Goal: Transaction & Acquisition: Obtain resource

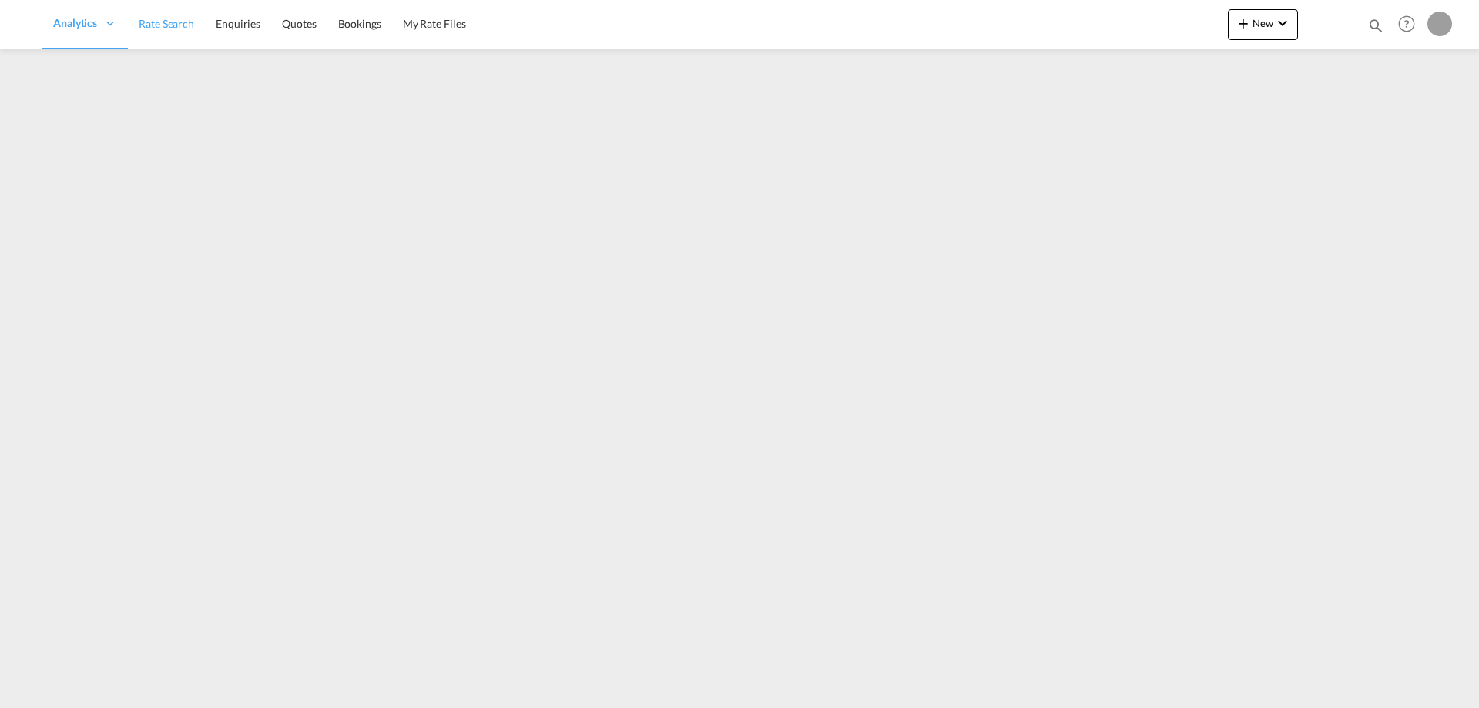
click at [166, 29] on span "Rate Search" at bounding box center [166, 23] width 55 height 13
click at [273, 16] on span "Rate Search" at bounding box center [270, 23] width 55 height 15
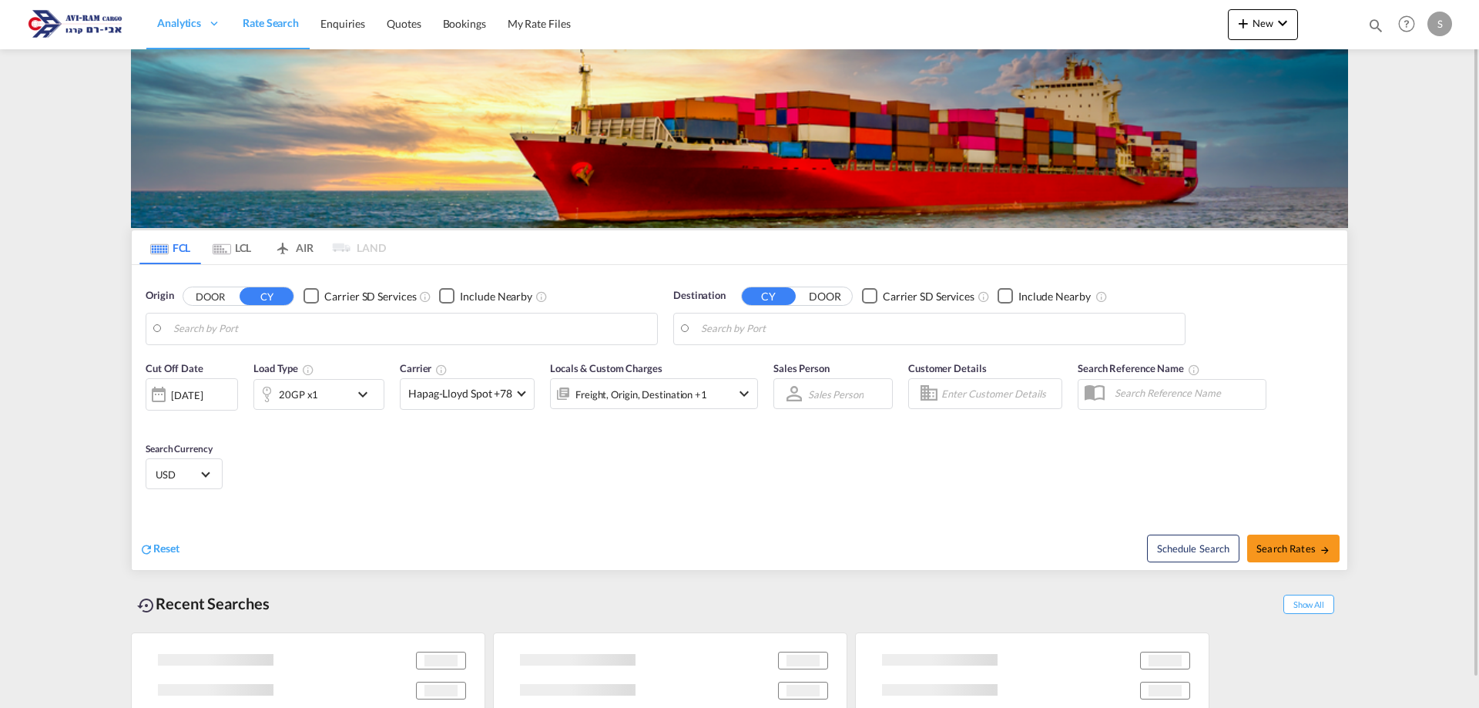
type input "[GEOGRAPHIC_DATA], ITRAN"
type input "Ashdod, ILASH"
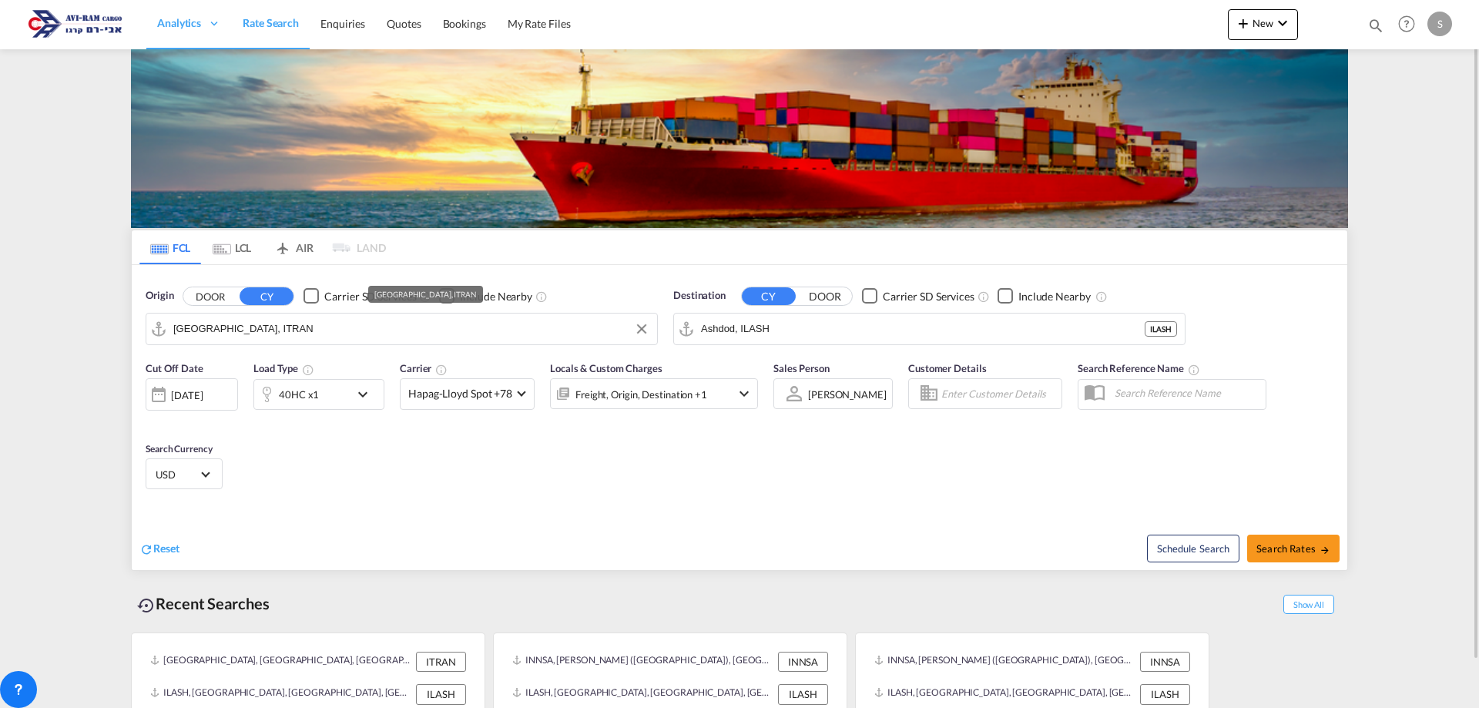
click at [230, 331] on input "[GEOGRAPHIC_DATA], ITRAN" at bounding box center [411, 328] width 476 height 23
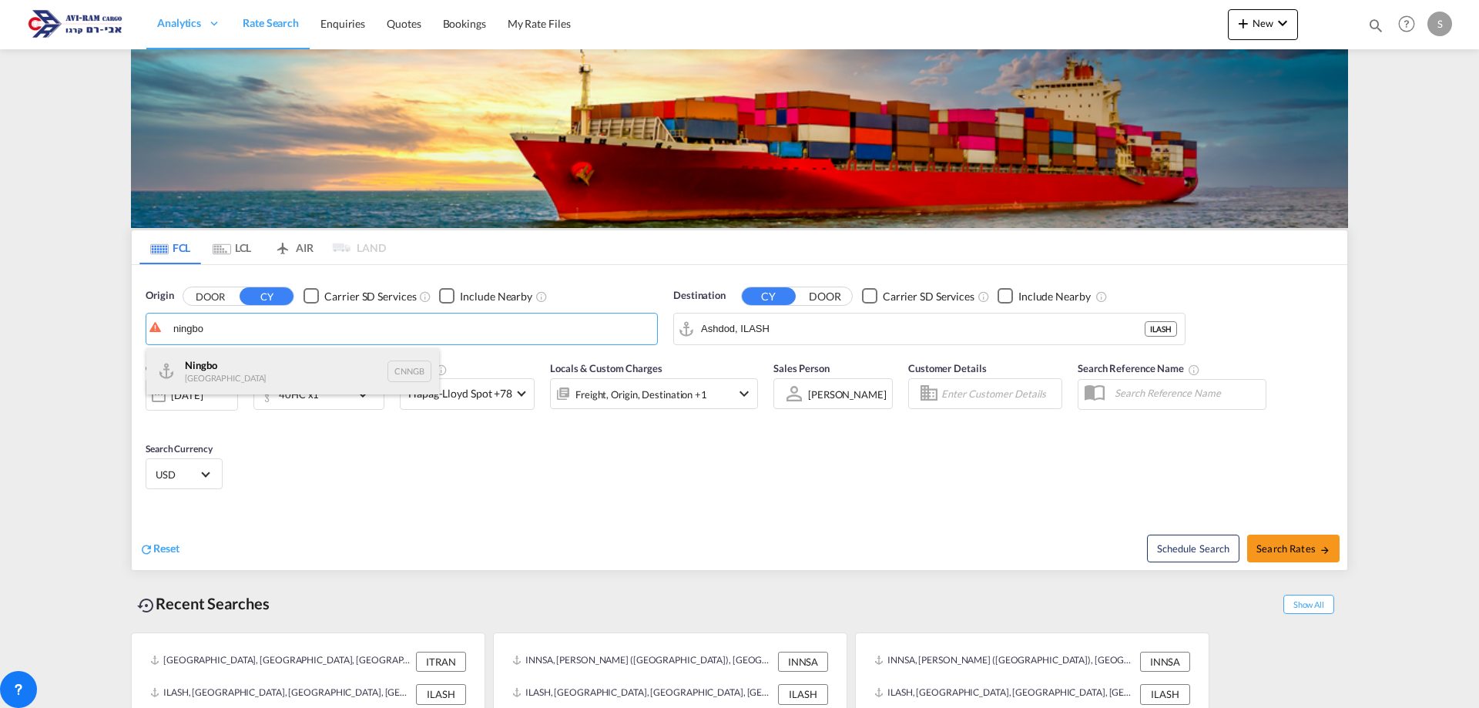
click at [250, 364] on div "Ningbo China CNNGB" at bounding box center [292, 371] width 293 height 46
type input "Ningbo, CNNGB"
click at [348, 396] on div "40HC x1" at bounding box center [302, 394] width 96 height 31
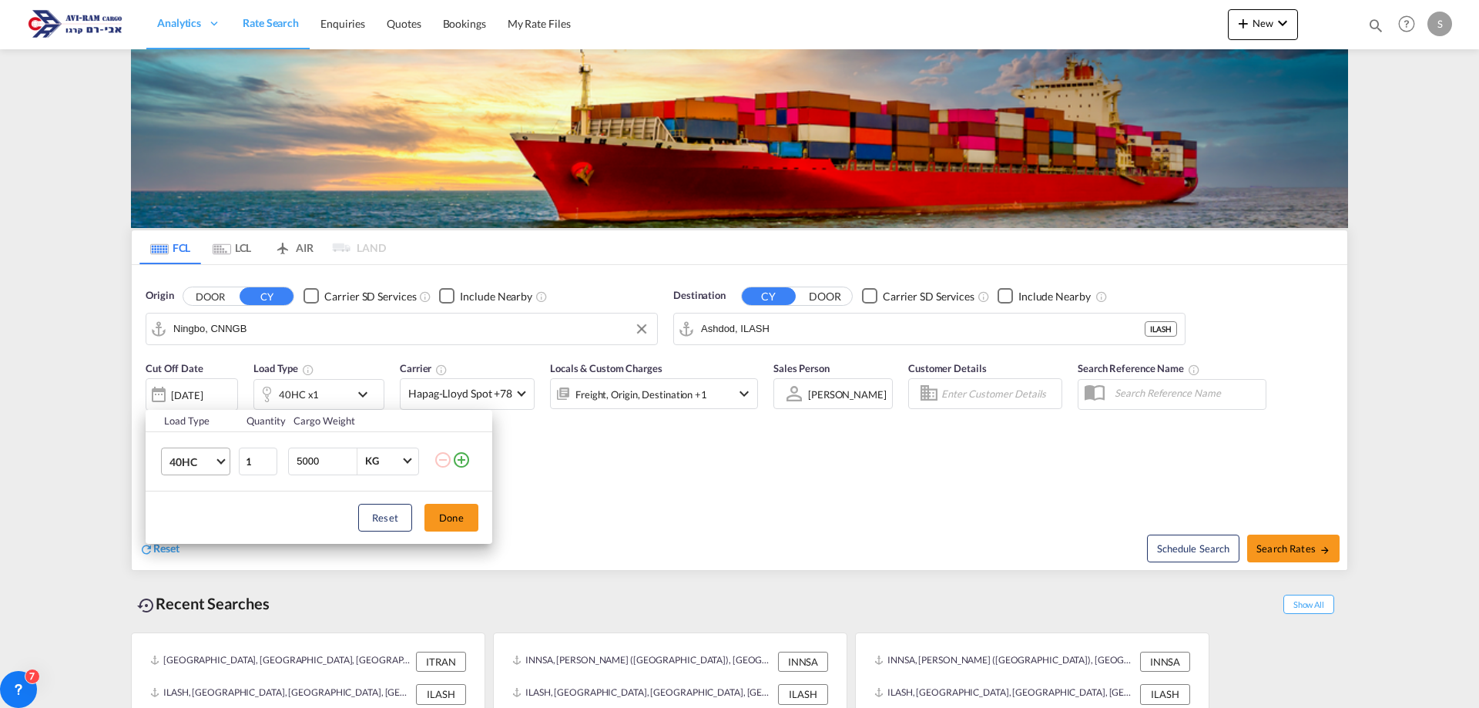
click at [192, 457] on span "40HC" at bounding box center [192, 462] width 45 height 15
click at [208, 384] on md-option "20GP" at bounding box center [209, 387] width 105 height 37
click at [433, 507] on button "Done" at bounding box center [452, 518] width 54 height 28
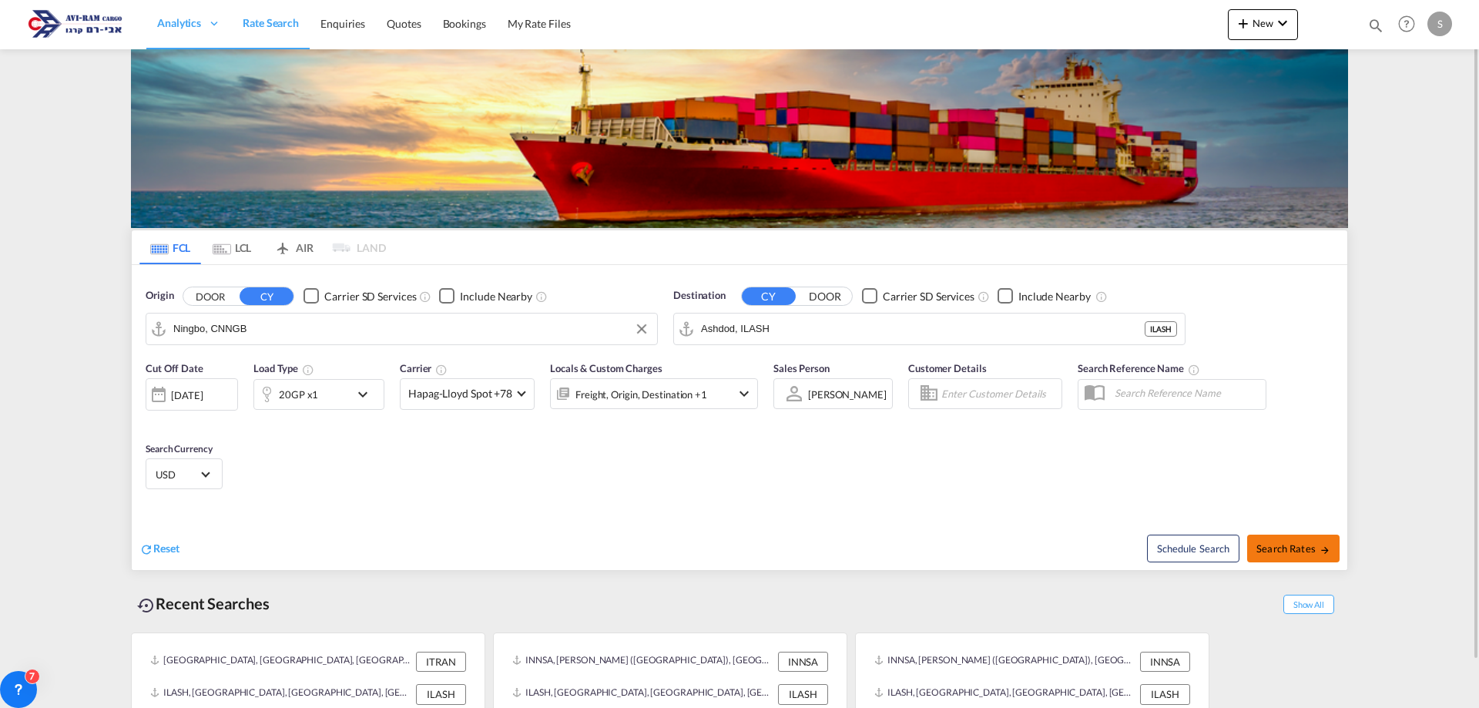
click at [1318, 546] on span "Search Rates" at bounding box center [1294, 548] width 74 height 12
type input "CNNGB to ILASH / [DATE]"
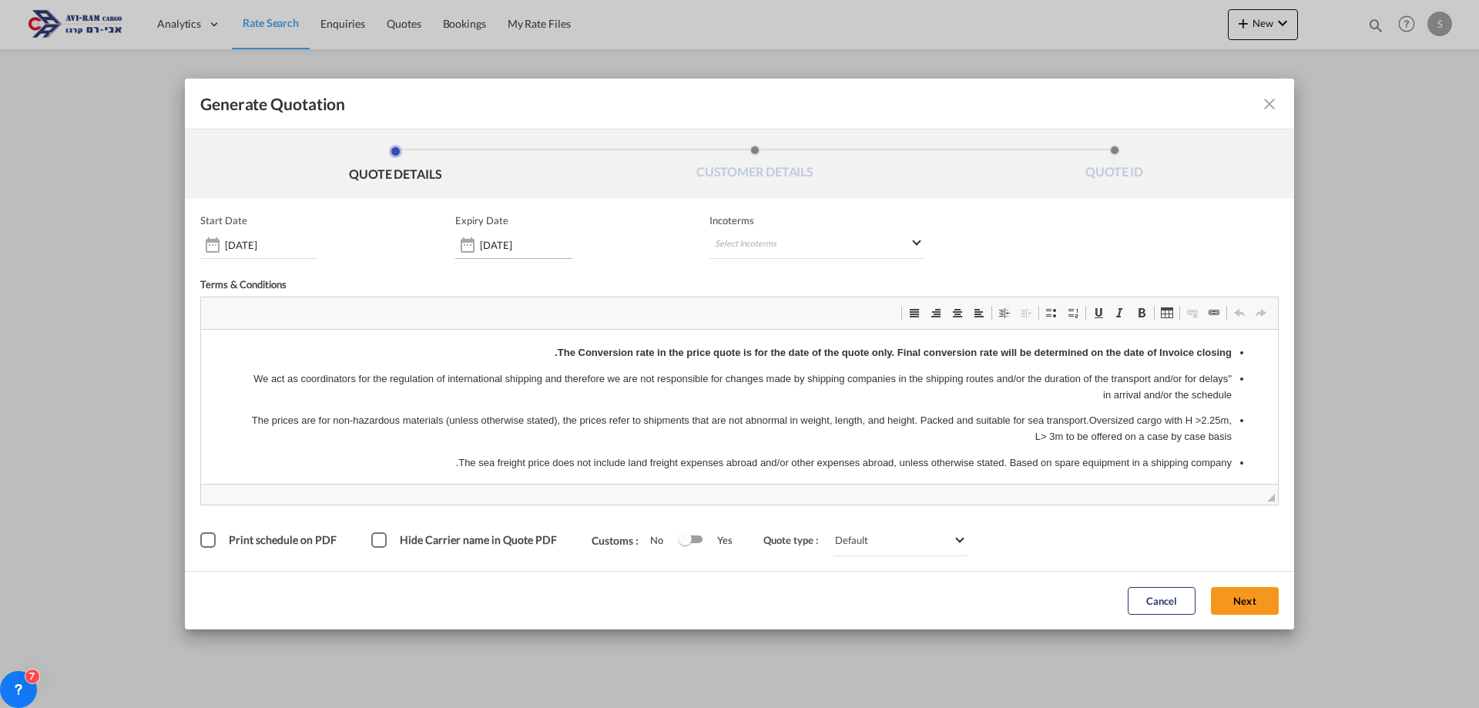
click at [510, 254] on div "[DATE]" at bounding box center [513, 245] width 117 height 28
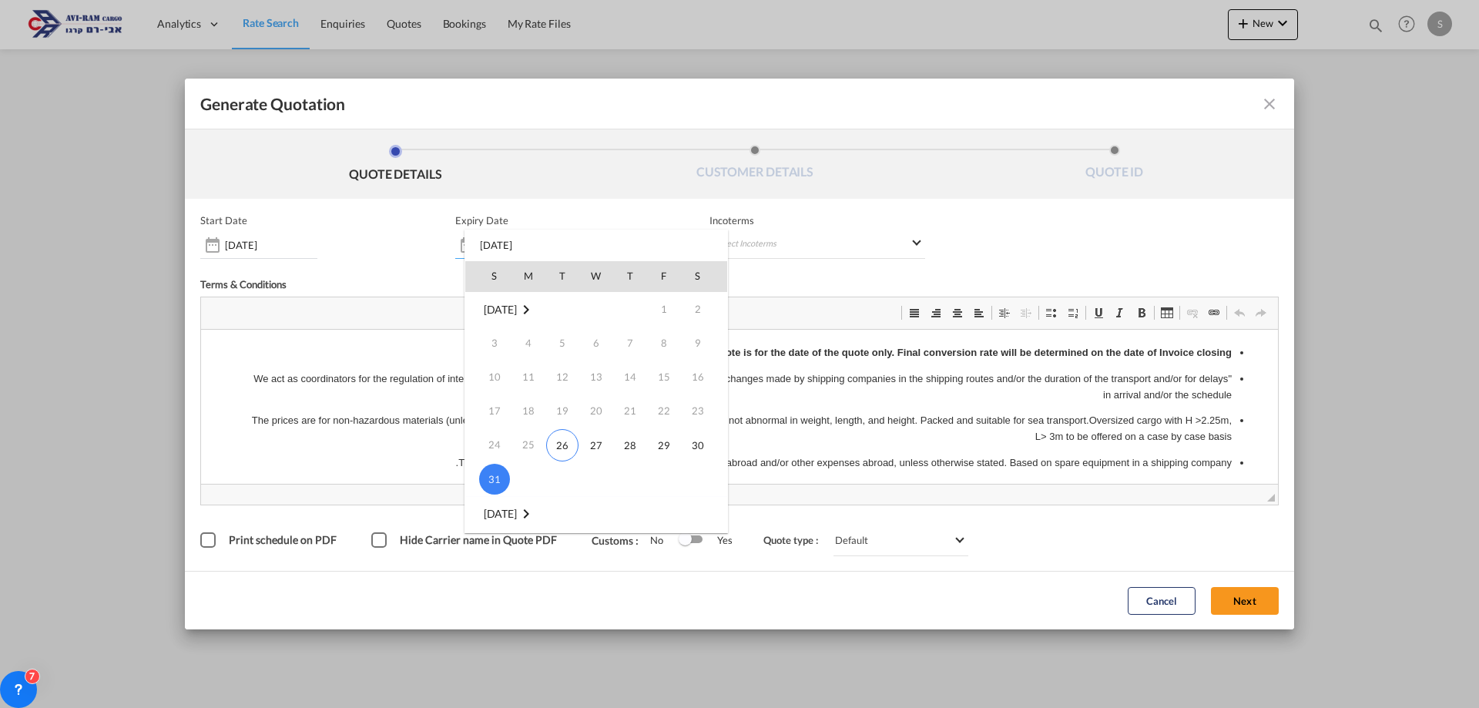
scroll to position [154, 0]
click at [490, 462] on span "14" at bounding box center [494, 461] width 31 height 31
type input "[DATE]"
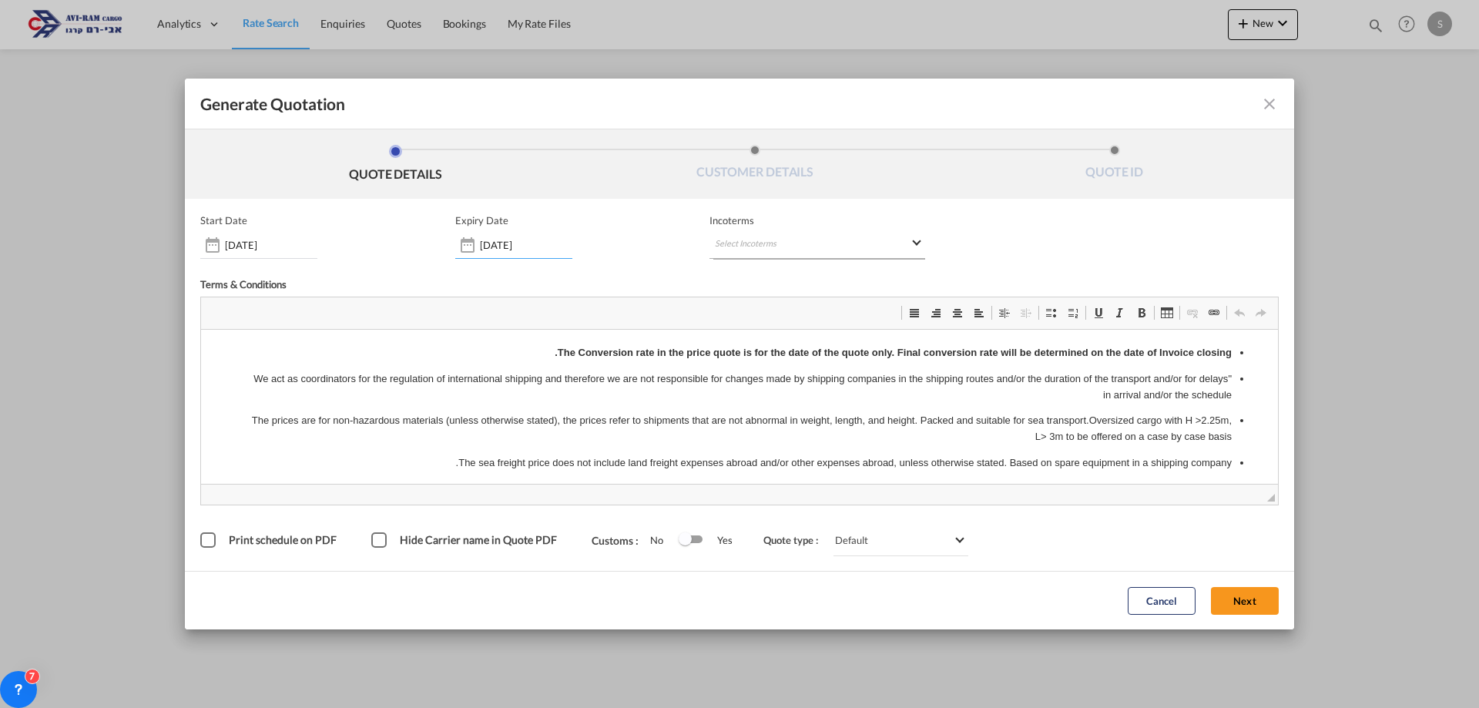
click at [751, 243] on md-select "Select Incoterms FCA - export Free Carrier DPU - import Delivery at Place Unloa…" at bounding box center [818, 245] width 216 height 28
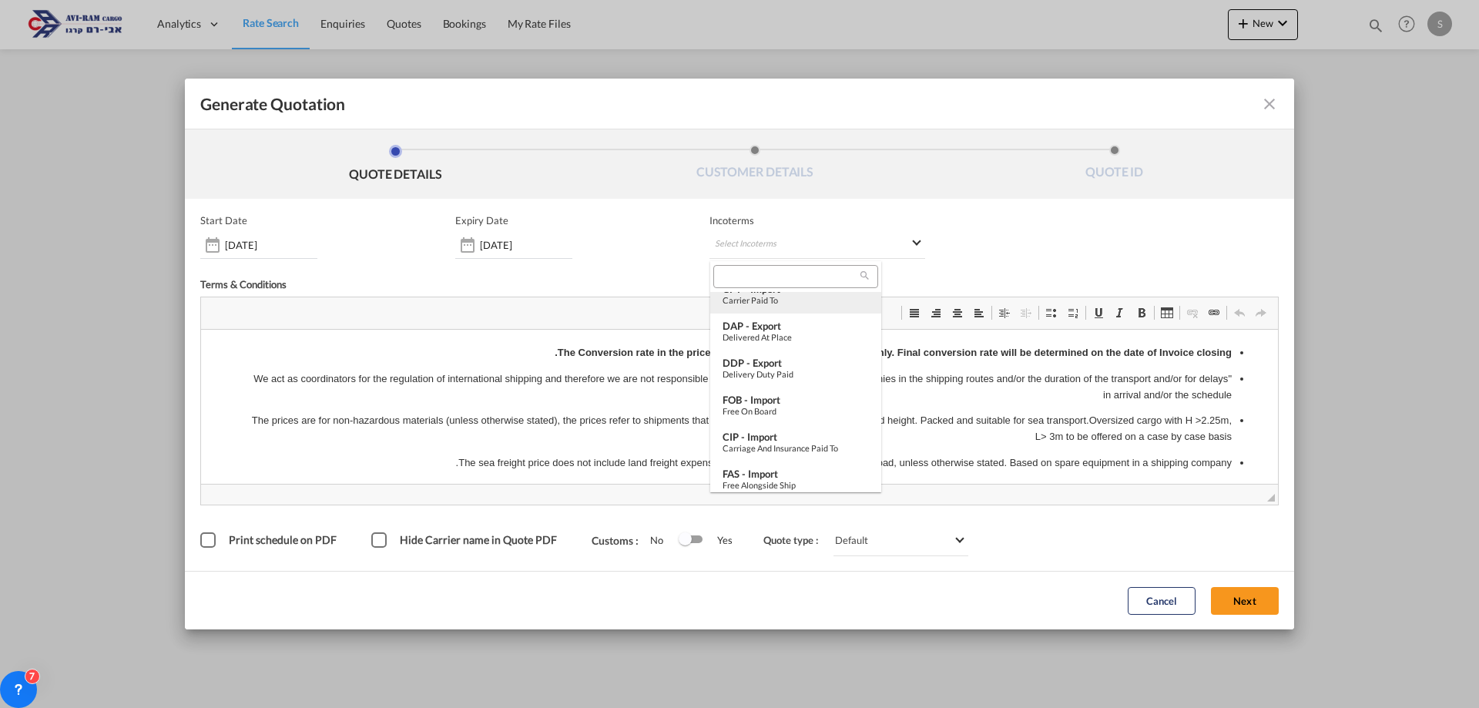
scroll to position [308, 0]
click at [784, 472] on div "FOB - import" at bounding box center [796, 477] width 146 height 12
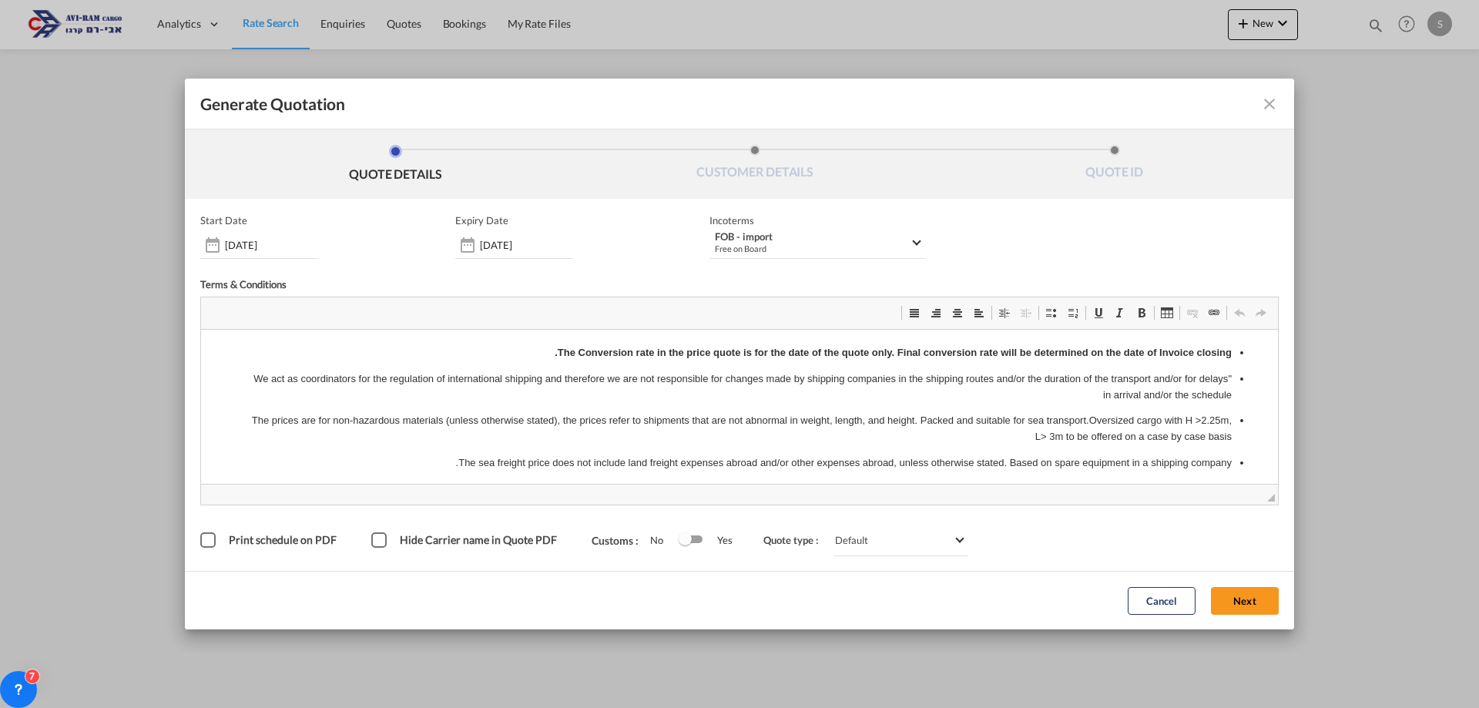
click at [1248, 606] on button "Next" at bounding box center [1245, 601] width 68 height 28
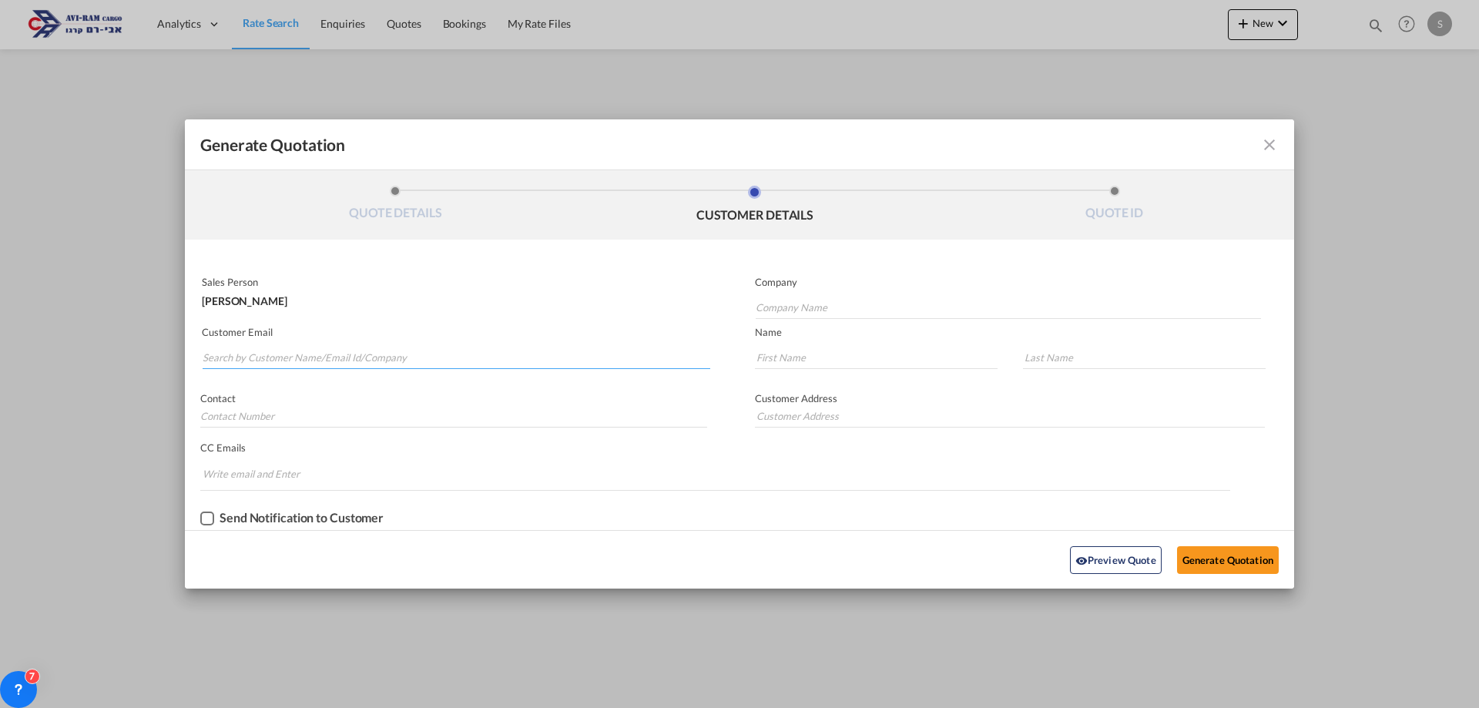
click at [364, 350] on input "Search by Customer Name/Email Id/Company" at bounding box center [457, 357] width 508 height 23
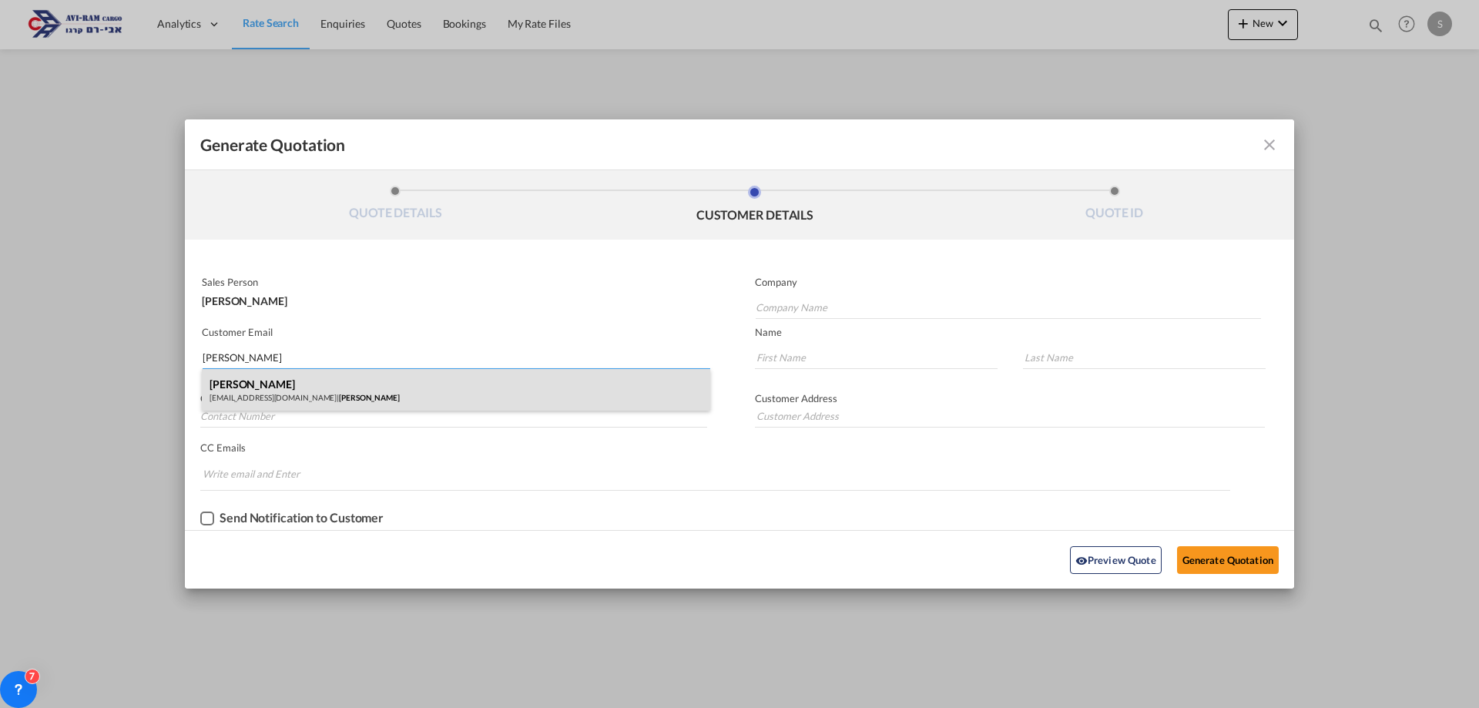
type input "[PERSON_NAME]"
click at [376, 372] on div "[PERSON_NAME] [EMAIL_ADDRESS][DOMAIN_NAME] | [PERSON_NAME]" at bounding box center [456, 390] width 509 height 42
type input "[PERSON_NAME]"
type input "[EMAIL_ADDRESS][DOMAIN_NAME]"
type input "ELAD"
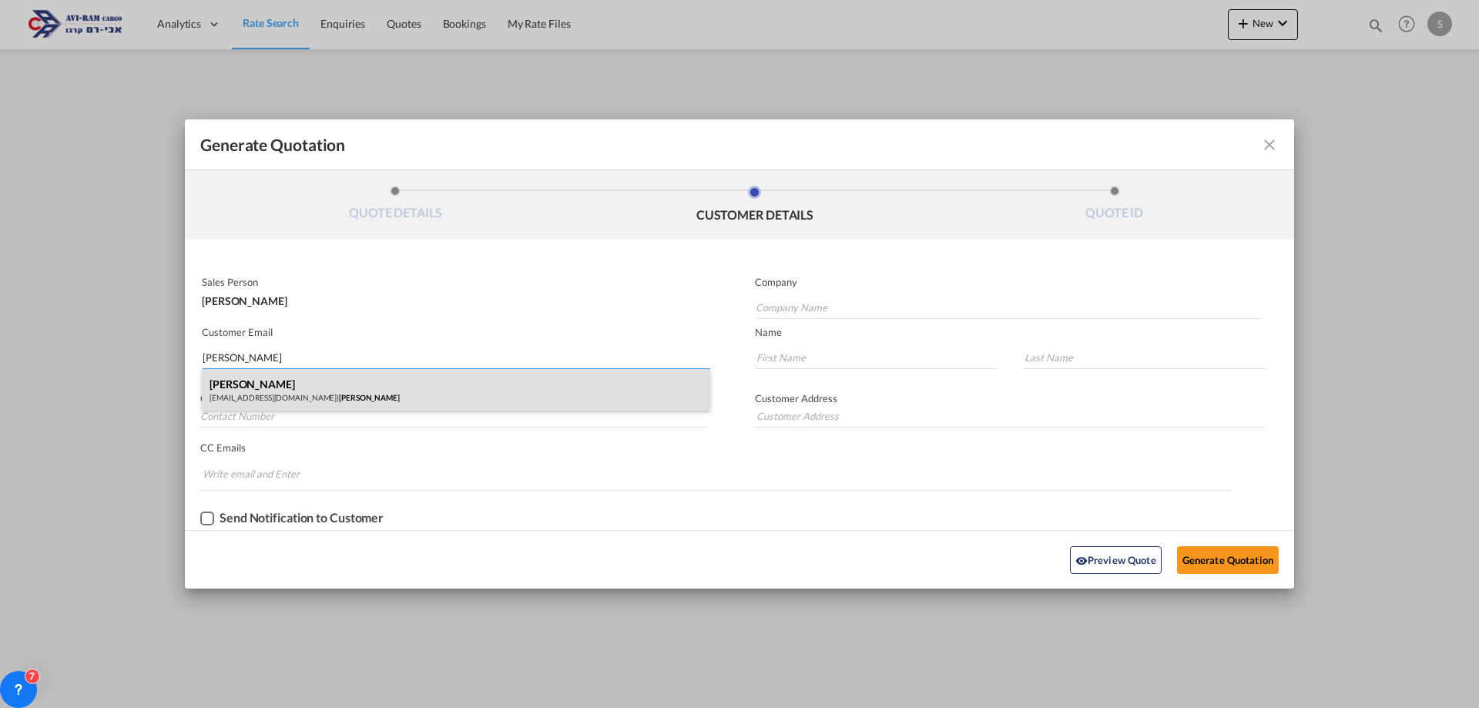
type input "[PERSON_NAME]"
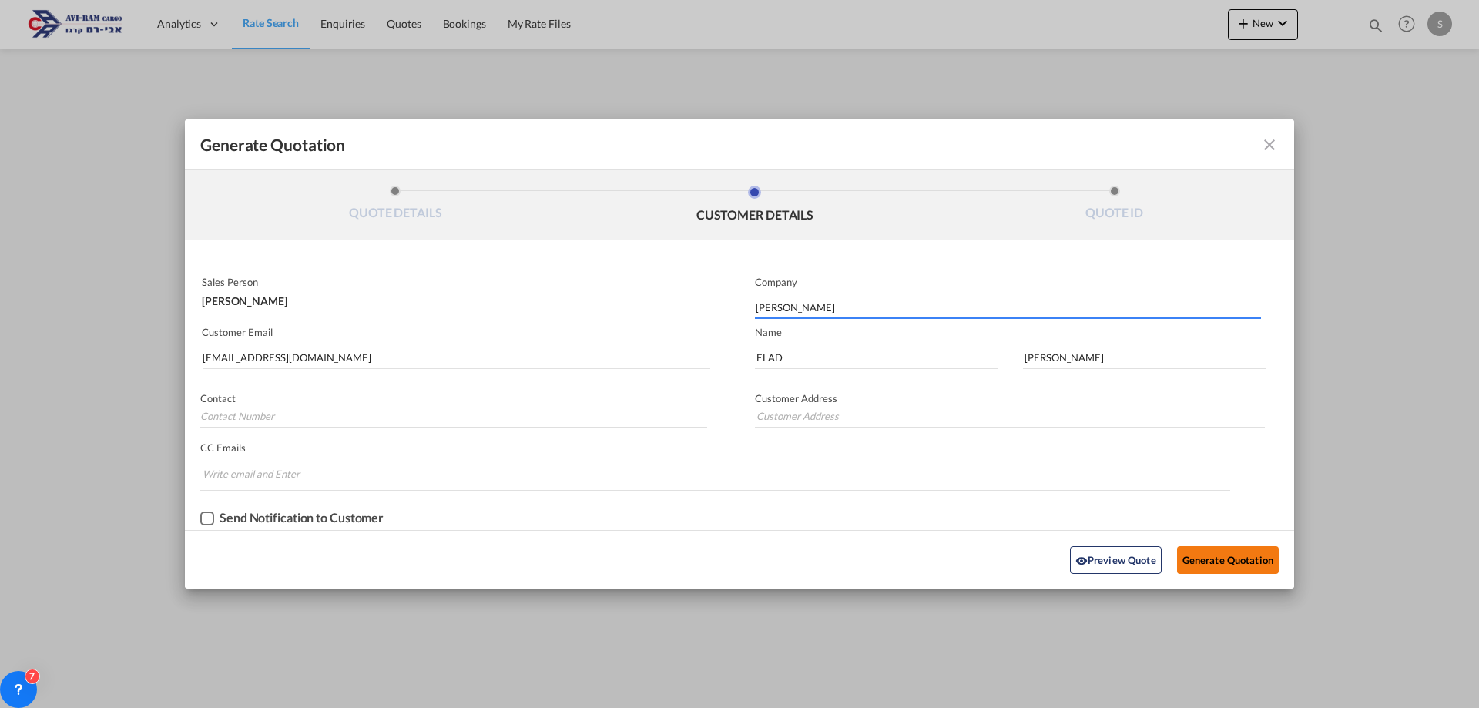
click at [1213, 564] on button "Generate Quotation" at bounding box center [1228, 560] width 102 height 28
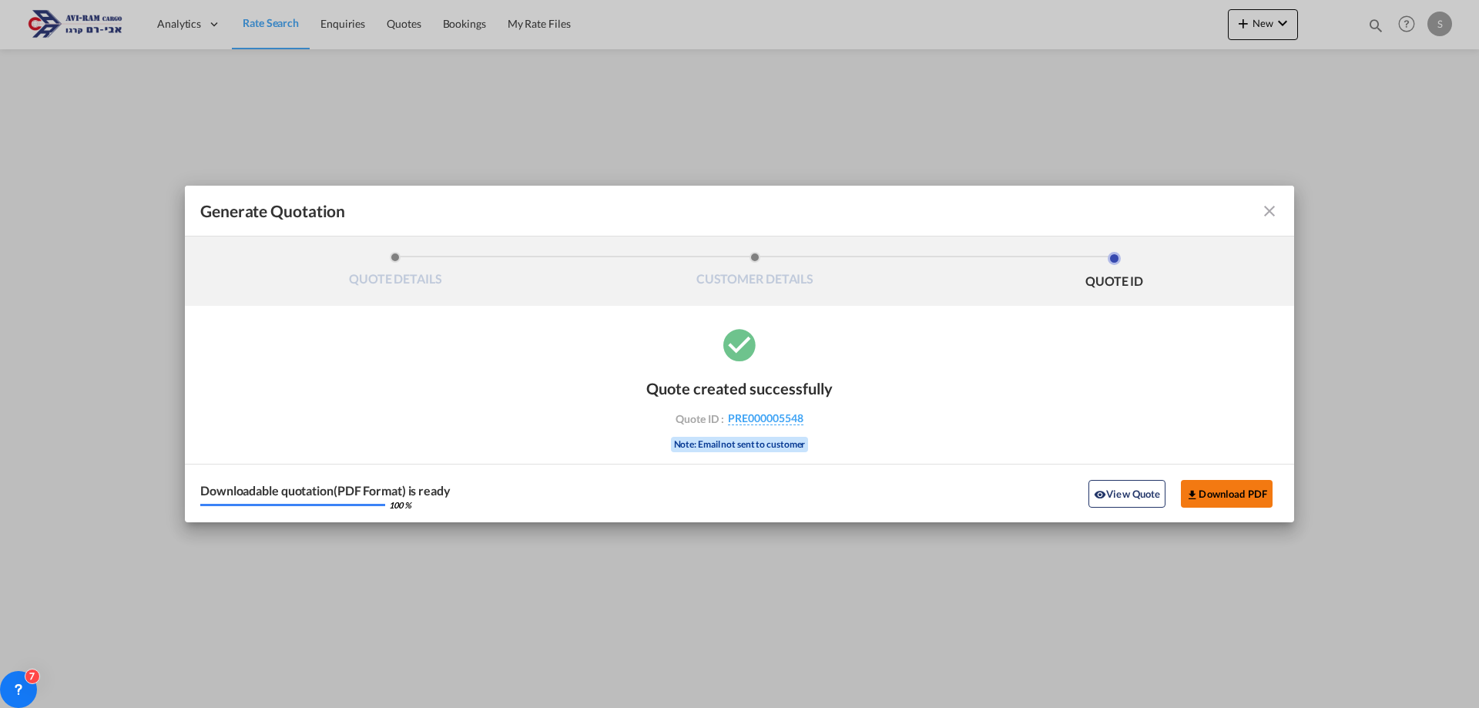
click at [1236, 489] on button "Download PDF" at bounding box center [1227, 494] width 92 height 28
click at [1278, 211] on md-icon "icon-close fg-AAA8AD cursor m-0" at bounding box center [1270, 211] width 18 height 18
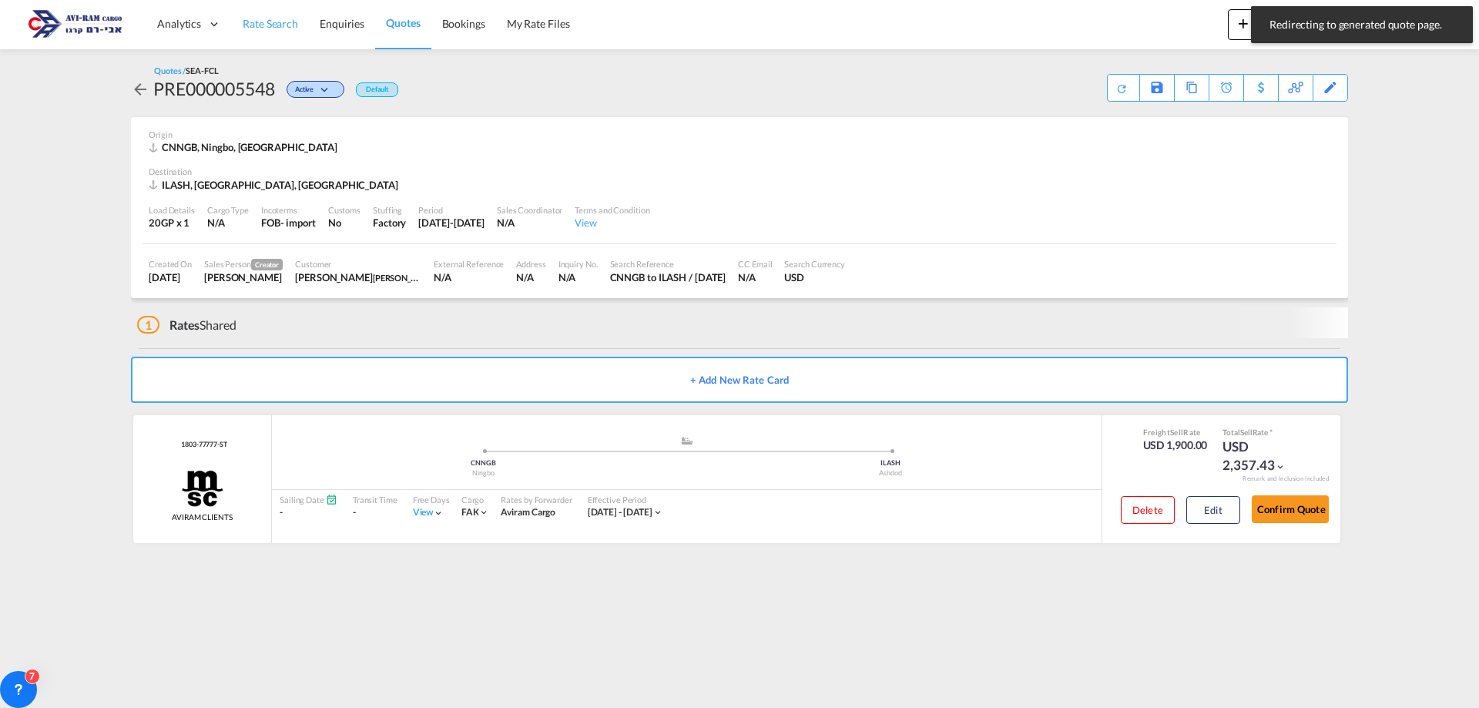
click at [257, 23] on span "Rate Search" at bounding box center [270, 23] width 55 height 13
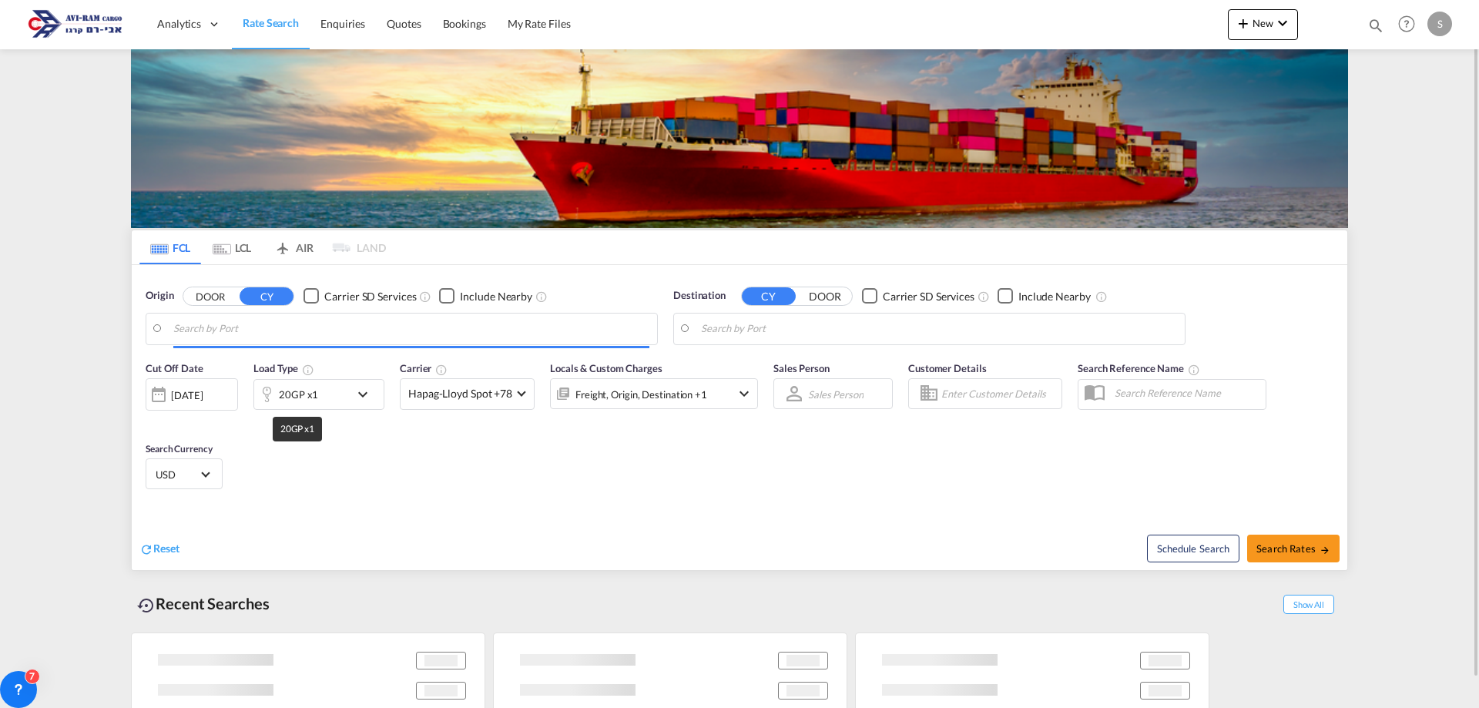
type input "Ningbo, CNNGB"
type input "Ashdod, ILASH"
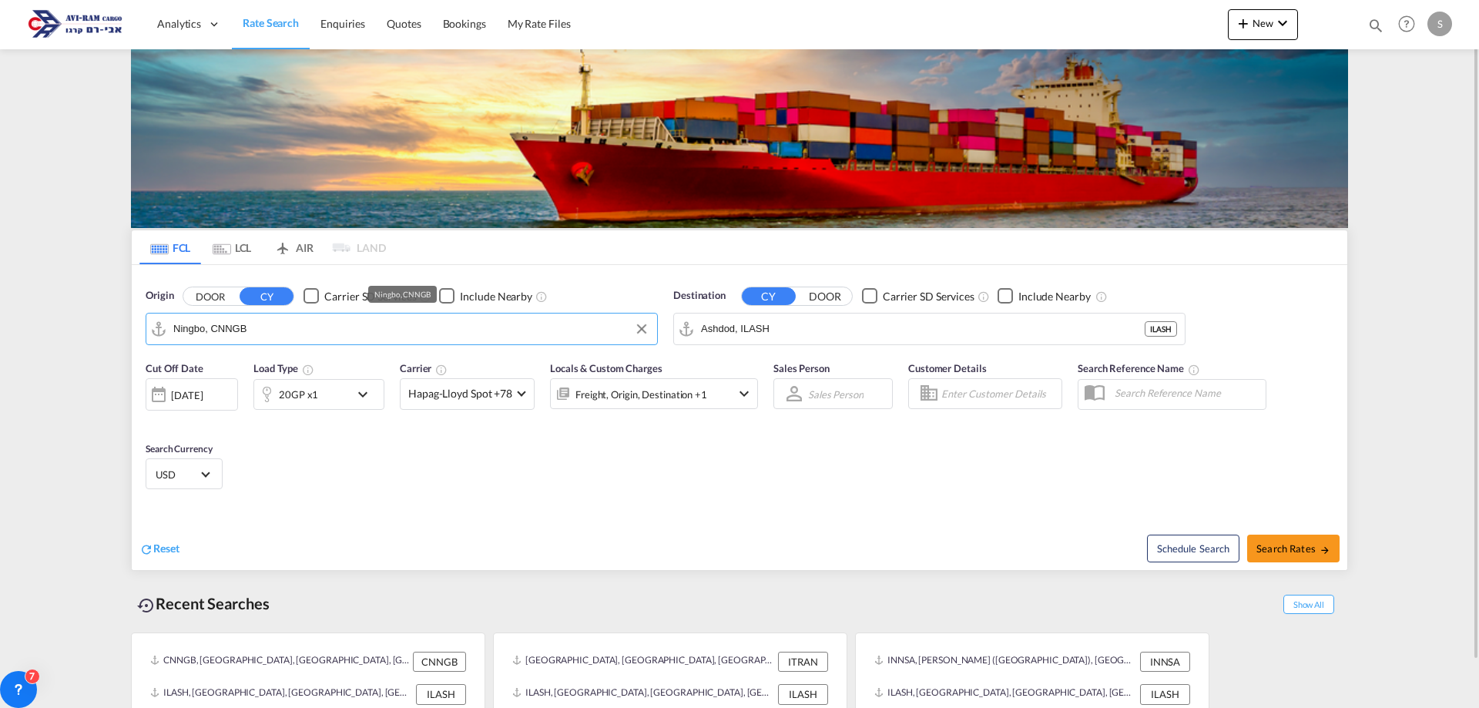
click at [247, 332] on input "Ningbo, CNNGB" at bounding box center [411, 328] width 476 height 23
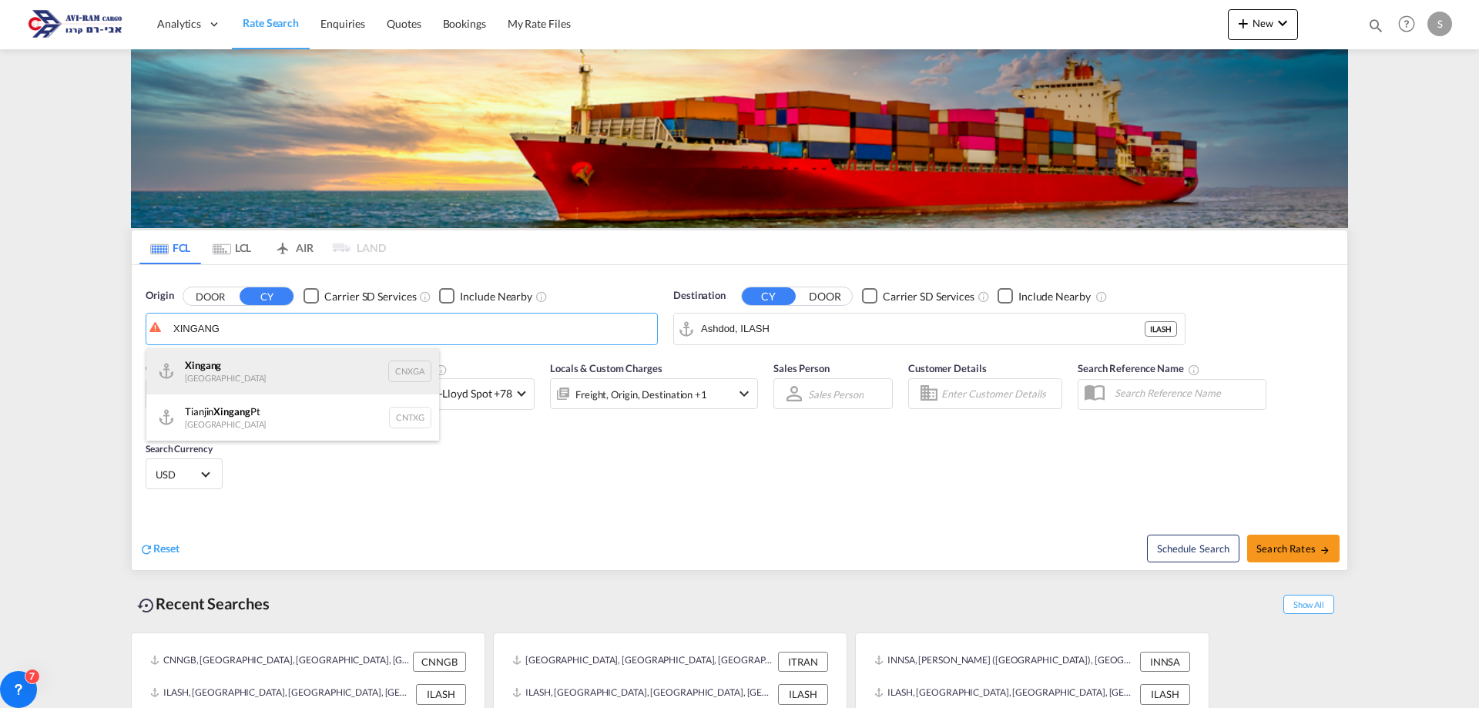
click at [264, 382] on div "Xingang [GEOGRAPHIC_DATA] CNXGA" at bounding box center [292, 371] width 293 height 46
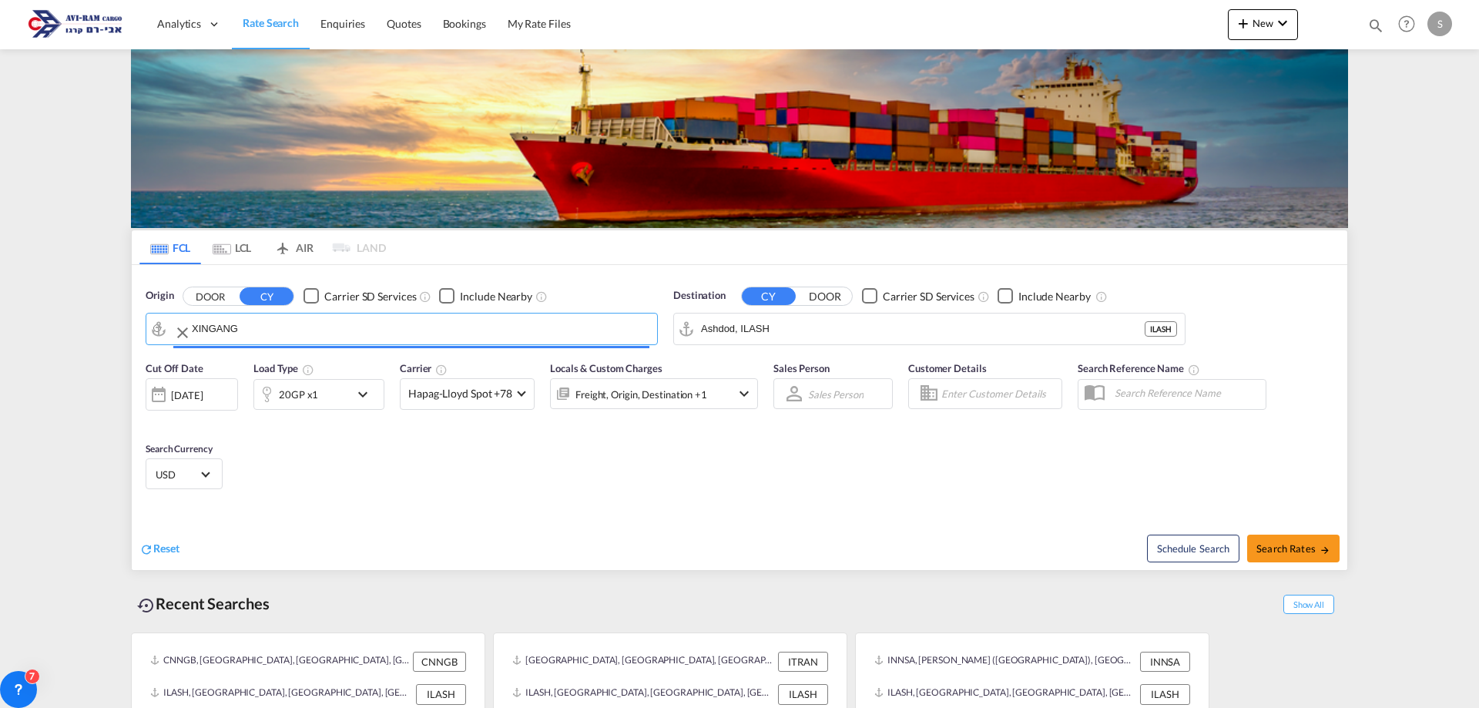
type input "Xingang, CNXGA"
click at [294, 385] on div "20GP x1" at bounding box center [298, 395] width 39 height 22
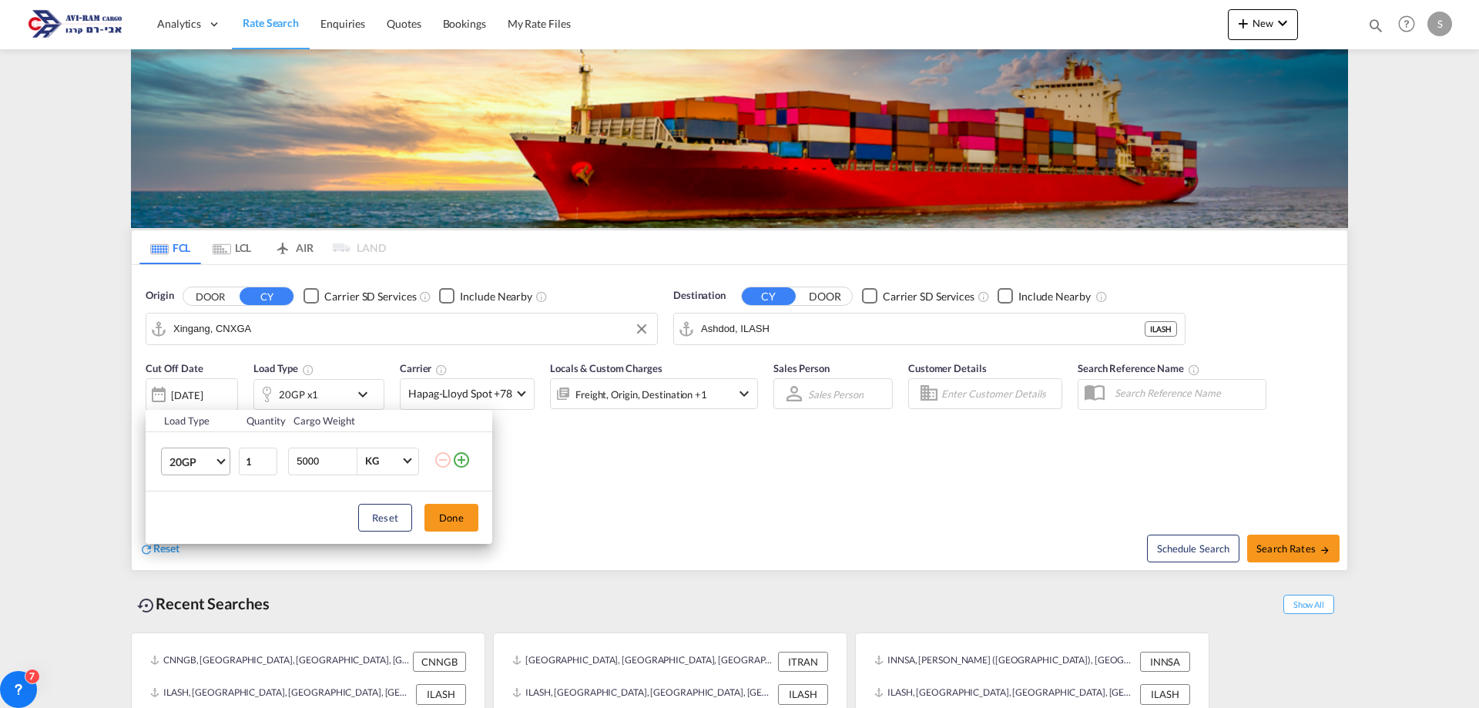
drag, startPoint x: 174, startPoint y: 464, endPoint x: 183, endPoint y: 466, distance: 9.5
click at [176, 463] on span "20GP" at bounding box center [192, 462] width 45 height 15
click at [199, 539] on md-option "40HC" at bounding box center [209, 535] width 105 height 37
click at [447, 520] on button "Done" at bounding box center [452, 518] width 54 height 28
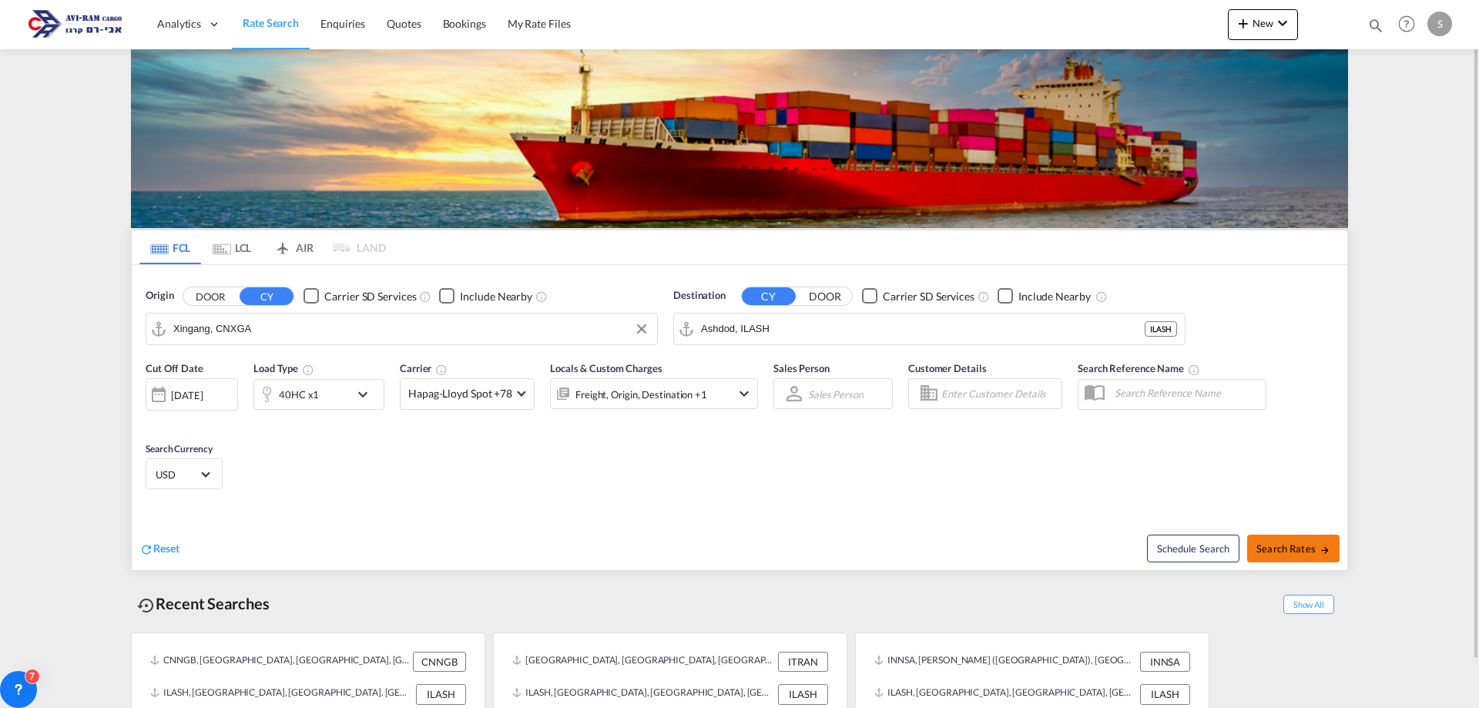
click at [1309, 550] on span "Search Rates" at bounding box center [1294, 548] width 74 height 12
type input "CNXGA to ILASH / [DATE]"
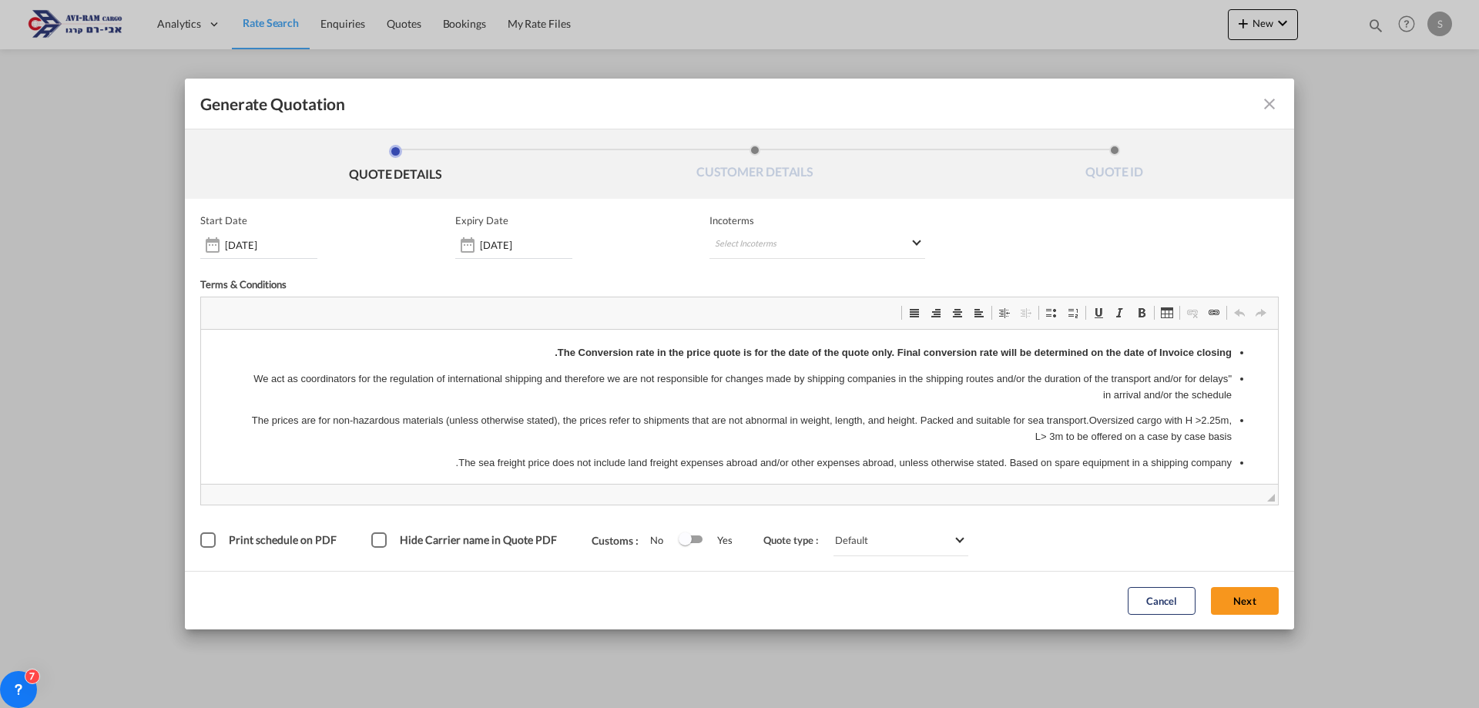
click at [401, 538] on span "Hide Carrier name in Quote PDF" at bounding box center [478, 539] width 157 height 13
click at [482, 237] on div "[DATE]" at bounding box center [513, 245] width 117 height 28
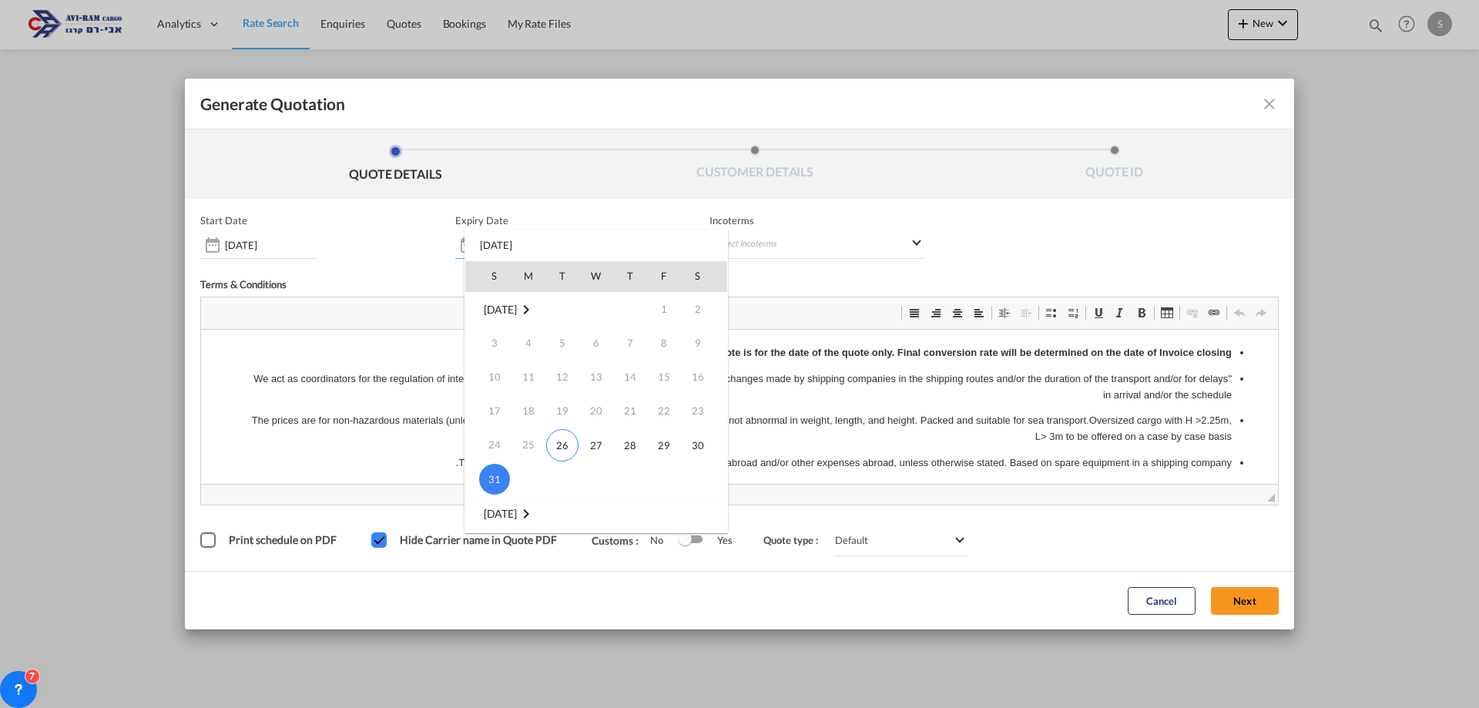
scroll to position [231, 0]
click at [480, 380] on span "14" at bounding box center [494, 384] width 31 height 31
type input "[DATE]"
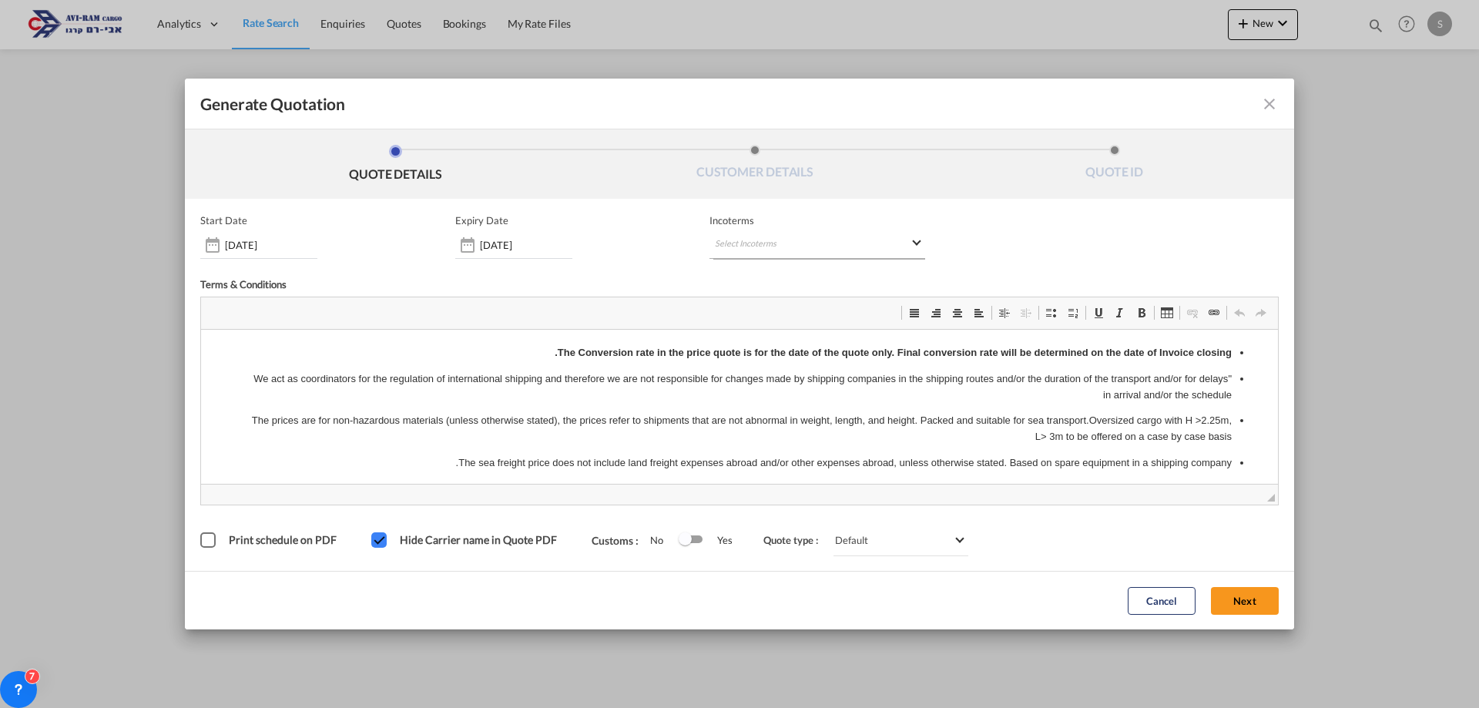
click at [719, 240] on md-select "Select Incoterms FCA - export Free Carrier DPU - import Delivery at Place Unloa…" at bounding box center [818, 245] width 216 height 28
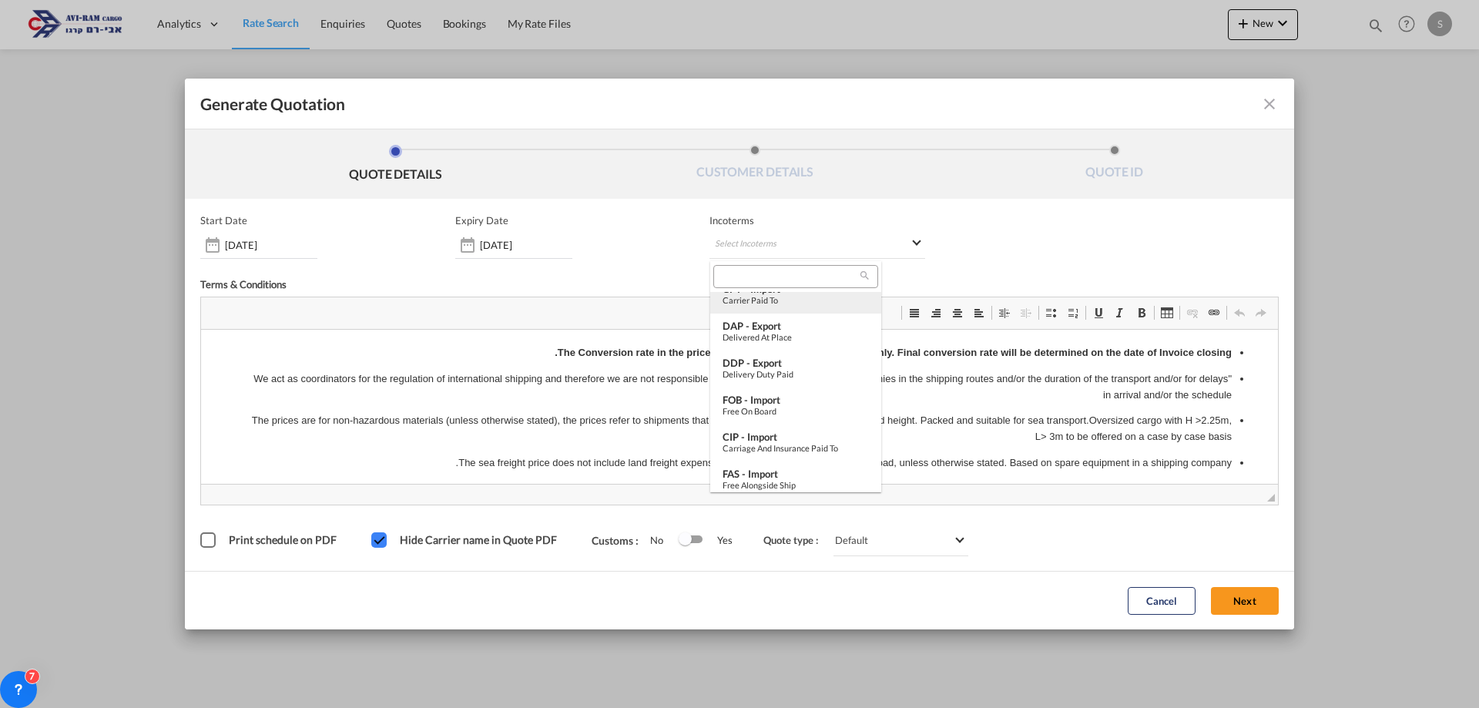
scroll to position [308, 0]
click at [806, 332] on div "FOB - export" at bounding box center [796, 329] width 146 height 12
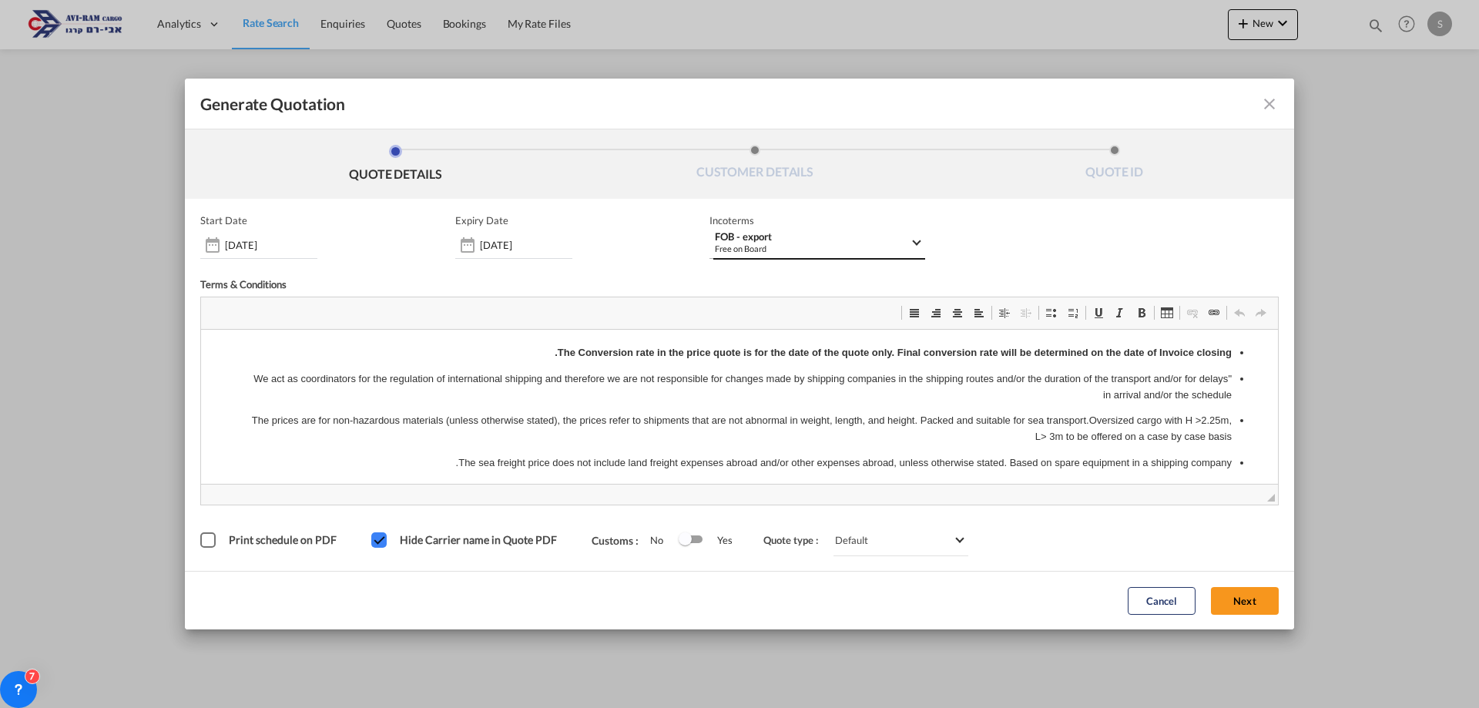
click at [792, 248] on div "Free on Board" at bounding box center [812, 249] width 195 height 12
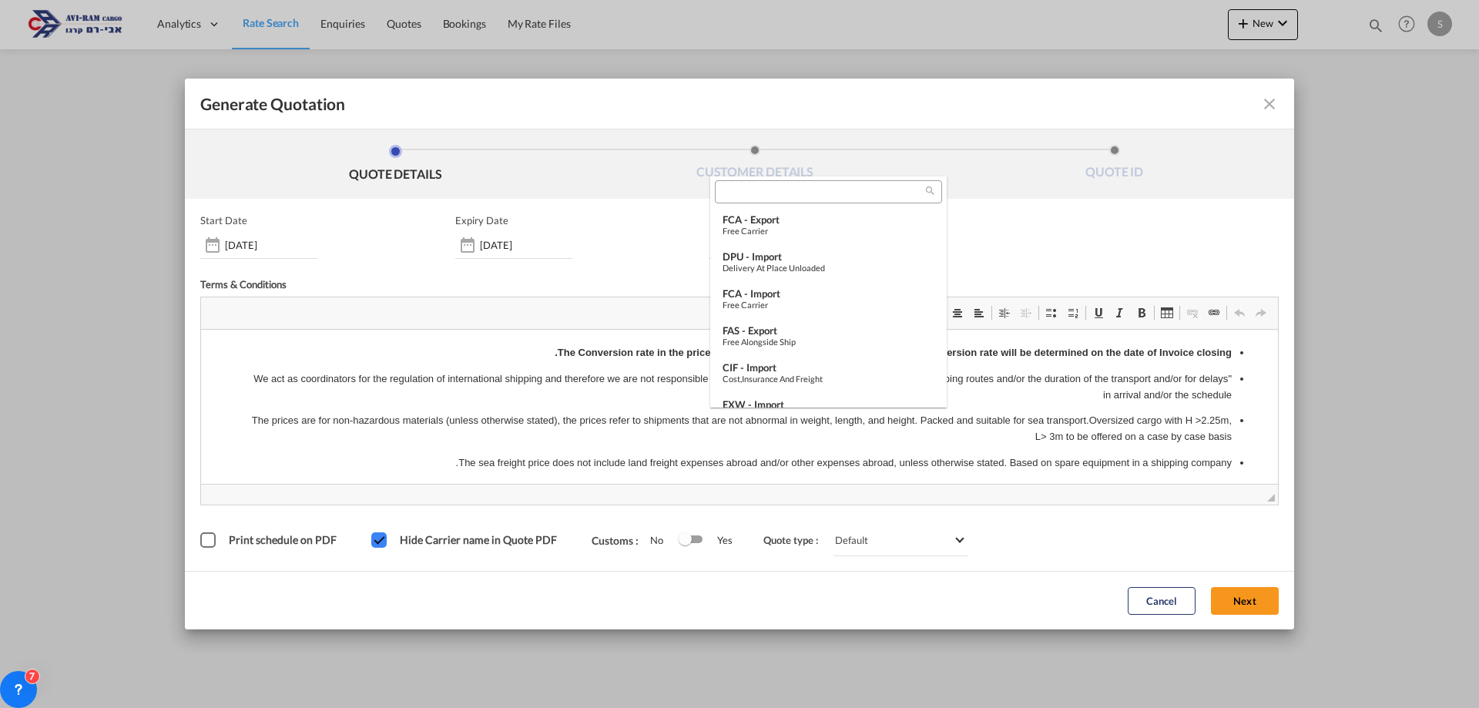
scroll to position [267, 0]
click at [787, 193] on input "search" at bounding box center [823, 193] width 206 height 14
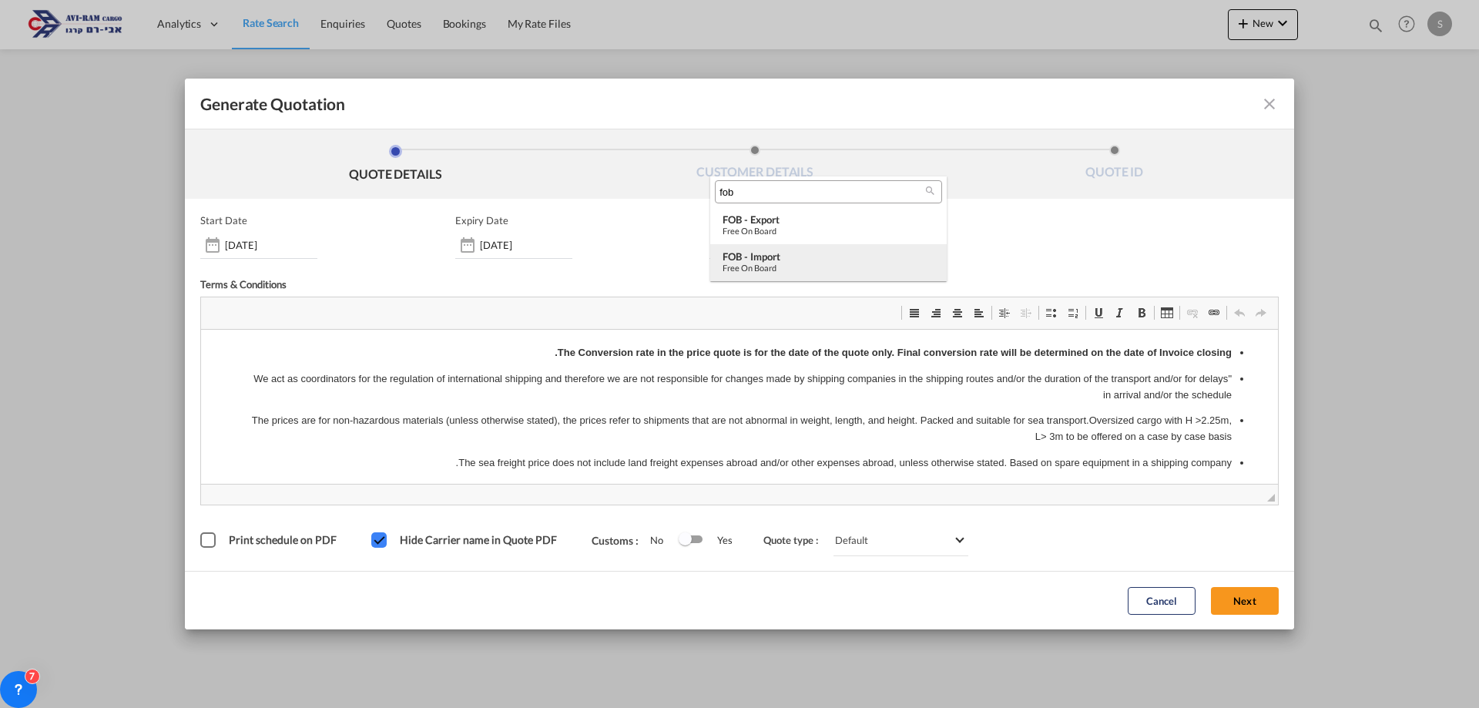
type input "fob"
click at [794, 256] on div "FOB - import" at bounding box center [829, 256] width 212 height 12
click at [1237, 596] on button "Next" at bounding box center [1245, 601] width 68 height 28
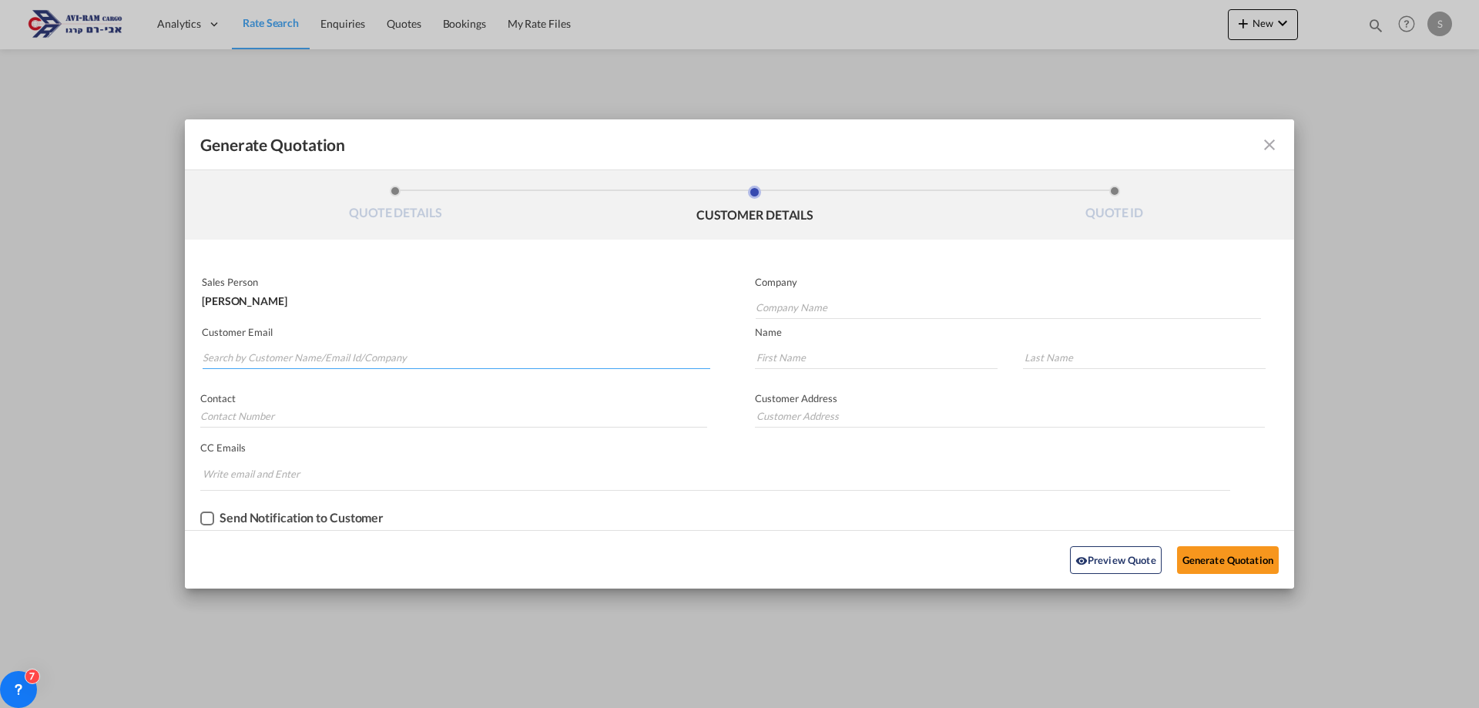
click at [348, 358] on input "Search by Customer Name/Email Id/Company" at bounding box center [457, 357] width 508 height 23
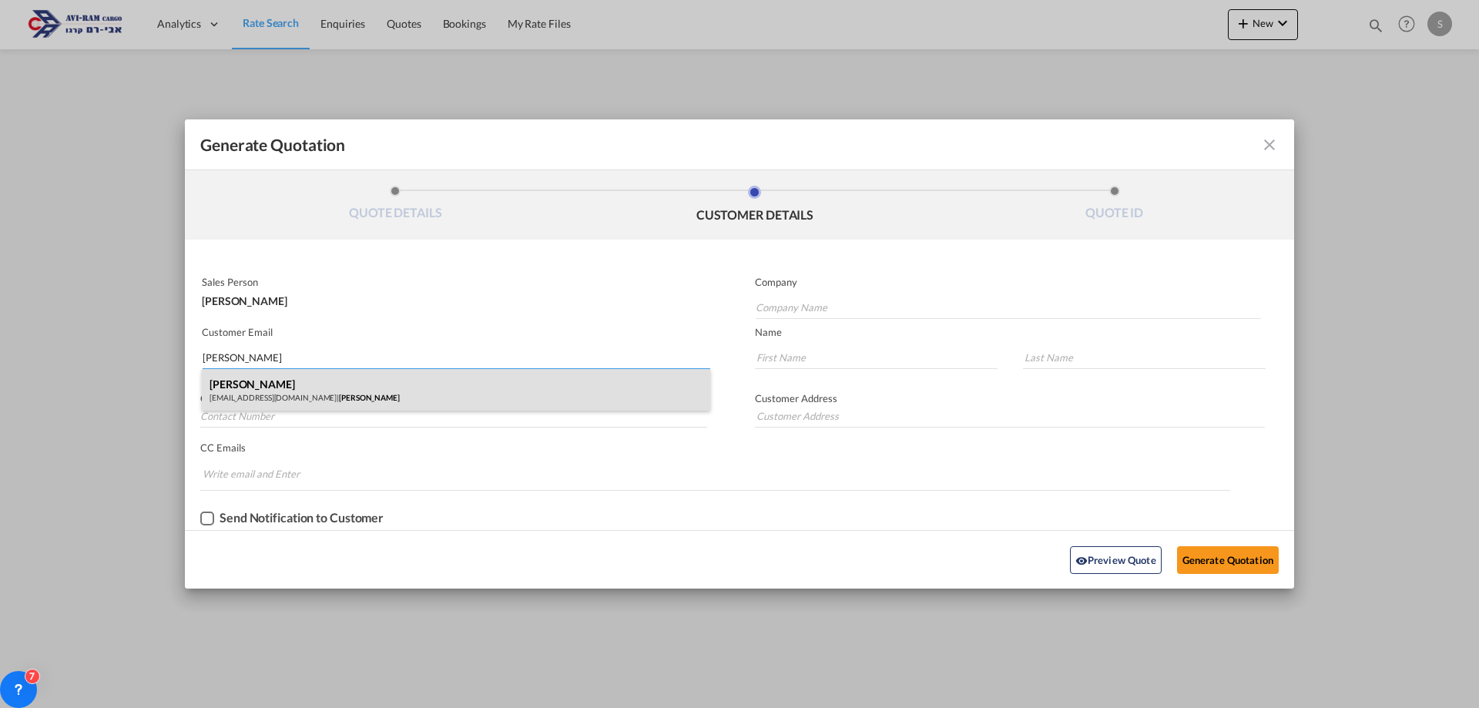
type input "[PERSON_NAME]"
click at [342, 384] on div "[PERSON_NAME] [EMAIL_ADDRESS][DOMAIN_NAME] | [PERSON_NAME]" at bounding box center [456, 390] width 509 height 42
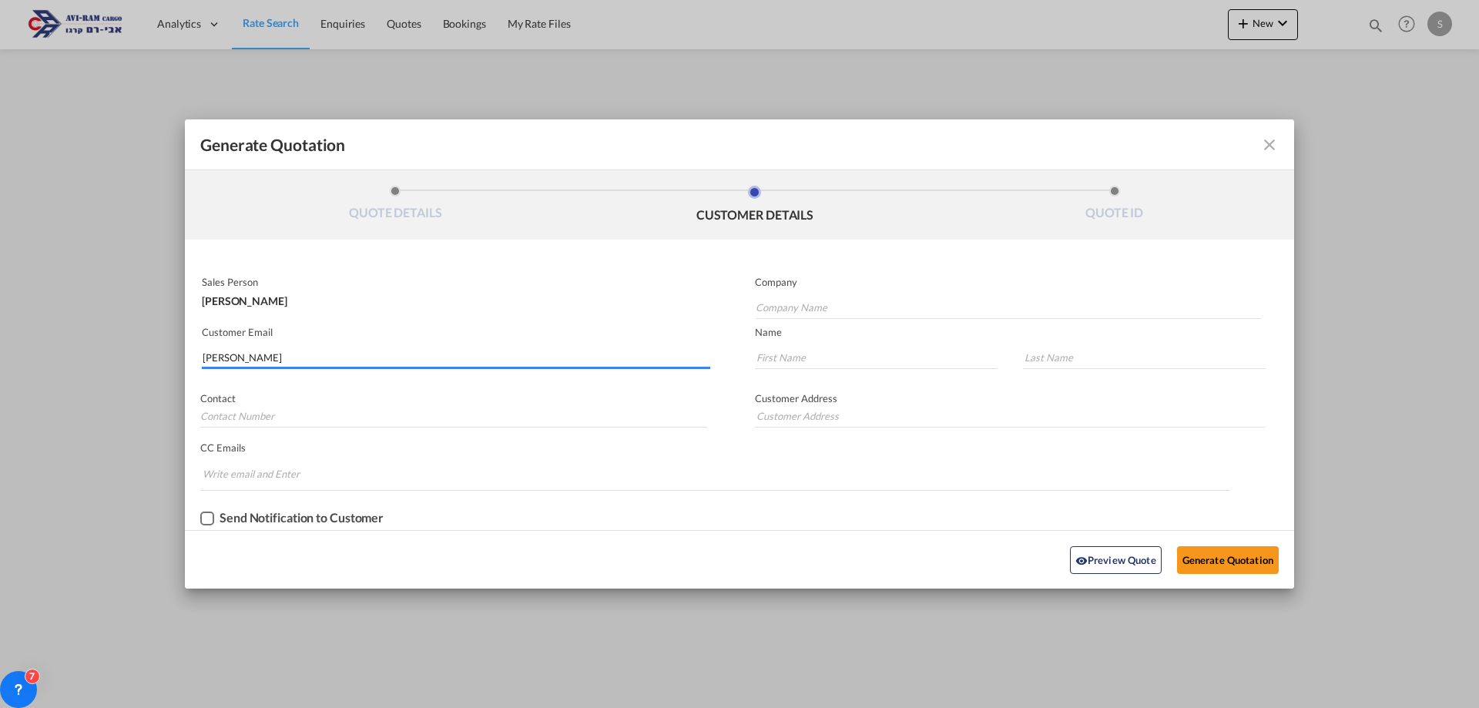
type input "[PERSON_NAME]"
type input "[EMAIL_ADDRESS][DOMAIN_NAME]"
type input "ELAD"
type input "[PERSON_NAME]"
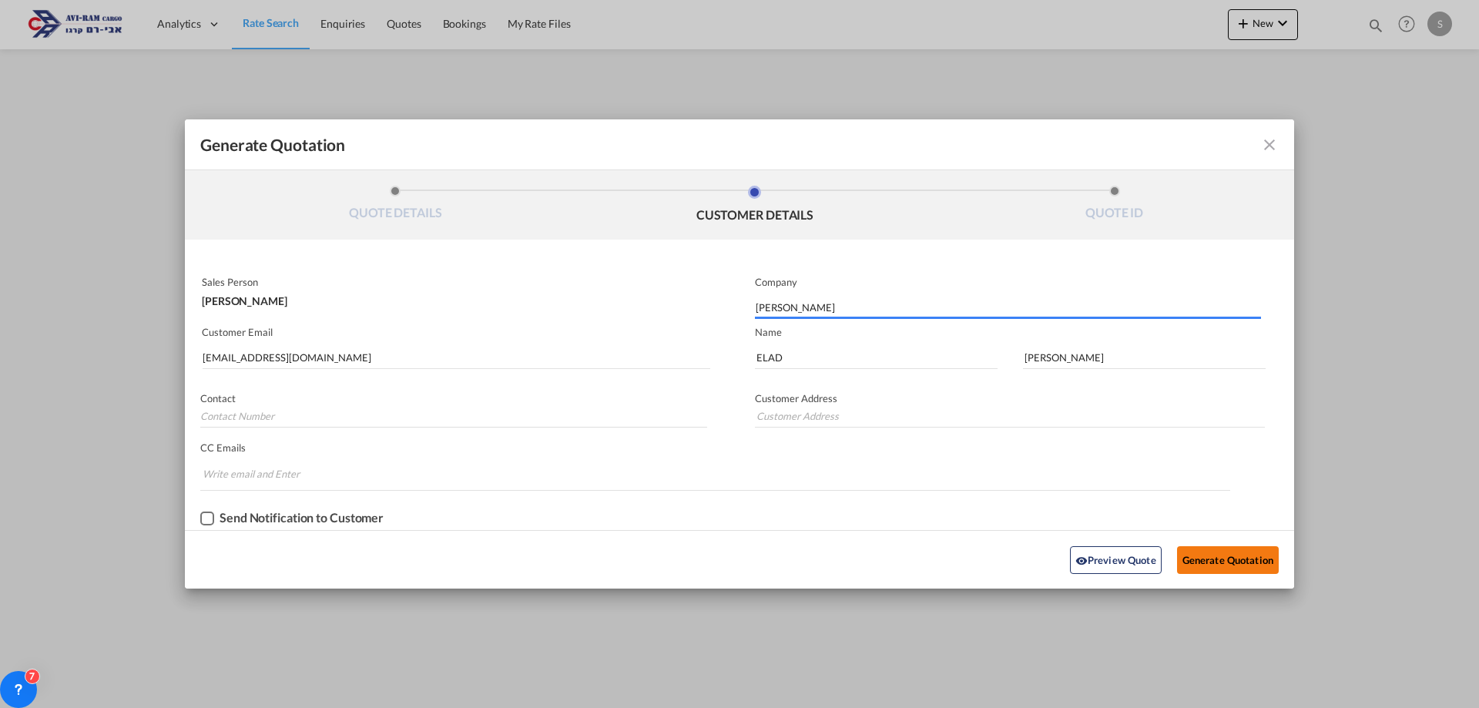
click at [1226, 559] on button "Generate Quotation" at bounding box center [1228, 560] width 102 height 28
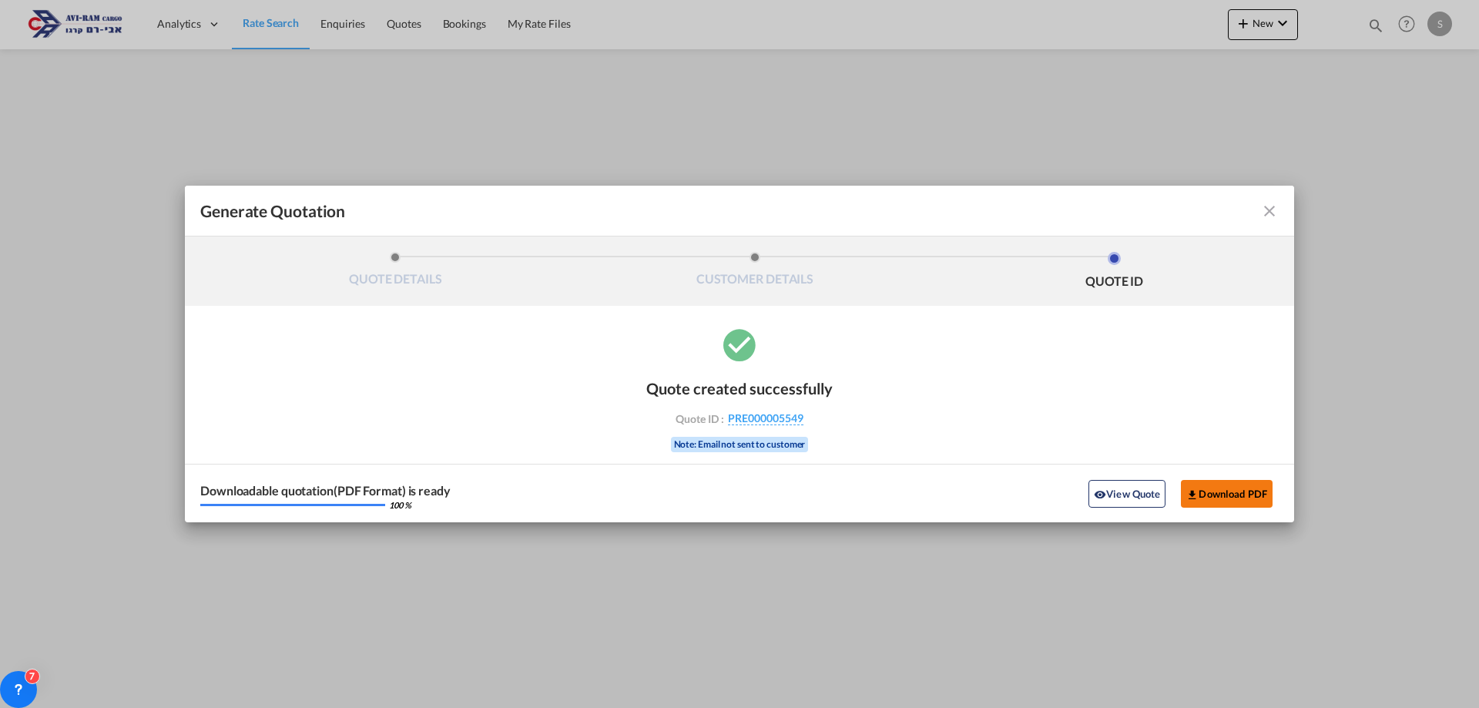
click at [1204, 486] on button "Download PDF" at bounding box center [1227, 494] width 92 height 28
click at [1272, 213] on md-icon "icon-close fg-AAA8AD cursor m-0" at bounding box center [1270, 211] width 18 height 18
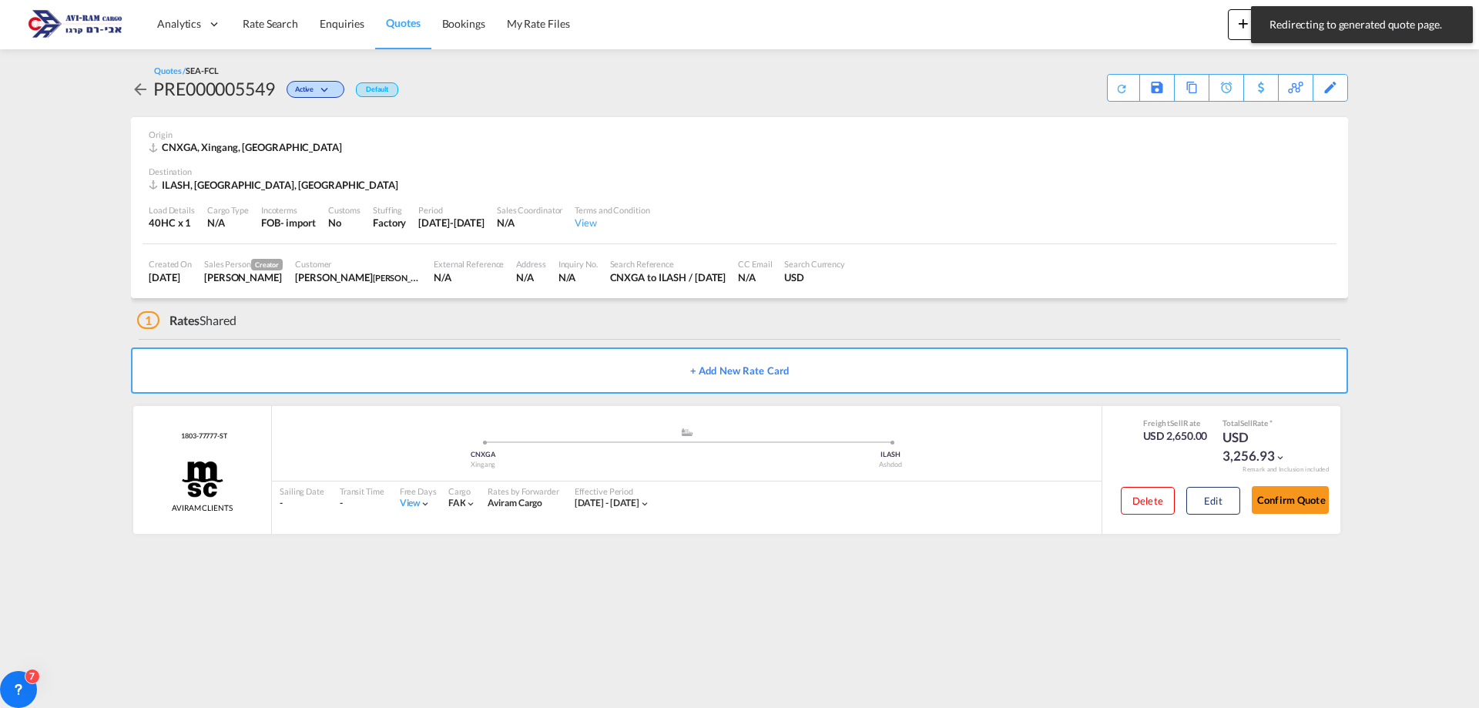
click at [294, 29] on span "Rate Search" at bounding box center [270, 23] width 55 height 13
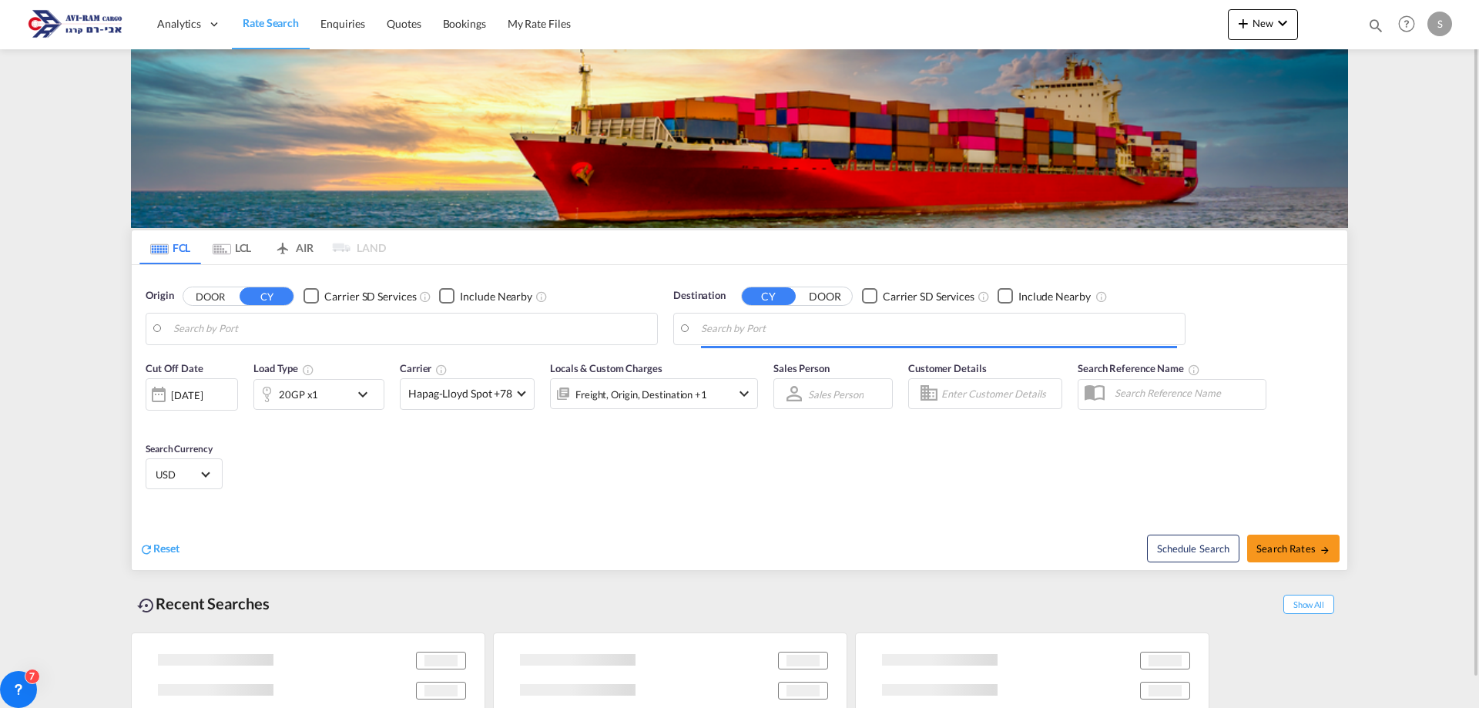
type input "Xingang, CNXGA"
type input "Ashdod, ILASH"
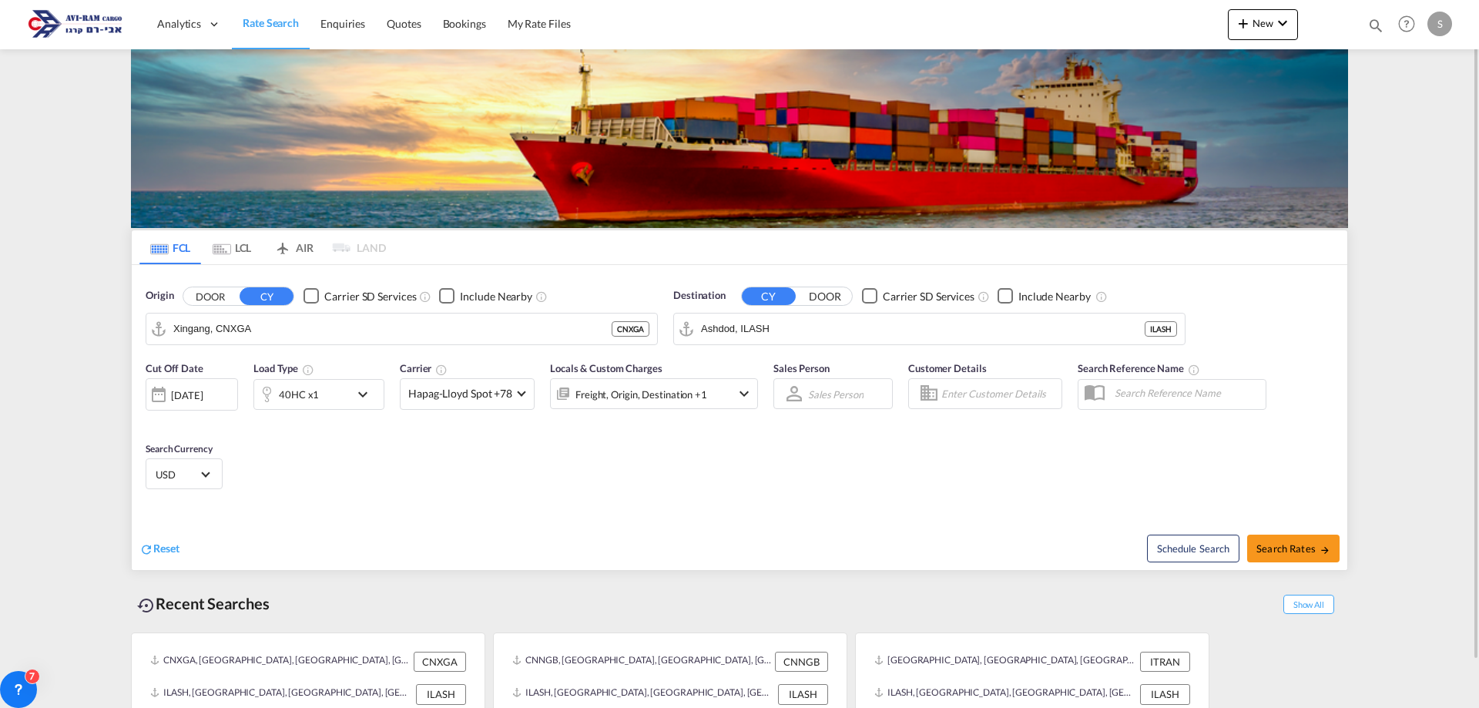
click at [254, 249] on md-tab-item "LCL" at bounding box center [232, 247] width 62 height 34
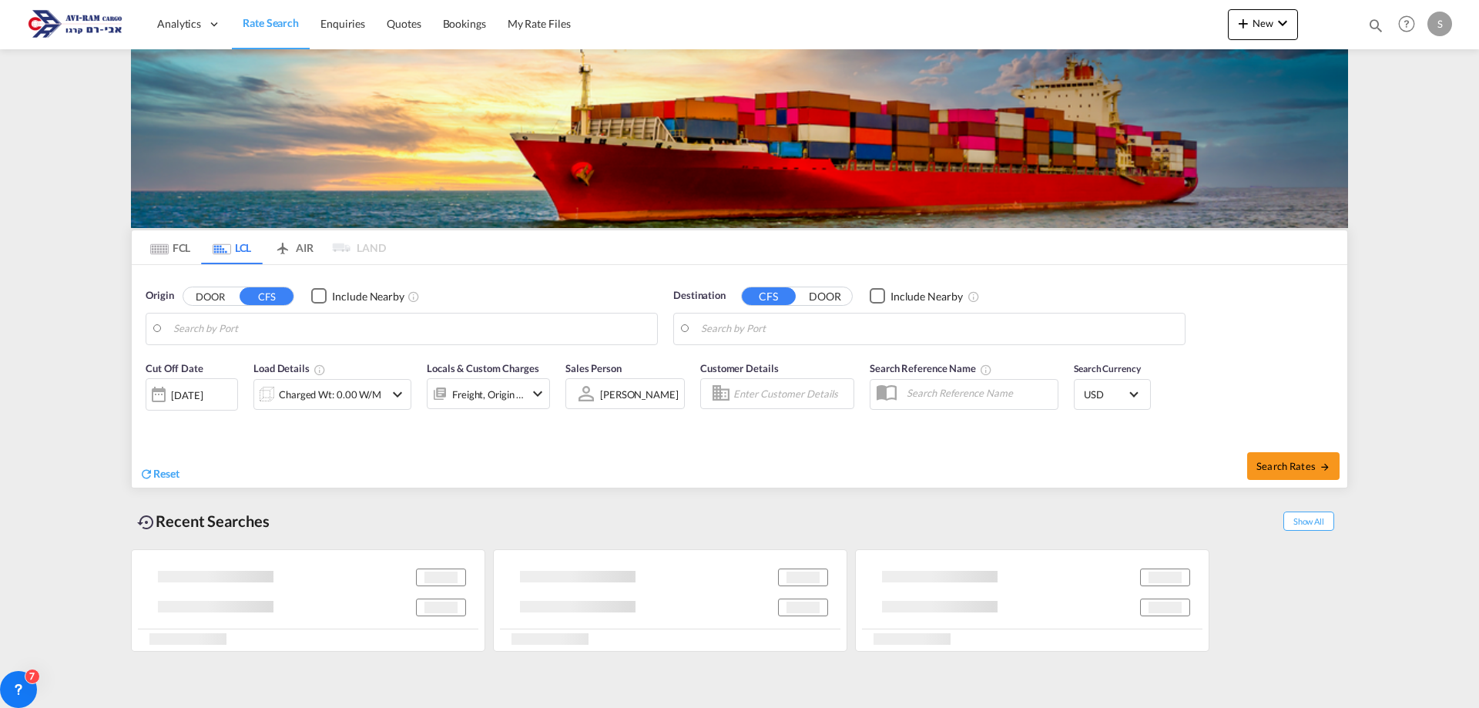
type input "[GEOGRAPHIC_DATA], TRIST"
type input "Ashdod, ILASH"
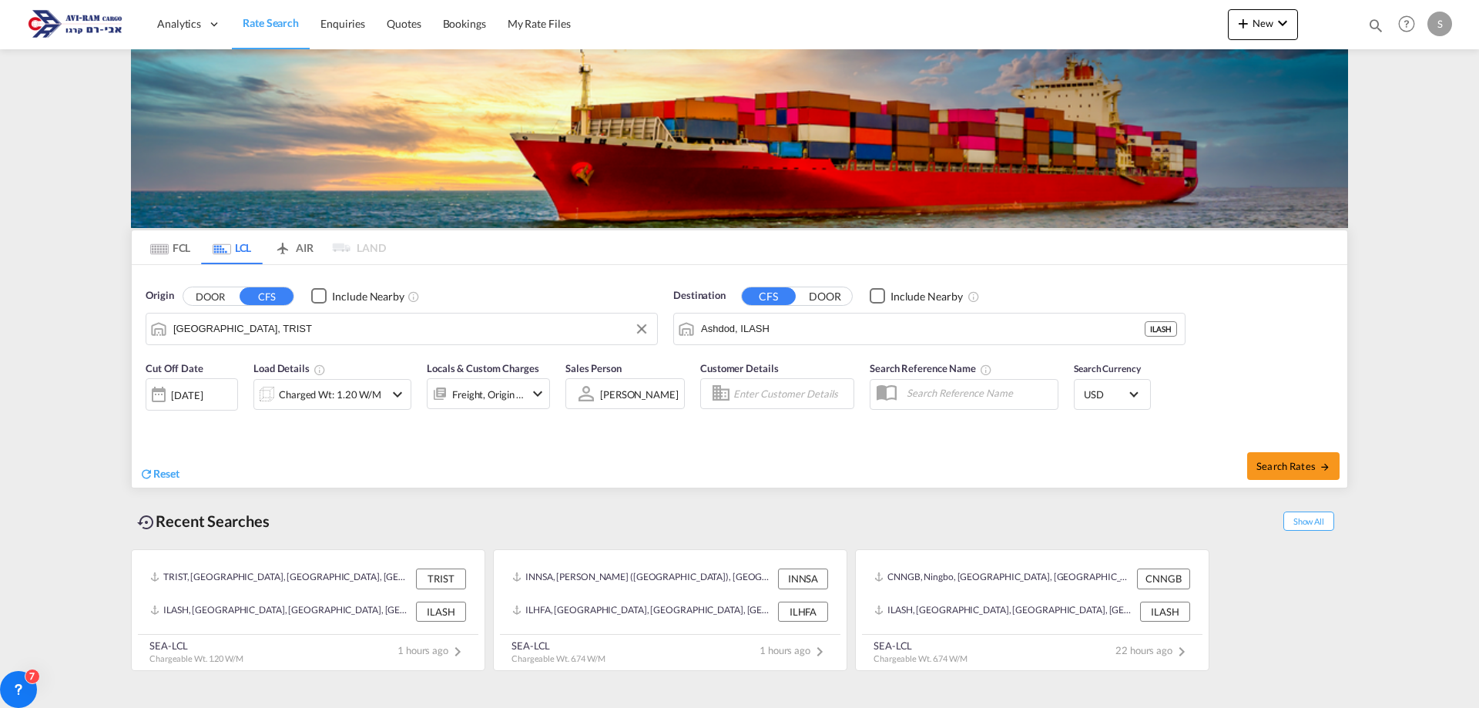
click at [246, 323] on input "[GEOGRAPHIC_DATA], TRIST" at bounding box center [411, 328] width 476 height 23
click at [324, 398] on div "Charged Wt: 1.20 W/M" at bounding box center [330, 395] width 102 height 22
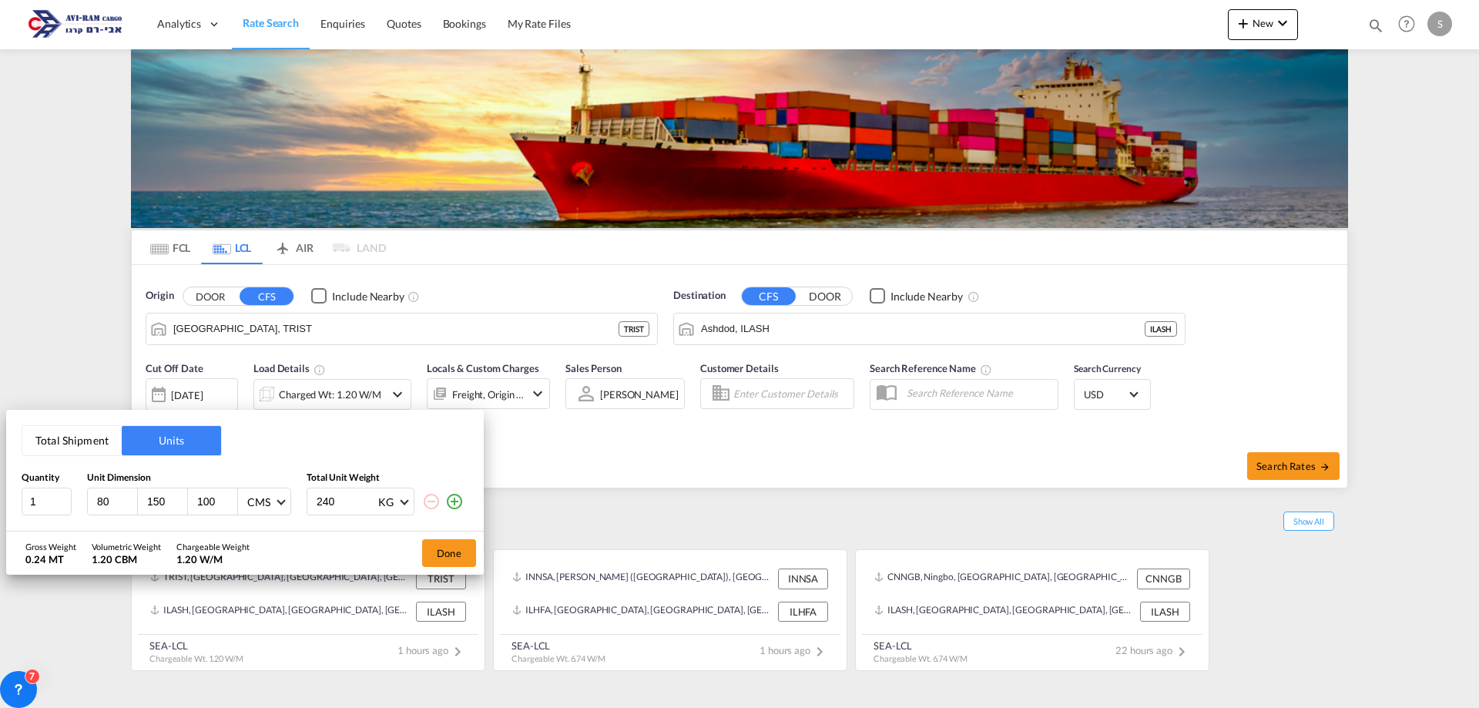
drag, startPoint x: 447, startPoint y: 548, endPoint x: 479, endPoint y: 542, distance: 32.0
click at [448, 549] on button "Done" at bounding box center [449, 553] width 54 height 28
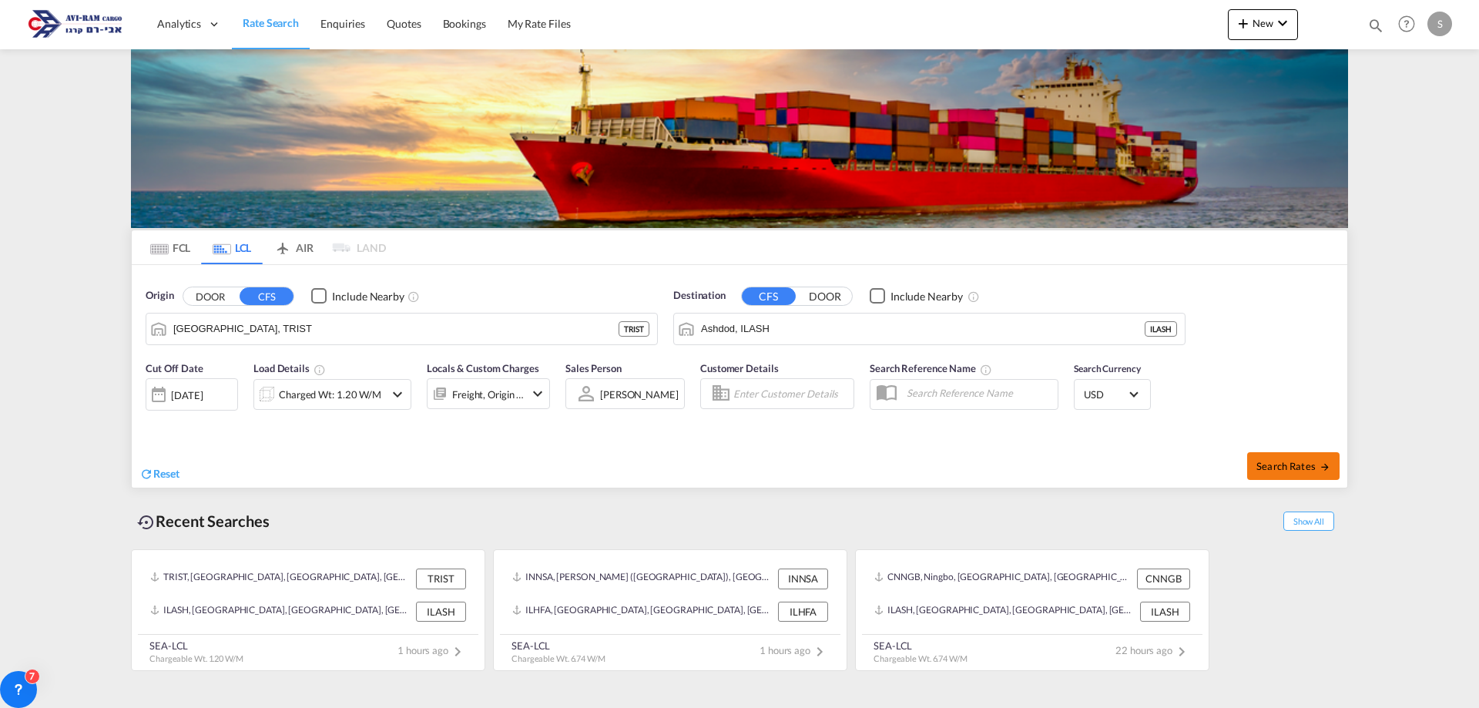
click at [1289, 473] on button "Search Rates" at bounding box center [1294, 466] width 92 height 28
type input "TRIST to ILASH / [DATE]"
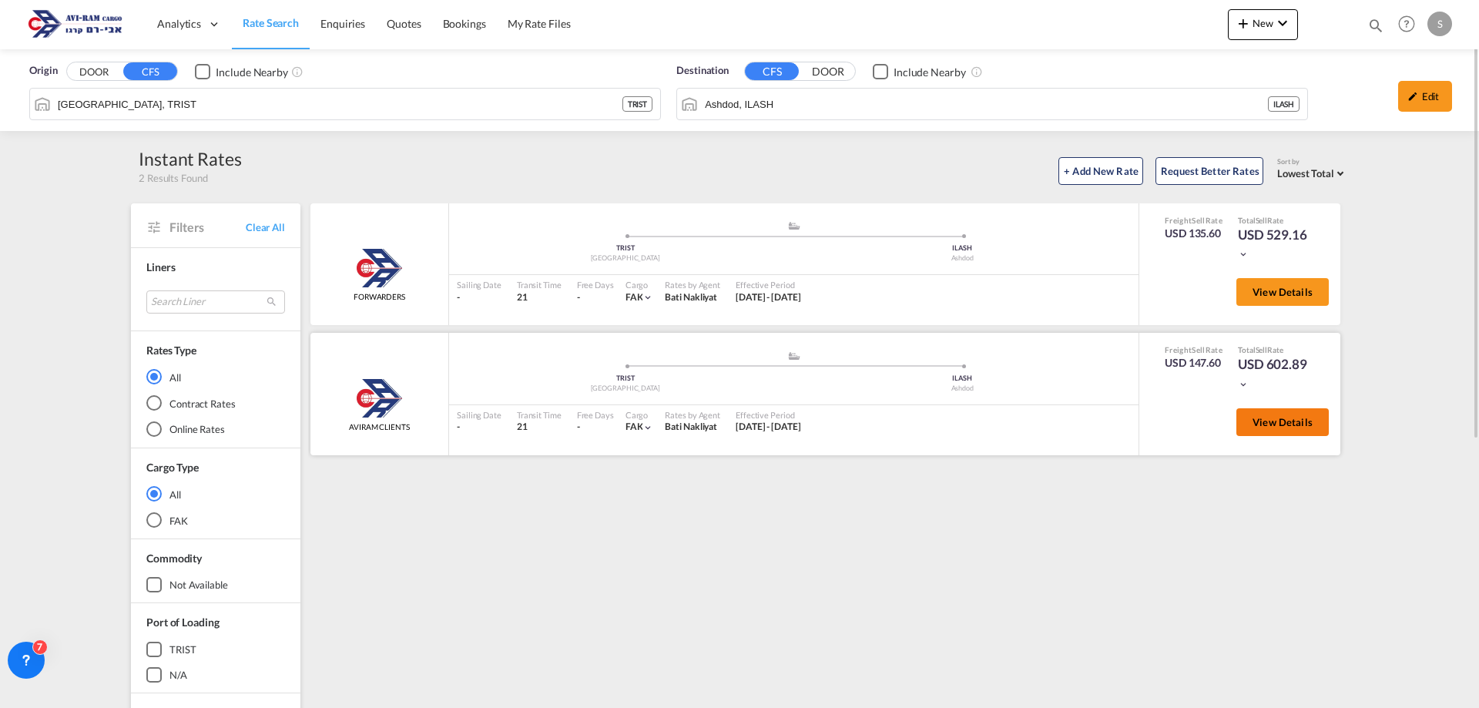
click at [1258, 422] on span "View Details" at bounding box center [1283, 422] width 60 height 12
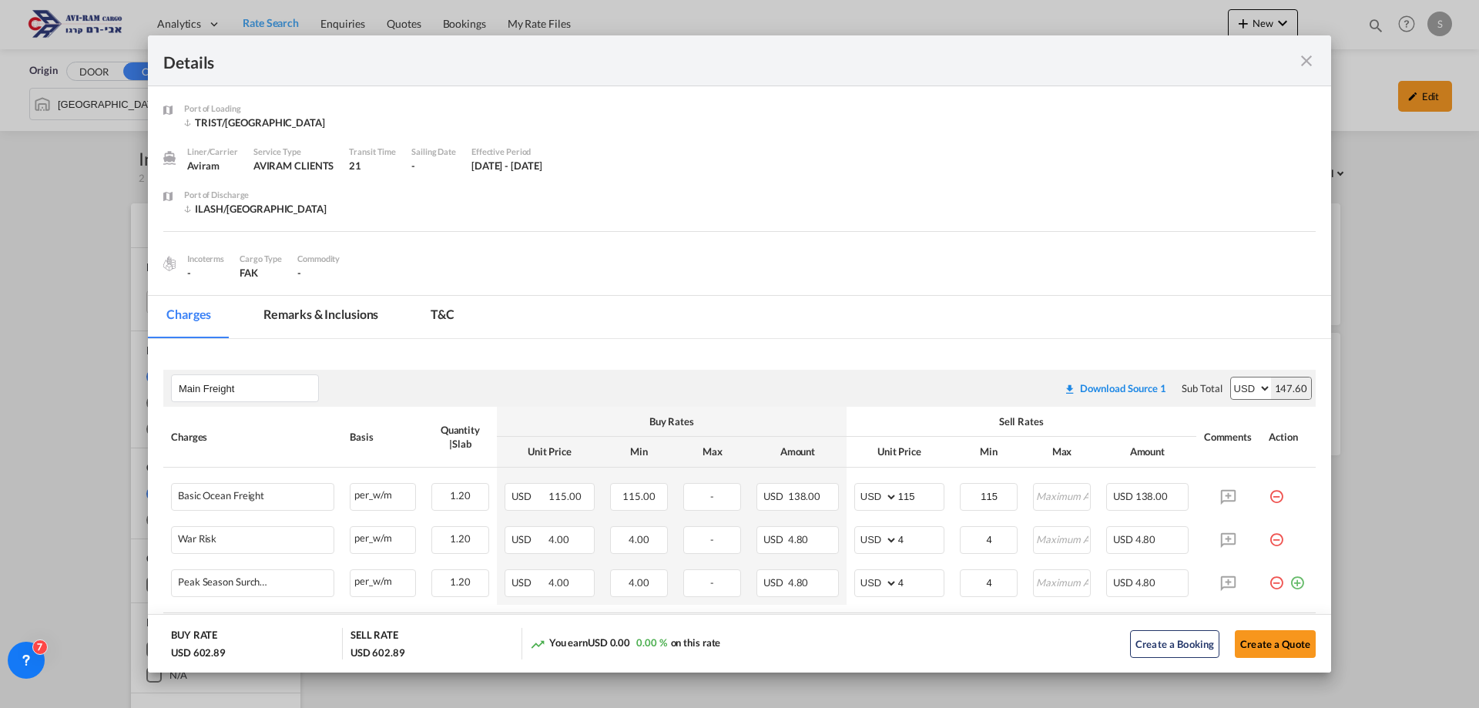
scroll to position [77, 0]
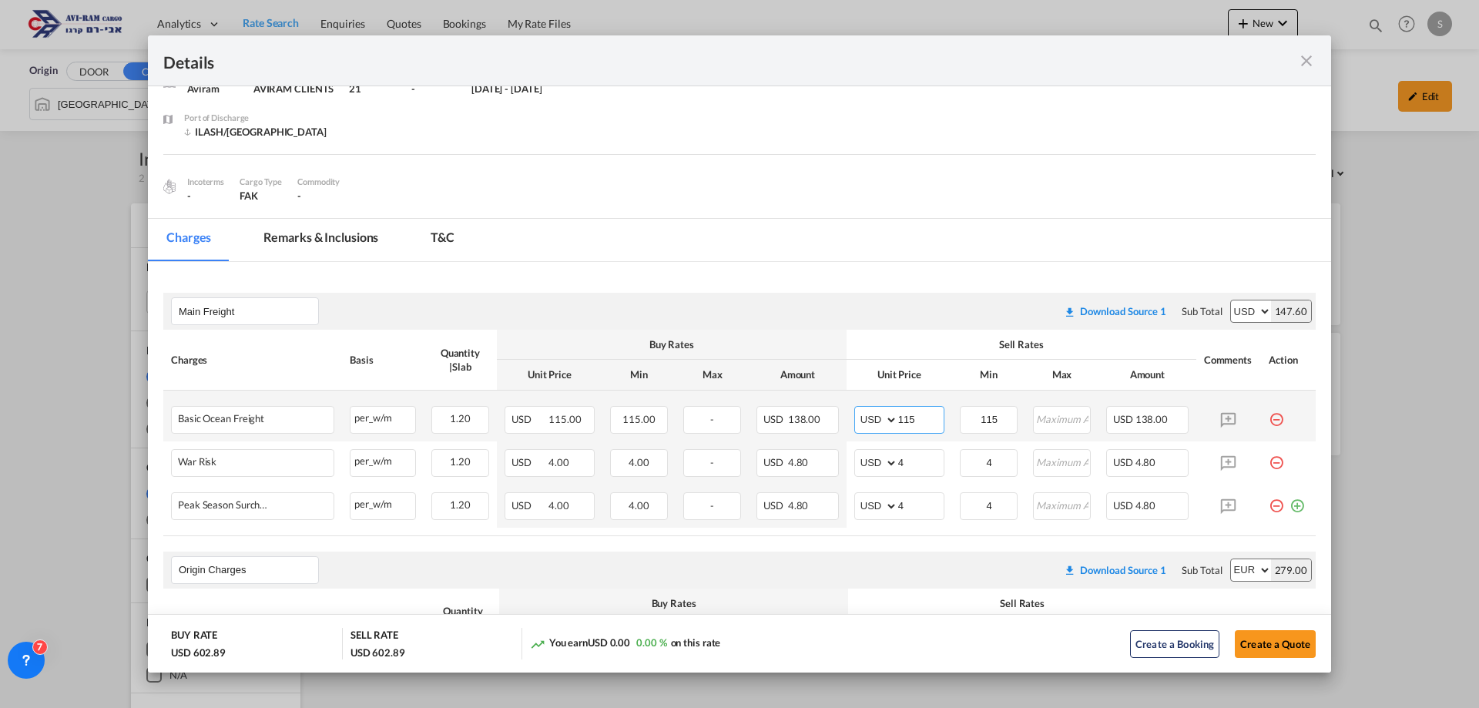
drag, startPoint x: 914, startPoint y: 417, endPoint x: 865, endPoint y: 425, distance: 49.2
click at [865, 425] on md-input-container "AED AFN ALL AMD ANG AOA ARS AUD AWG AZN BAM BBD BDT BGN BHD BIF BMD BND [PERSON…" at bounding box center [900, 420] width 90 height 28
type input "130"
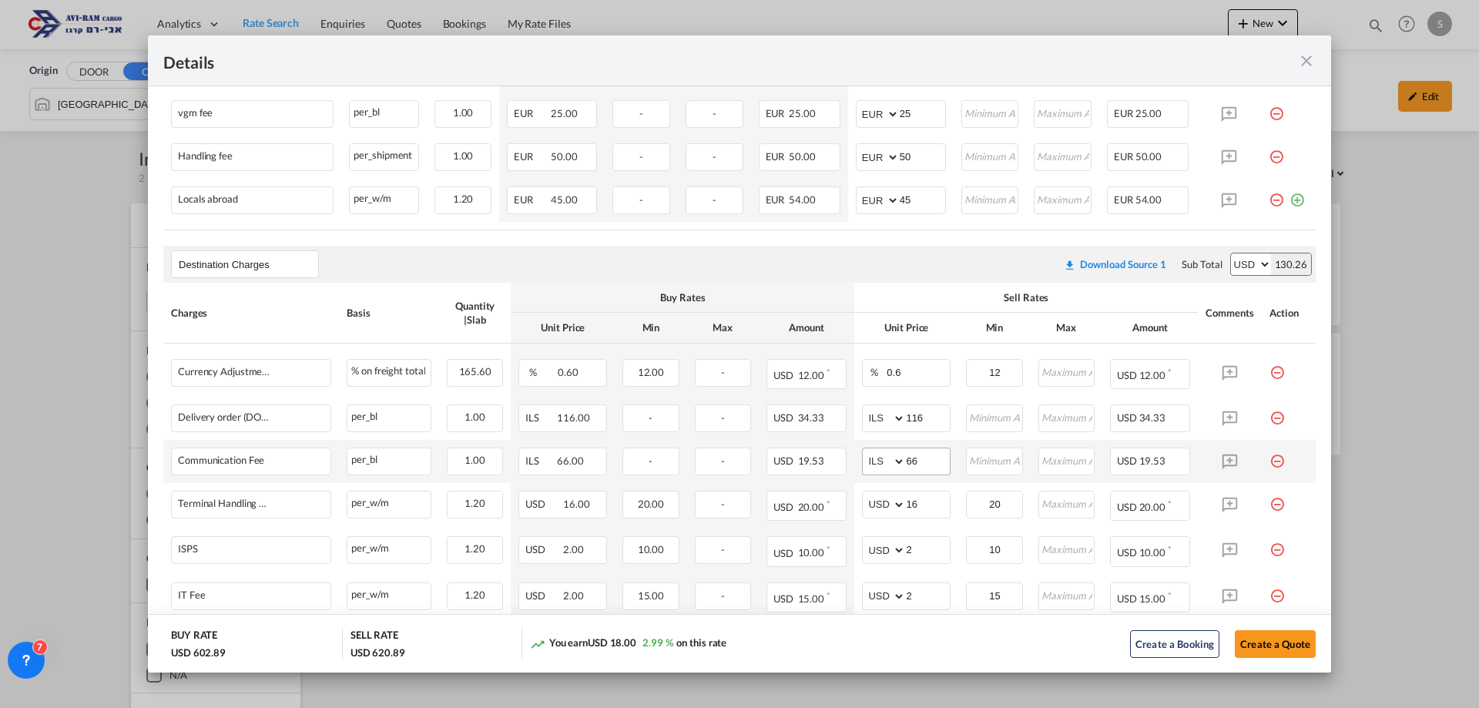
scroll to position [964, 0]
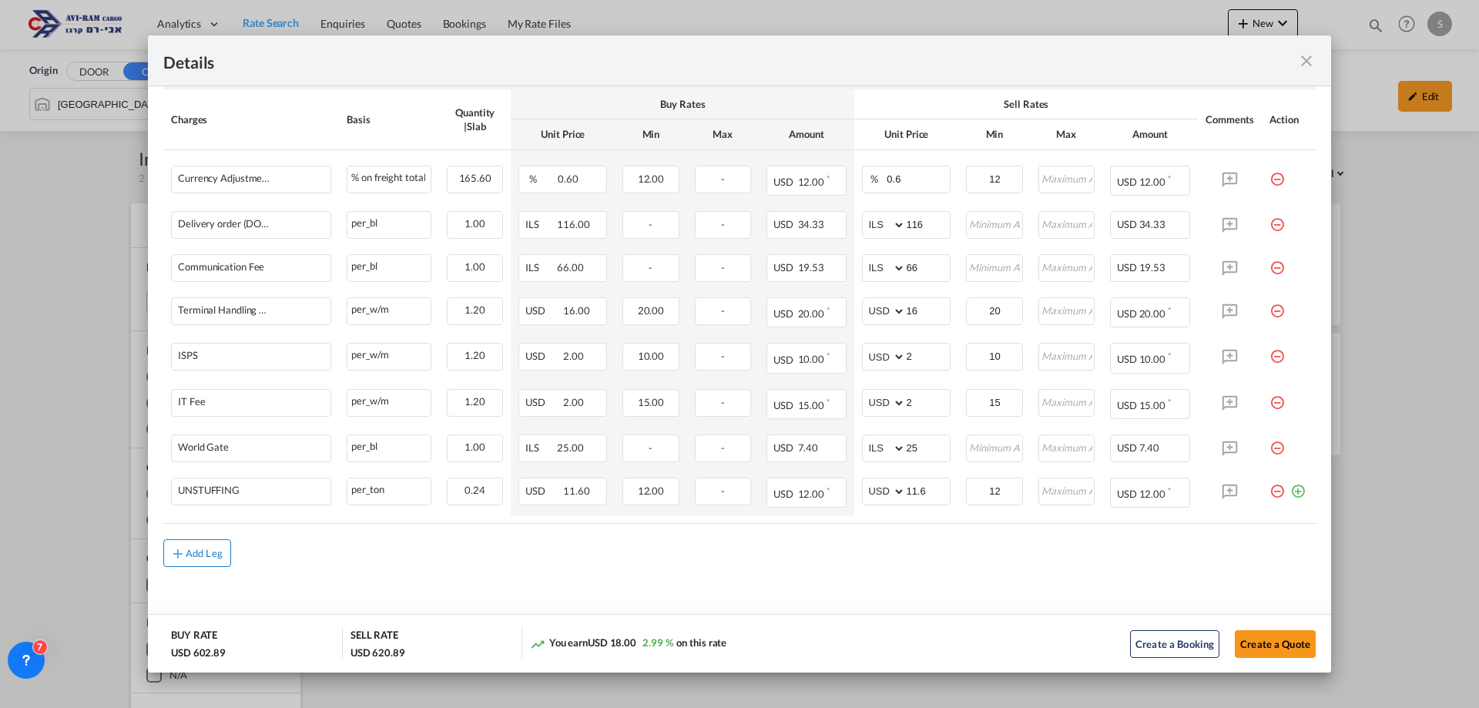
type input "130"
click at [191, 552] on div "Add Leg" at bounding box center [204, 553] width 37 height 9
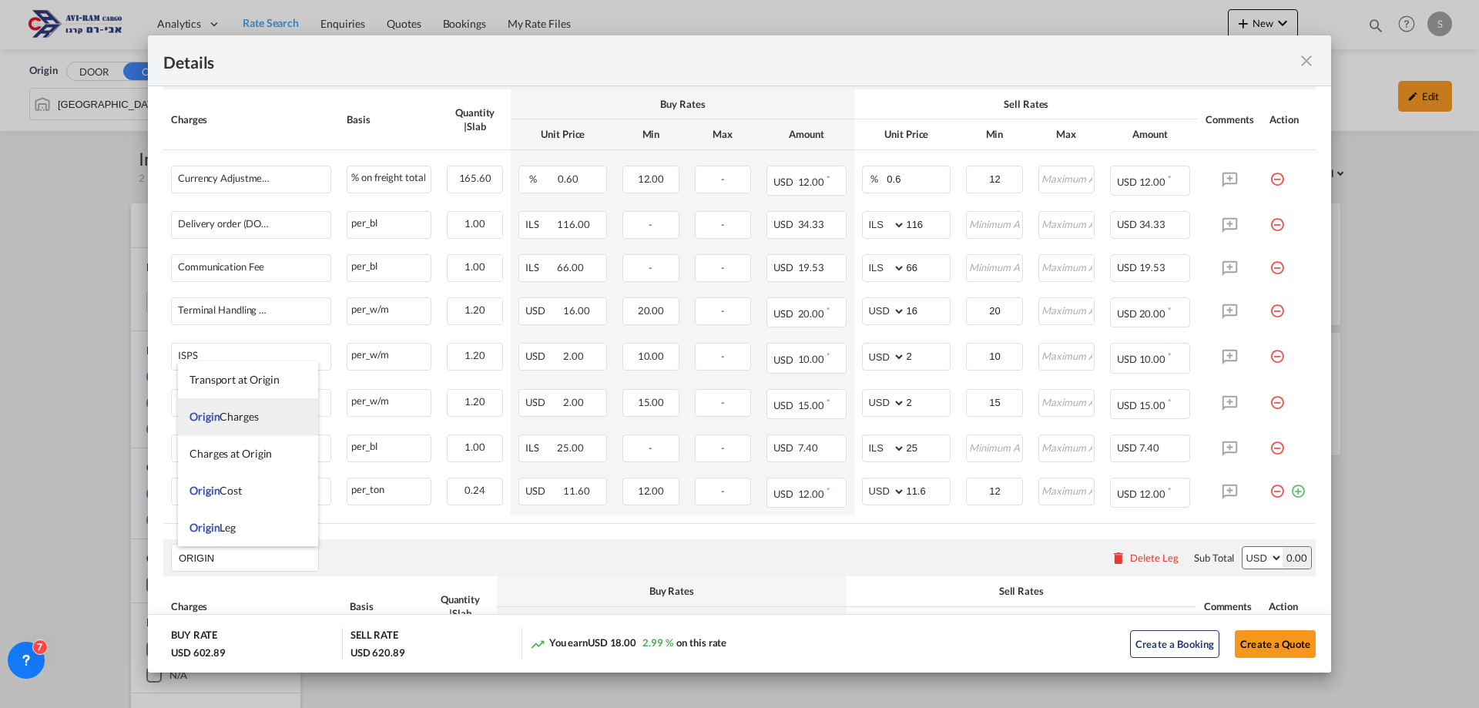
type input "ORIGIN"
click at [240, 422] on span "Origin Charges" at bounding box center [224, 416] width 69 height 13
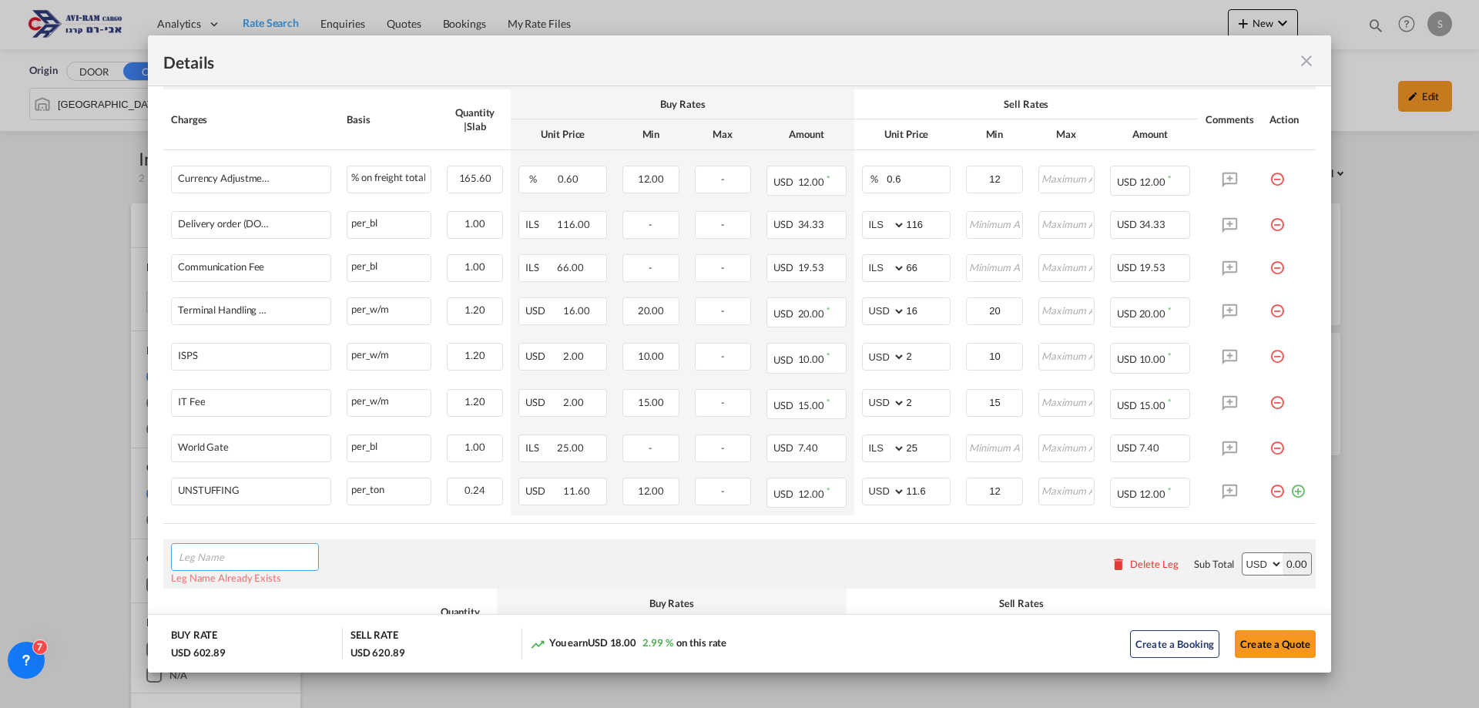
scroll to position [1148, 0]
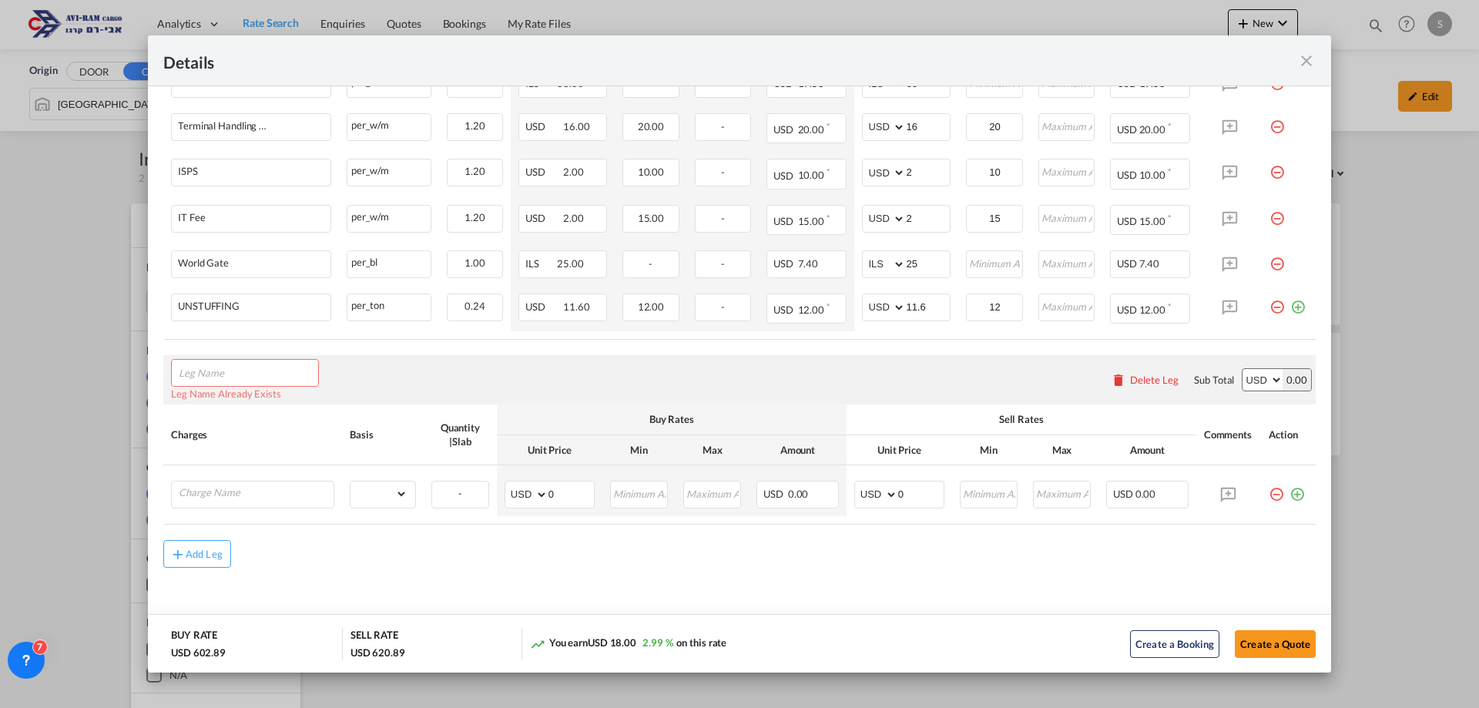
click at [1120, 378] on button "Delete Leg" at bounding box center [1145, 380] width 68 height 12
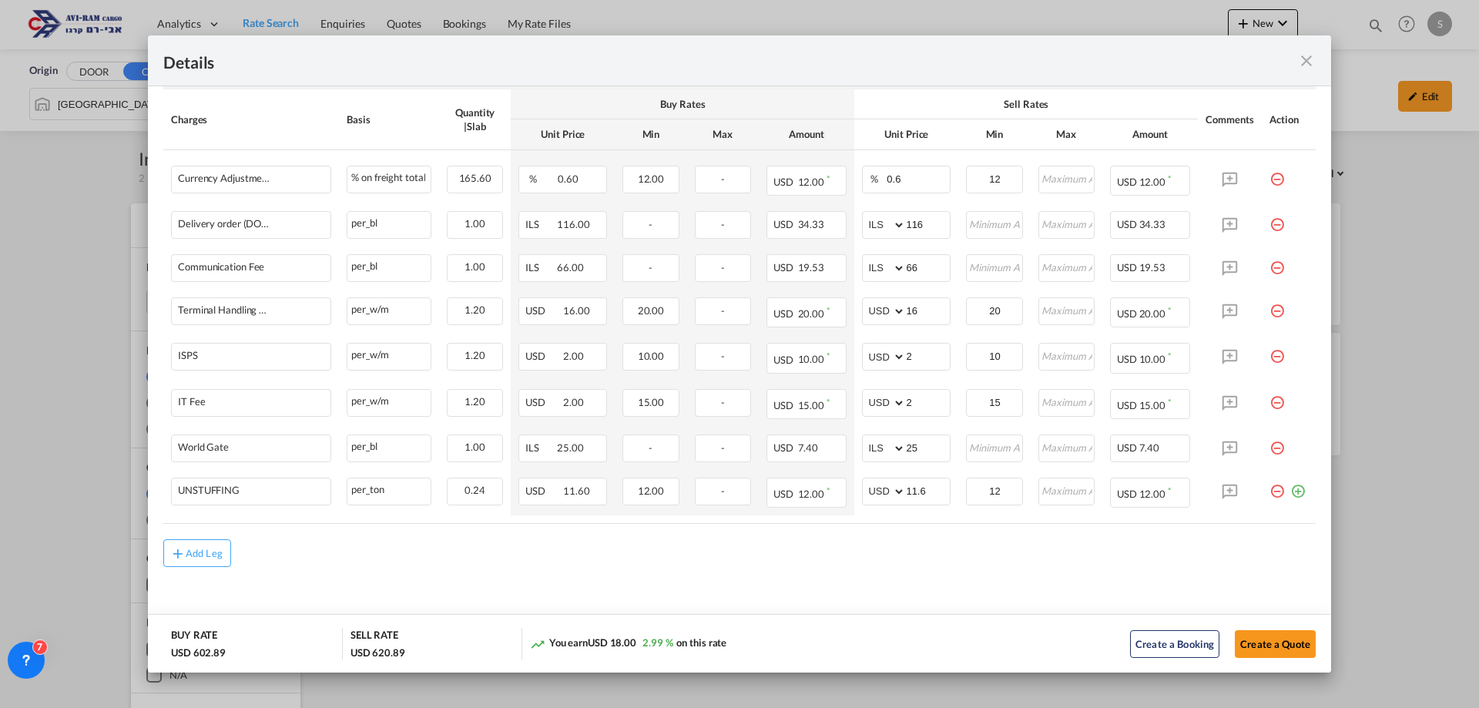
scroll to position [579, 0]
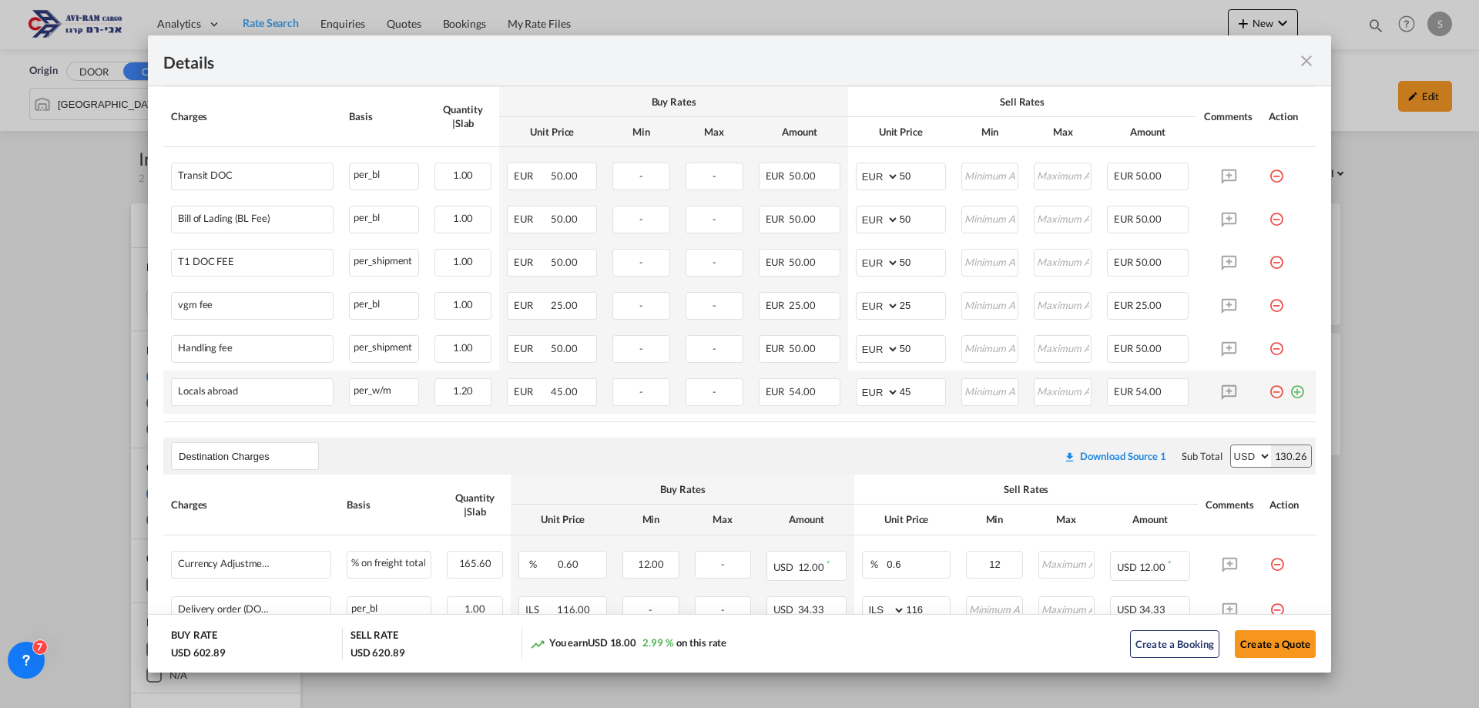
click at [1290, 391] on md-icon "icon-plus-circle-outline green-400-fg" at bounding box center [1297, 385] width 15 height 15
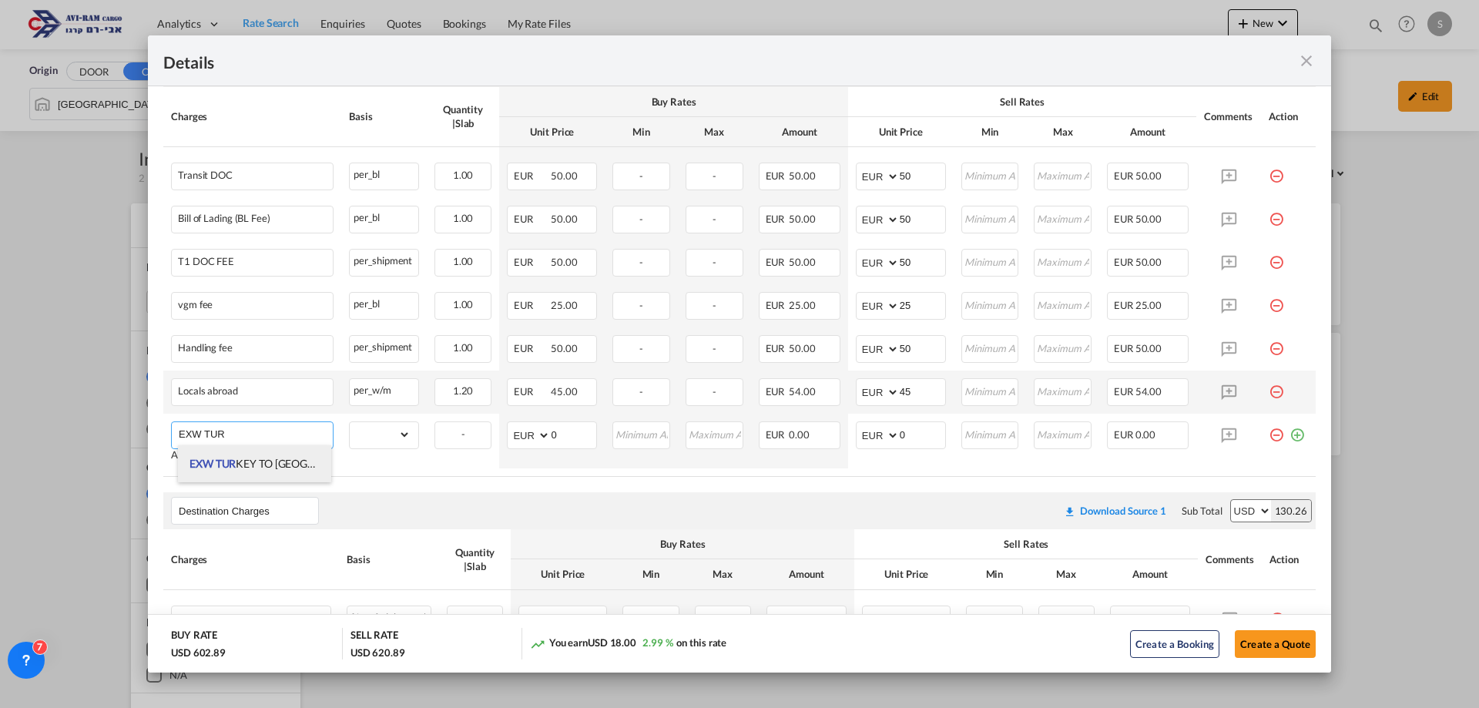
click at [287, 456] on li "EXW TUR KEY TO [GEOGRAPHIC_DATA]" at bounding box center [254, 463] width 153 height 37
type input "EXW TURKEY TO [GEOGRAPHIC_DATA]"
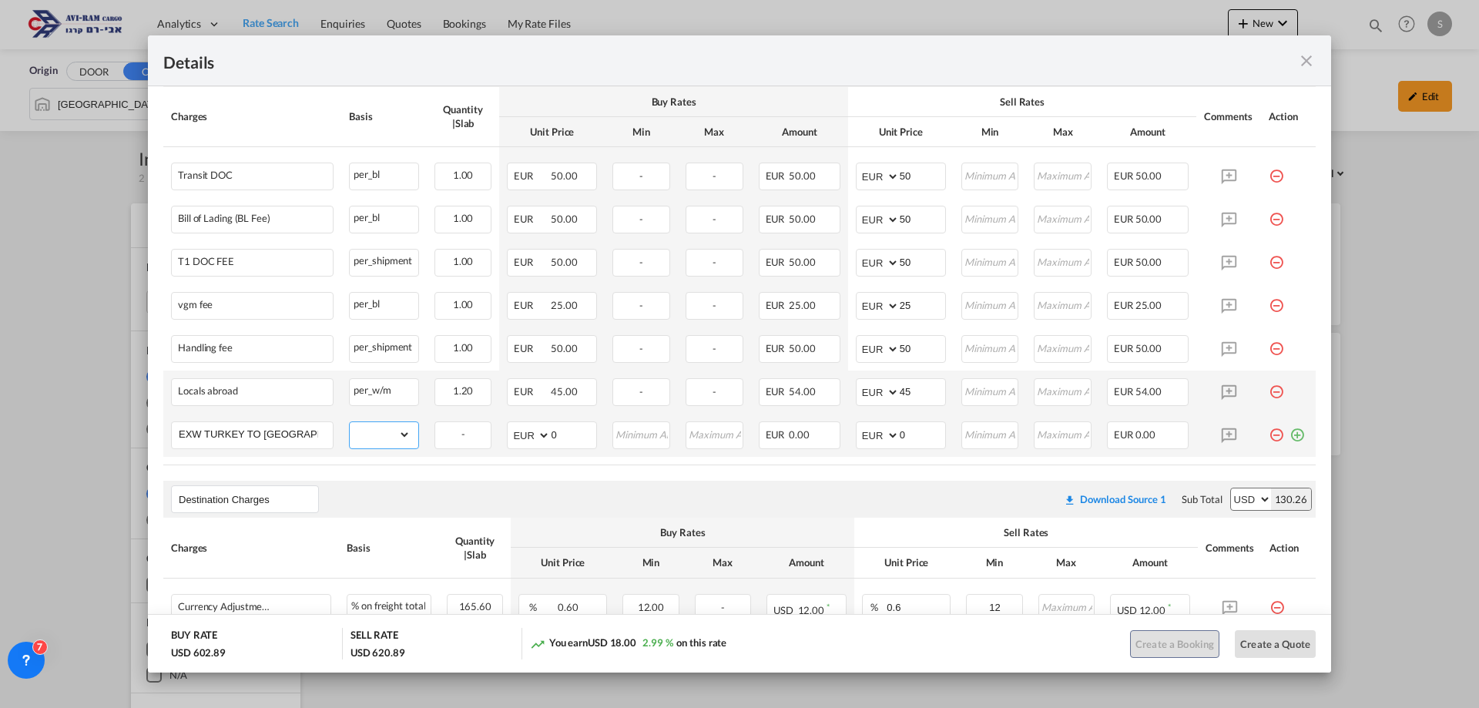
click at [369, 435] on select "gross_weight volumetric_weight per_shipment per_bl per_km per_hawb per_kg flat …" at bounding box center [380, 434] width 60 height 25
select select "per_shipment"
click at [350, 422] on select "gross_weight volumetric_weight per_shipment per_bl per_km per_hawb per_kg flat …" at bounding box center [380, 434] width 60 height 25
click at [874, 439] on select "AED AFN ALL AMD ANG AOA ARS AUD AWG AZN BAM BBD BDT BGN BHD BIF BMD BND [PERSON…" at bounding box center [879, 436] width 40 height 22
select select "string:USD"
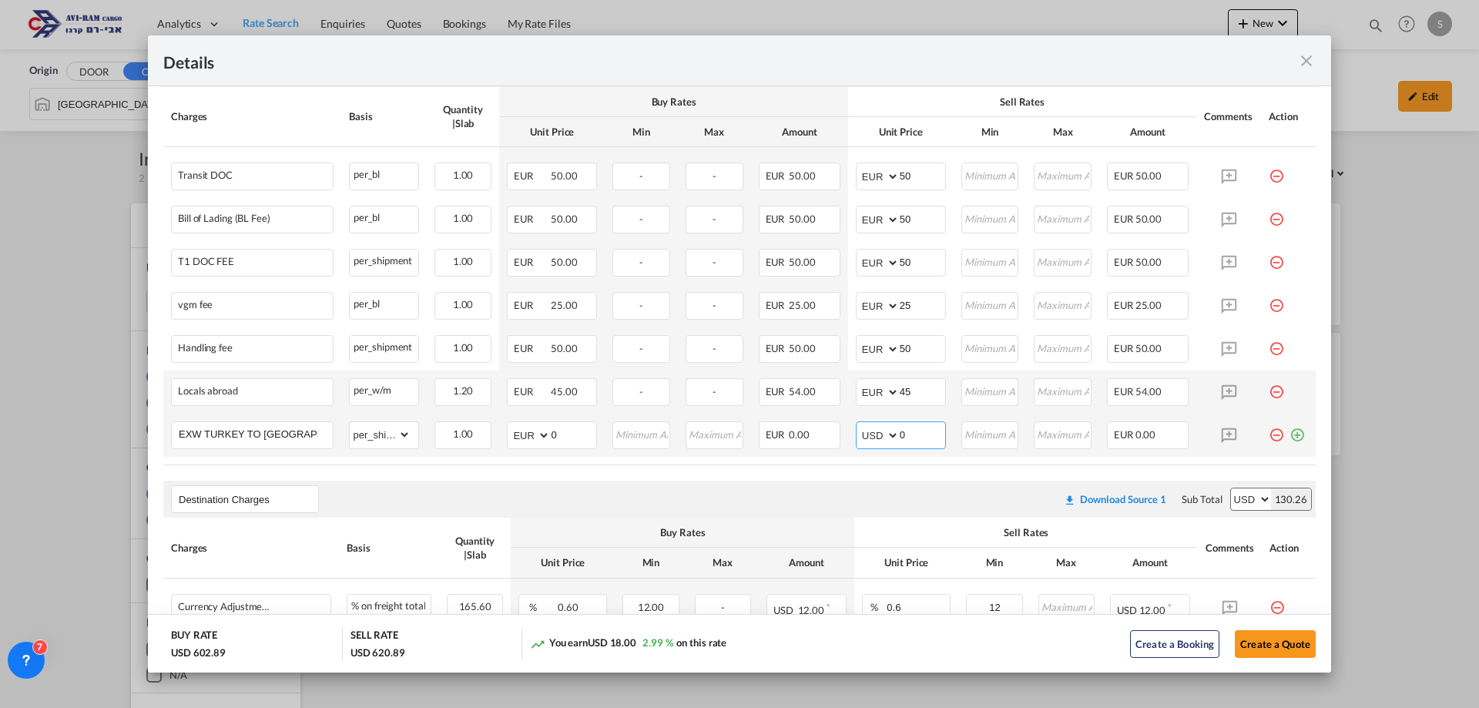
click at [859, 425] on select "AED AFN ALL AMD ANG AOA ARS AUD AWG AZN BAM BBD BDT BGN BHD BIF BMD BND [PERSON…" at bounding box center [879, 436] width 40 height 22
select select "string:USD"
drag, startPoint x: 888, startPoint y: 426, endPoint x: 870, endPoint y: 419, distance: 19.0
click at [870, 419] on td "AED AFN ALL AMD ANG AOA ARS AUD AWG AZN BAM BBD BDT BGN BHD BIF BMD BND [PERSON…" at bounding box center [901, 435] width 106 height 43
type input "200"
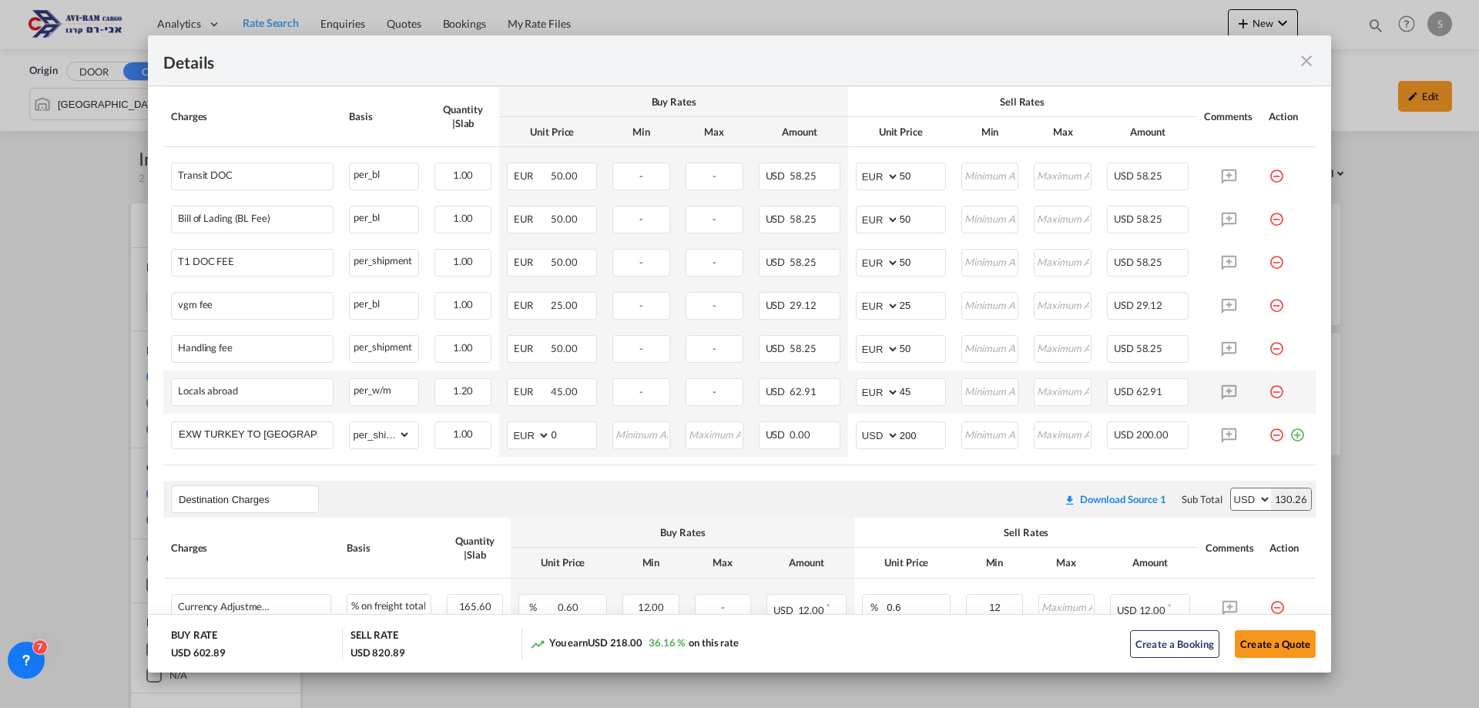
click at [1254, 640] on button "Create a Quote" at bounding box center [1275, 644] width 81 height 28
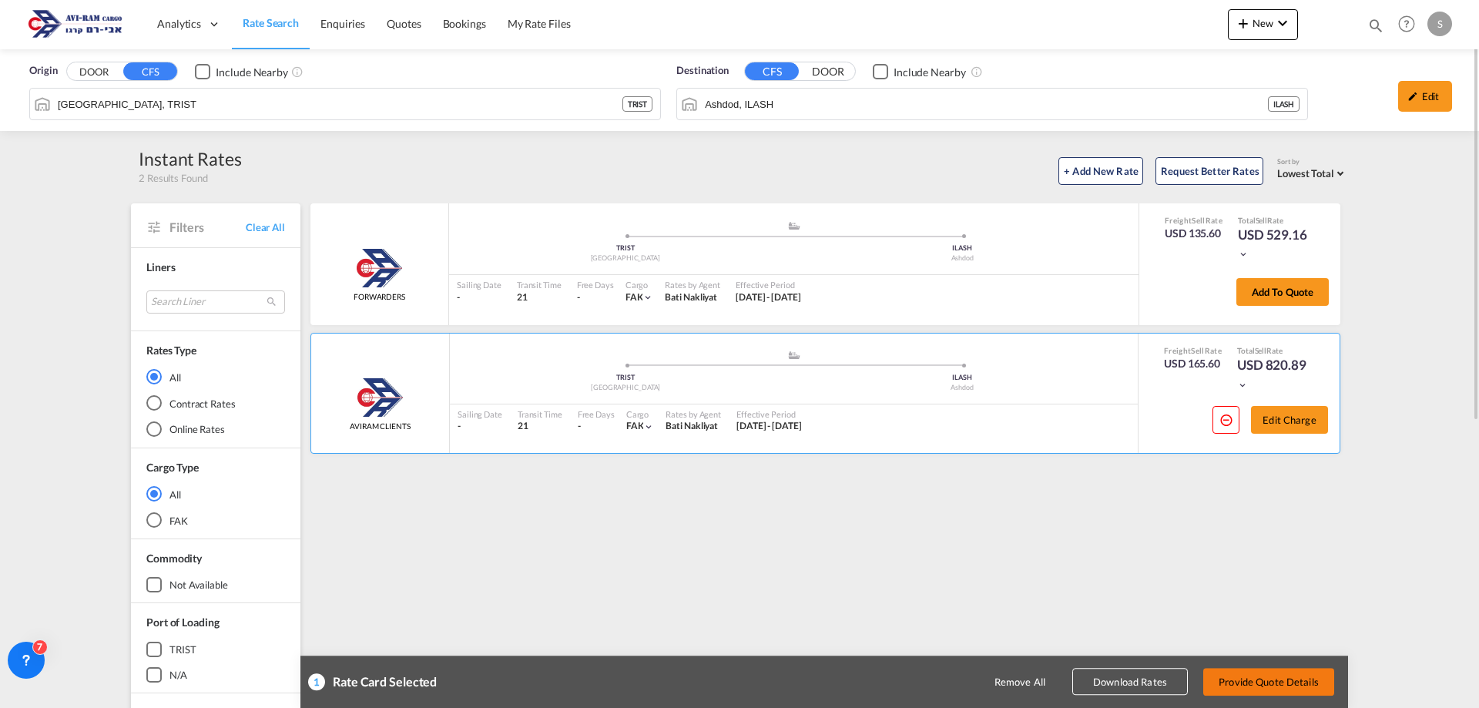
click at [1295, 683] on button "Provide Quote Details" at bounding box center [1269, 682] width 131 height 28
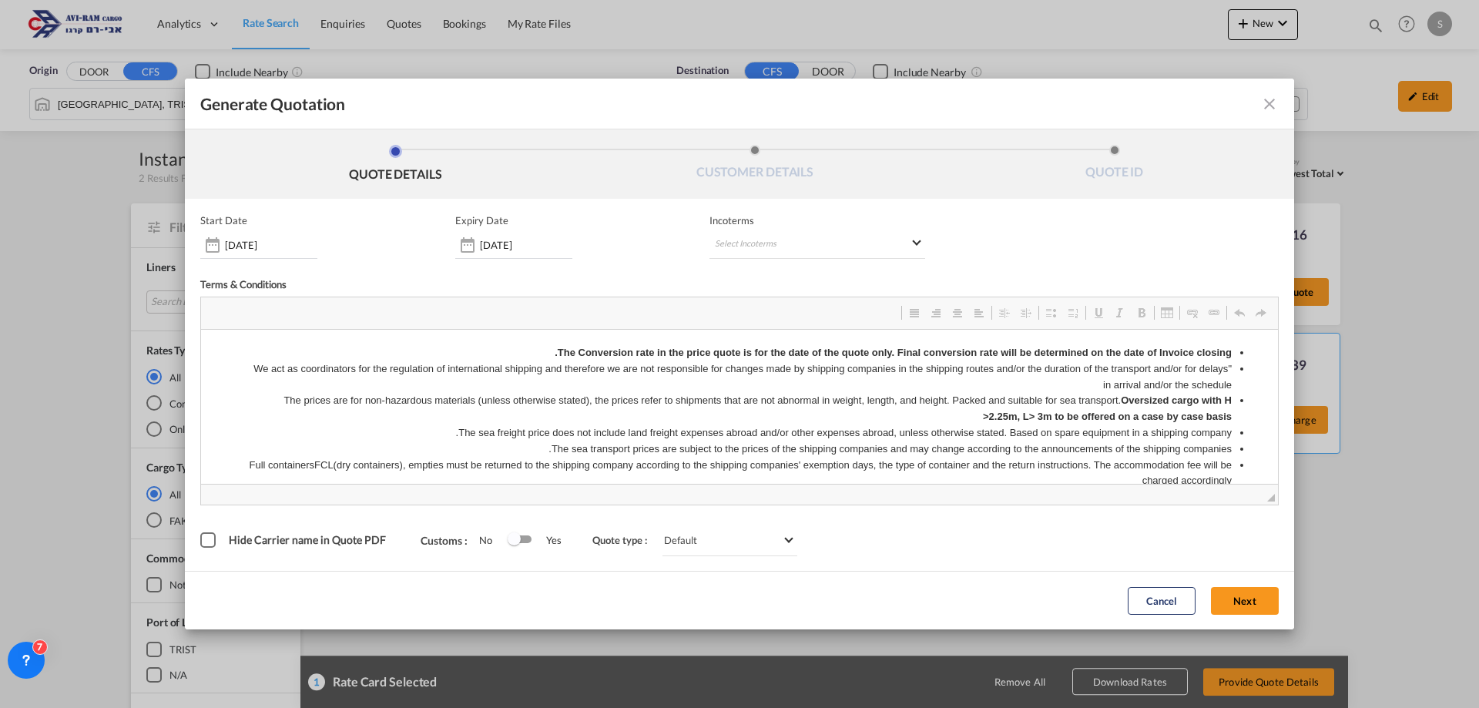
scroll to position [0, 0]
click at [747, 240] on md-select "Select Incoterms FCA - export Free Carrier DPU - import Delivery at Place Unloa…" at bounding box center [818, 245] width 216 height 28
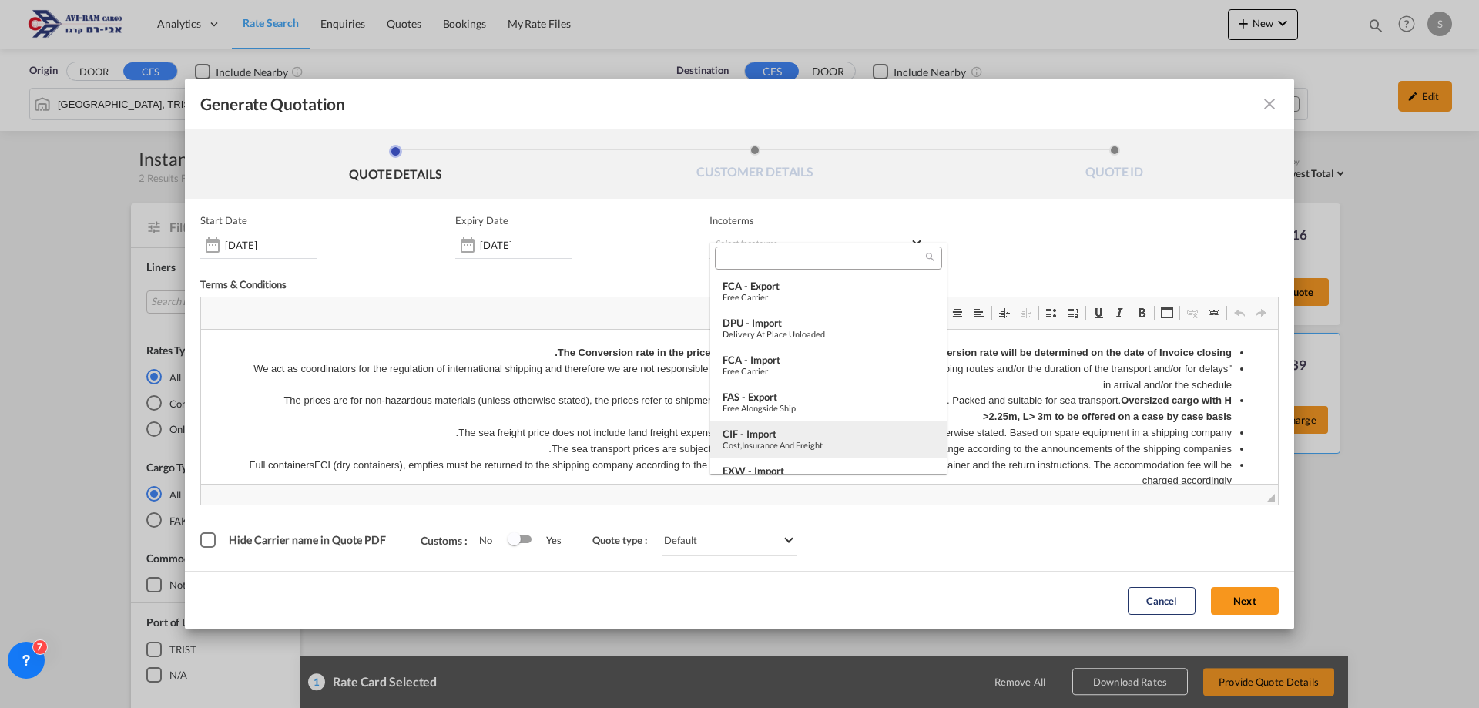
scroll to position [77, 0]
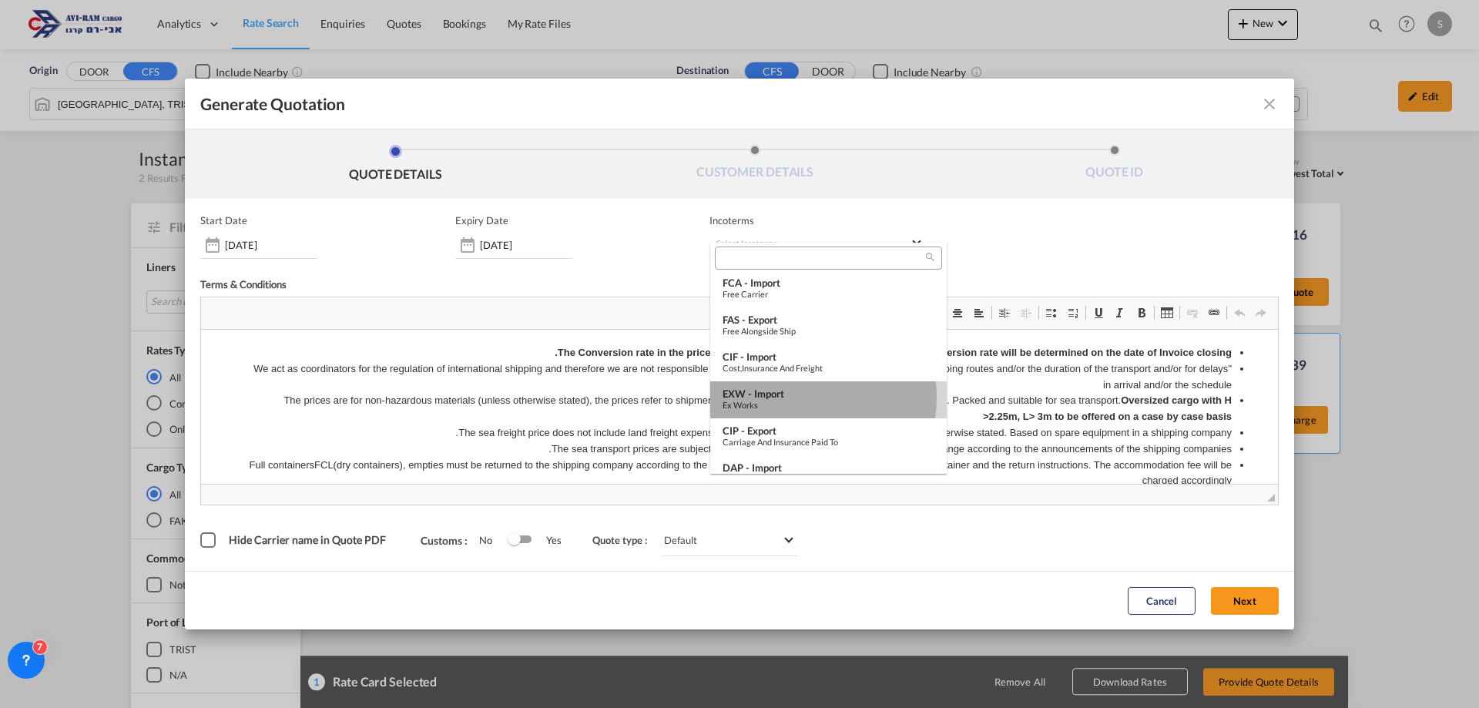
drag, startPoint x: 796, startPoint y: 398, endPoint x: 643, endPoint y: 90, distance: 343.6
click at [796, 398] on div "EXW - import" at bounding box center [829, 394] width 212 height 12
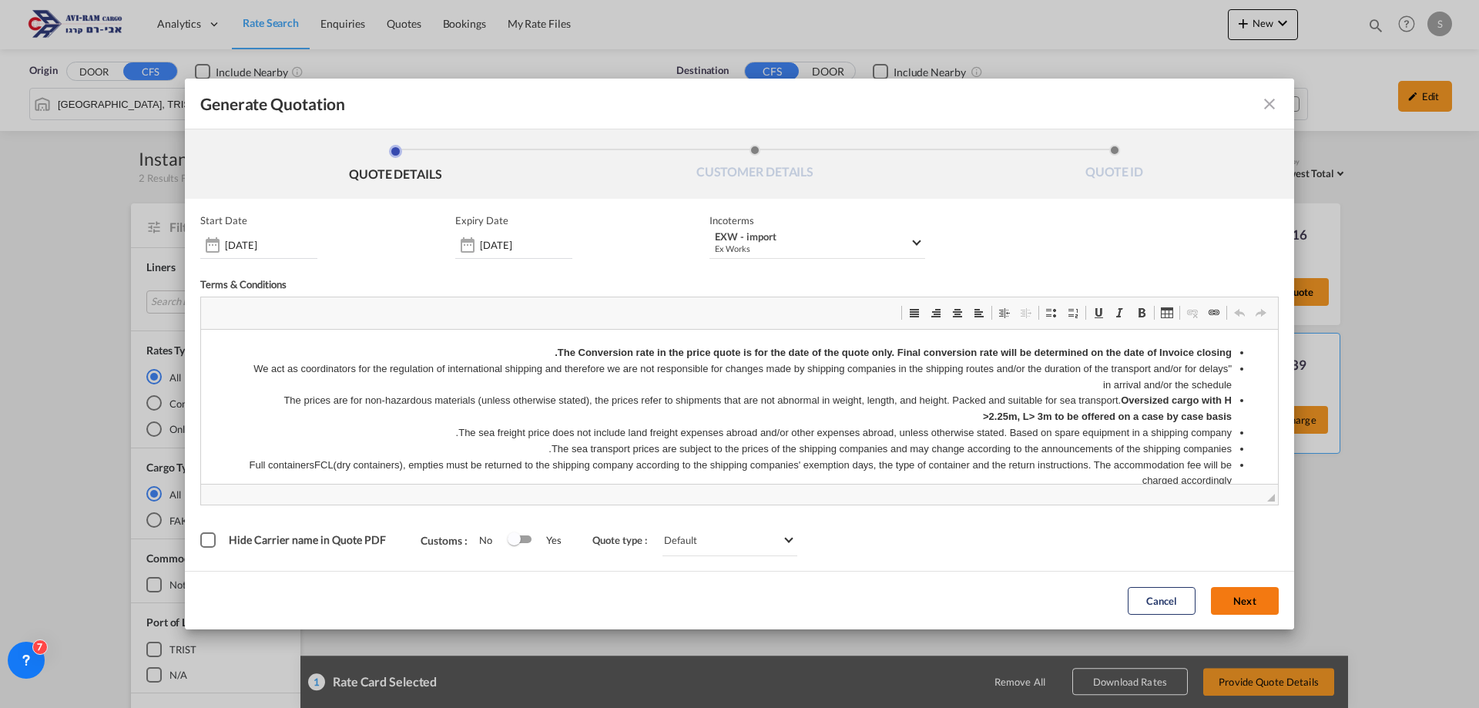
click at [1233, 603] on button "Next" at bounding box center [1245, 601] width 68 height 28
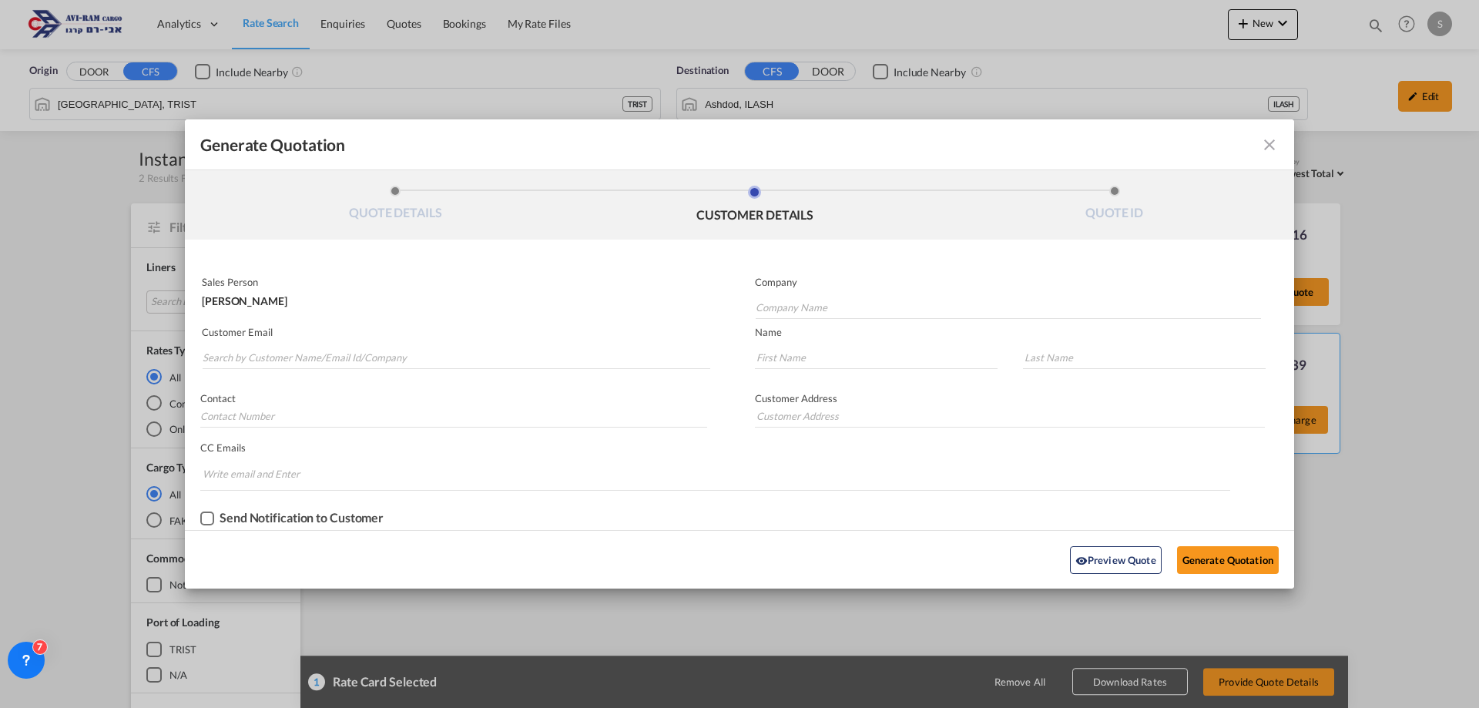
click at [360, 369] on md-input-container "Customer Email" at bounding box center [456, 348] width 512 height 49
click at [361, 358] on input "Search by Customer Name/Email Id/Company" at bounding box center [457, 357] width 508 height 23
type input "G"
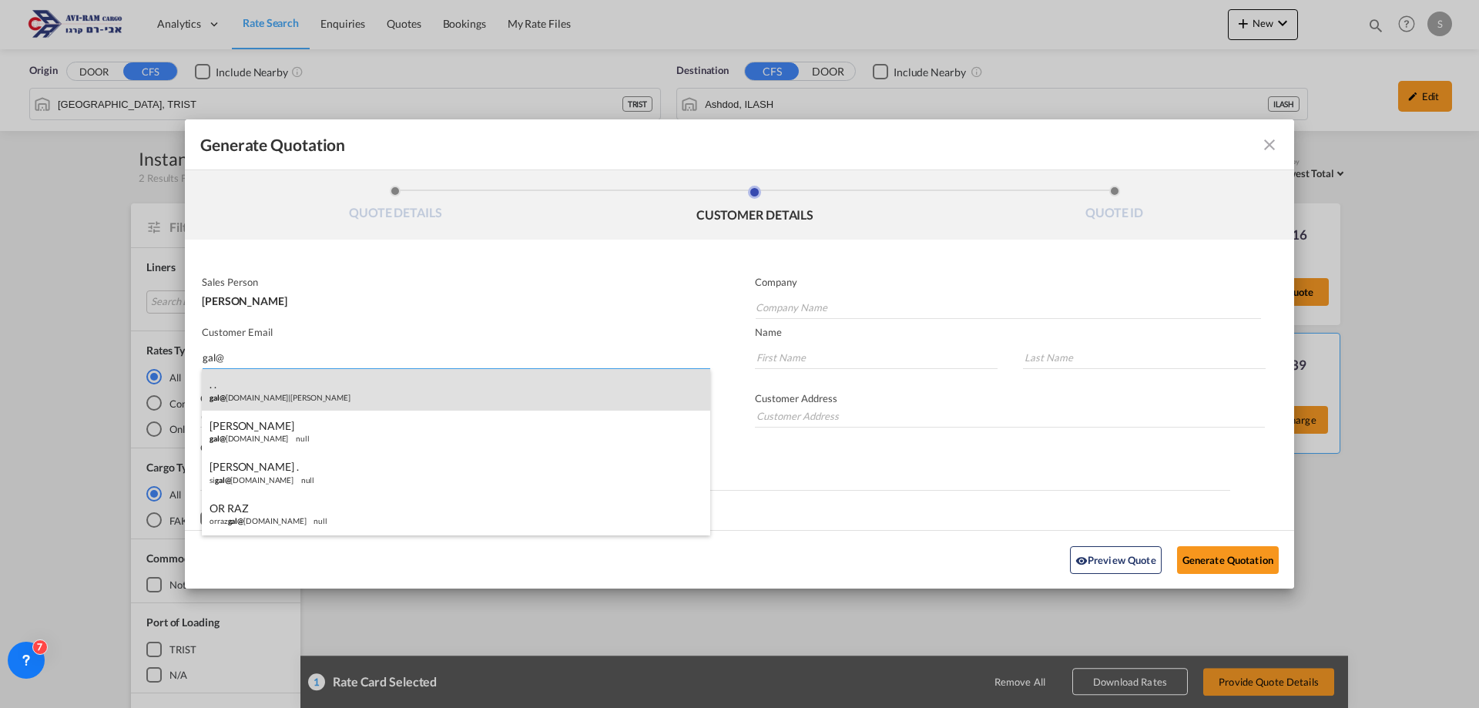
type input "gal@"
click at [371, 390] on div ". . gal@ [DOMAIN_NAME] | [PERSON_NAME]" at bounding box center [456, 390] width 509 height 42
type input "[PERSON_NAME]"
type input "[EMAIL_ADDRESS][DOMAIN_NAME]"
type input "."
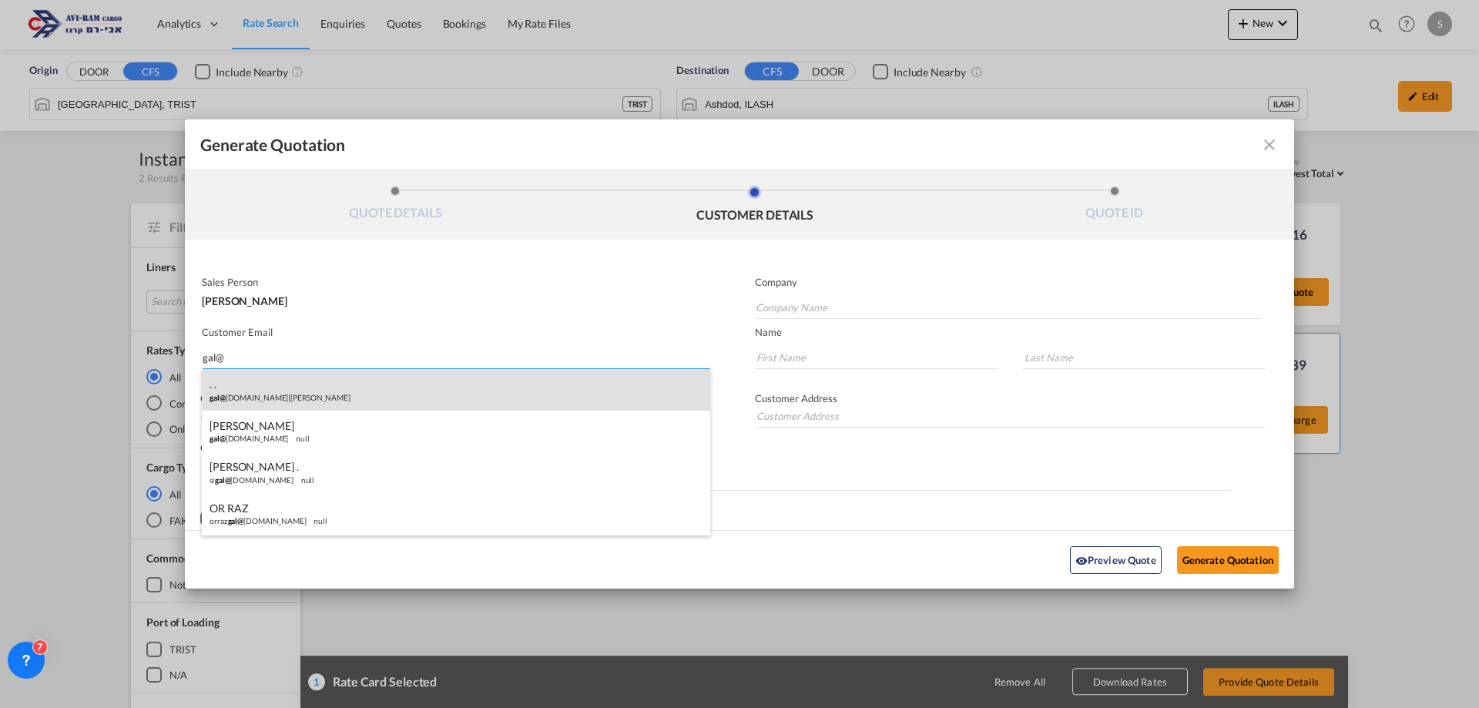
type input "."
type input "[PHONE_NUMBER]"
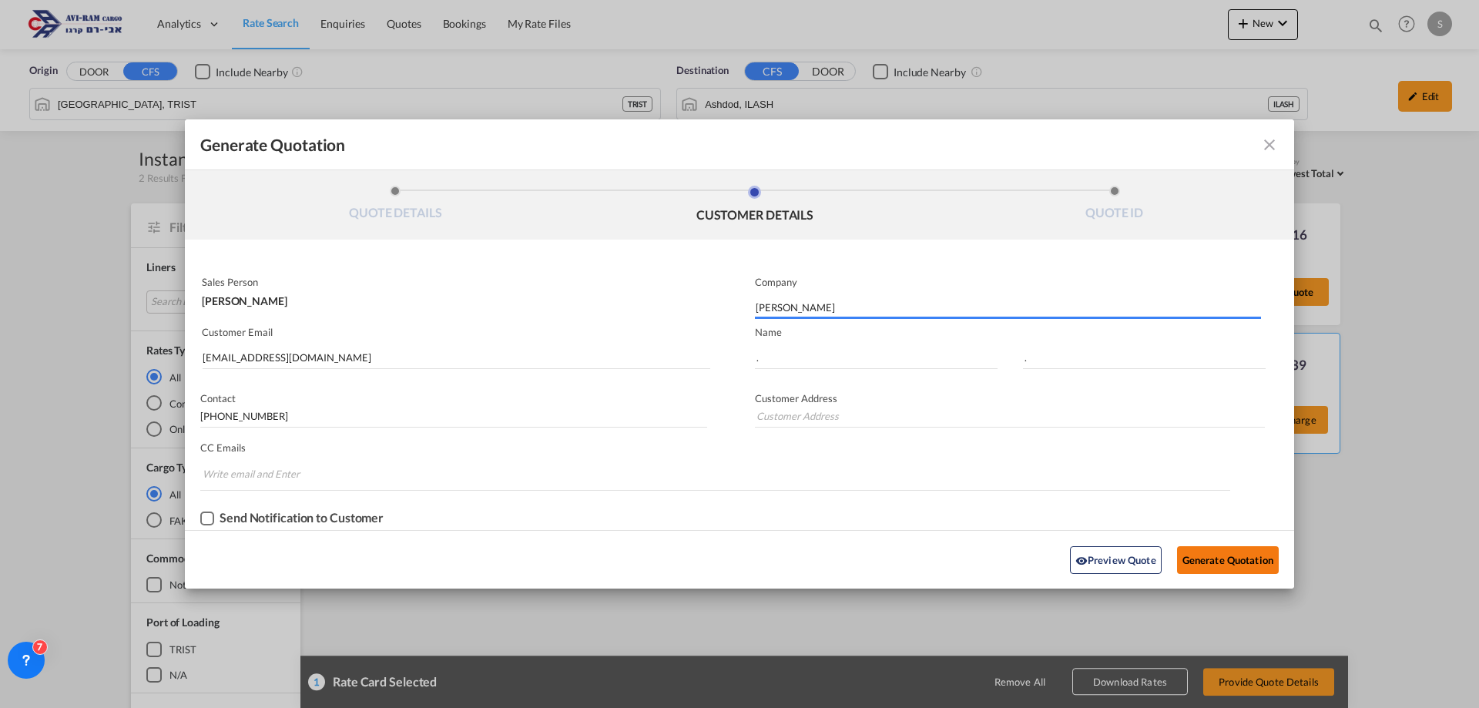
click at [1269, 568] on button "Generate Quotation" at bounding box center [1228, 560] width 102 height 28
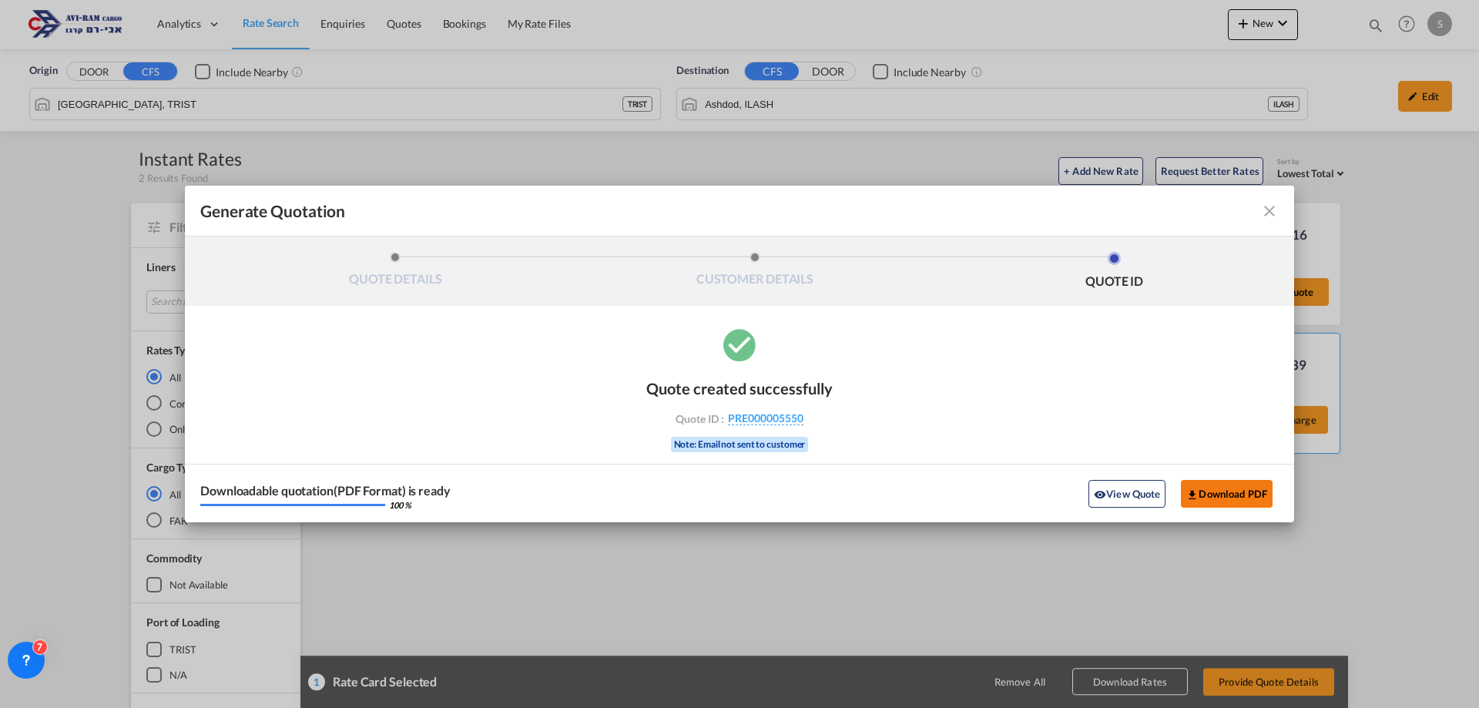
click at [1249, 496] on button "Download PDF" at bounding box center [1227, 494] width 92 height 28
click at [1263, 209] on md-icon "icon-close fg-AAA8AD cursor m-0" at bounding box center [1270, 211] width 18 height 18
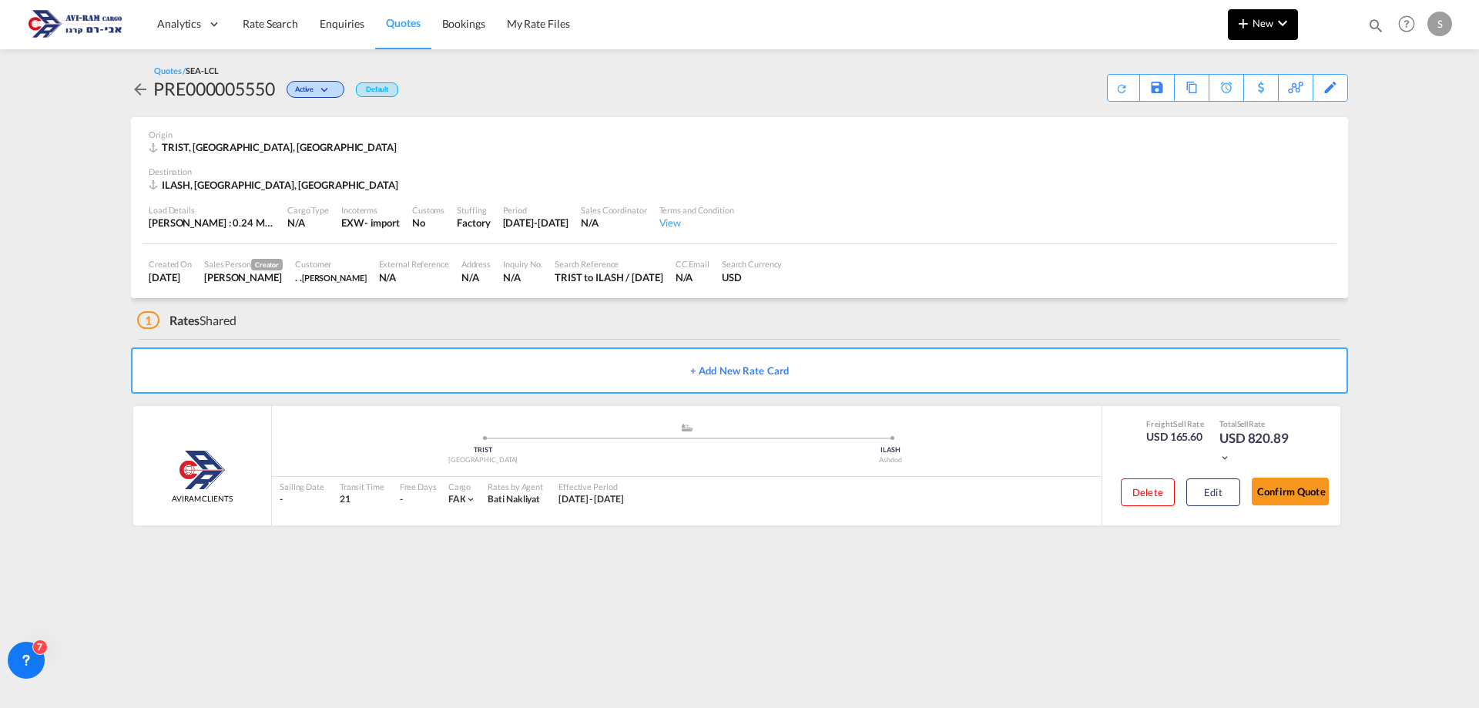
click at [1234, 27] on button "New" at bounding box center [1263, 24] width 70 height 31
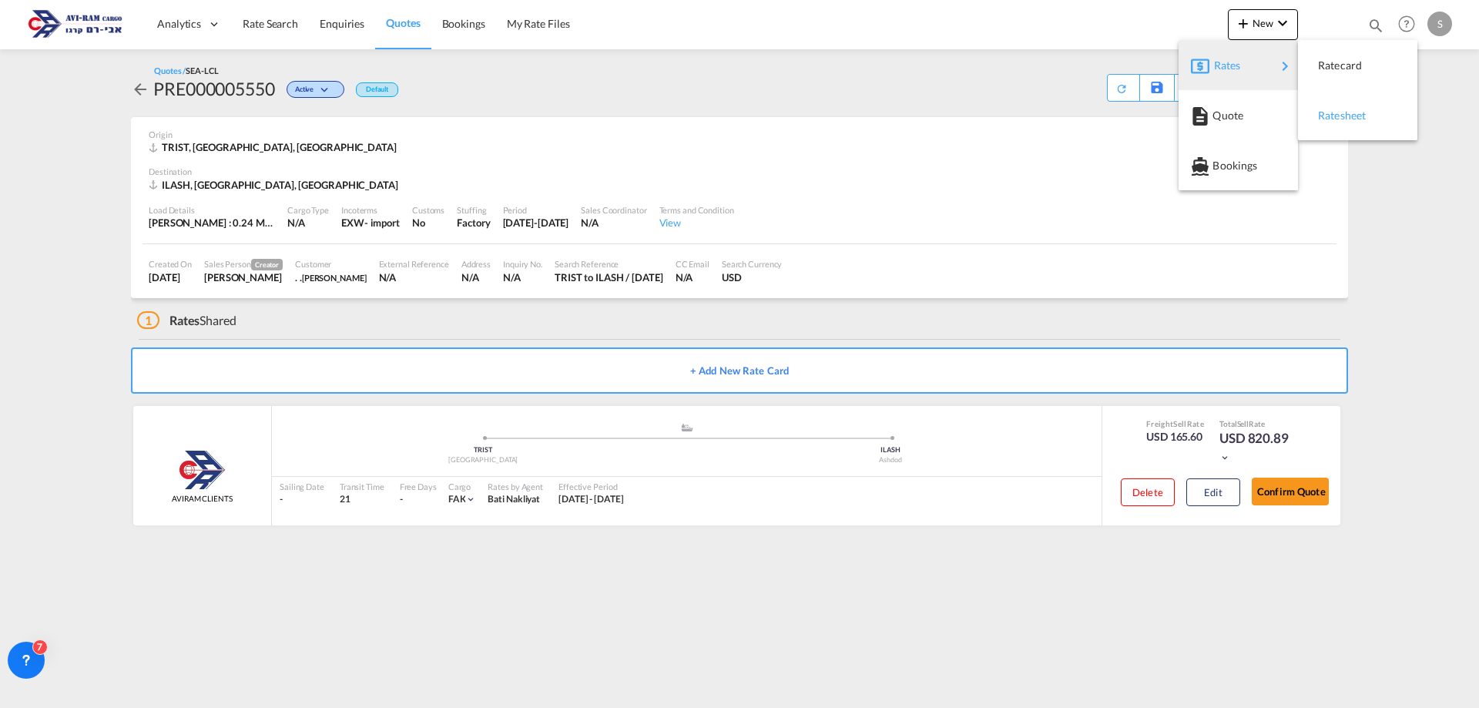
click at [1341, 107] on div "Ratesheet" at bounding box center [1346, 115] width 57 height 39
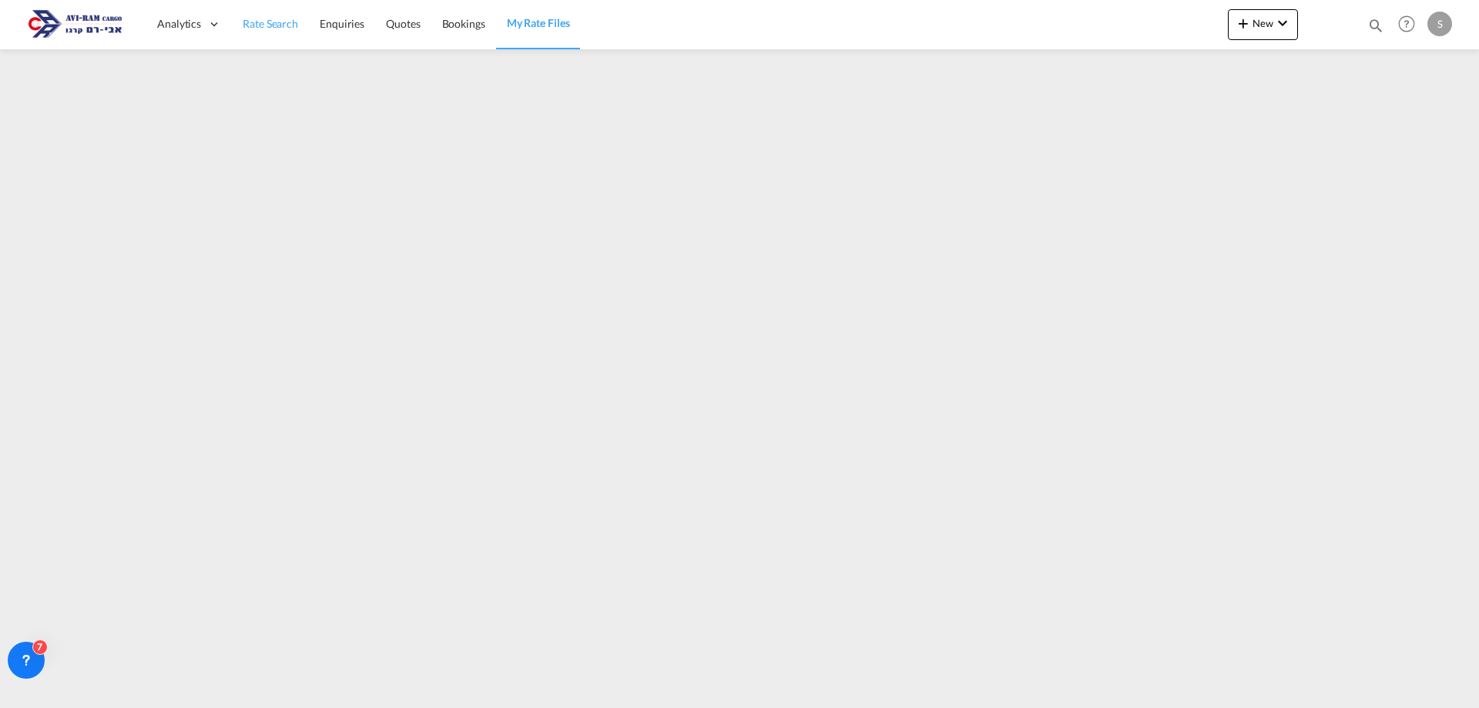
click at [289, 15] on link "Rate Search" at bounding box center [270, 24] width 77 height 50
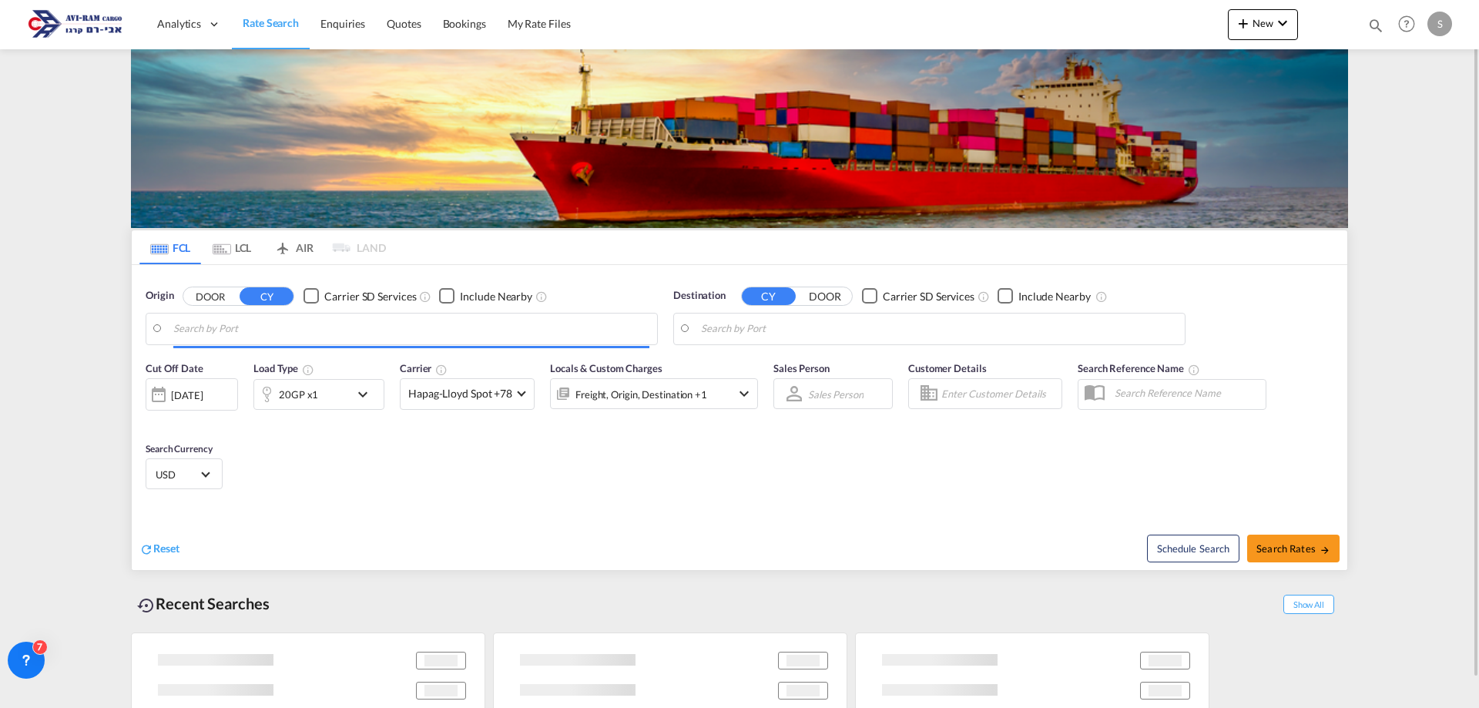
type input "Xingang, CNXGA"
type input "Ashdod, ILASH"
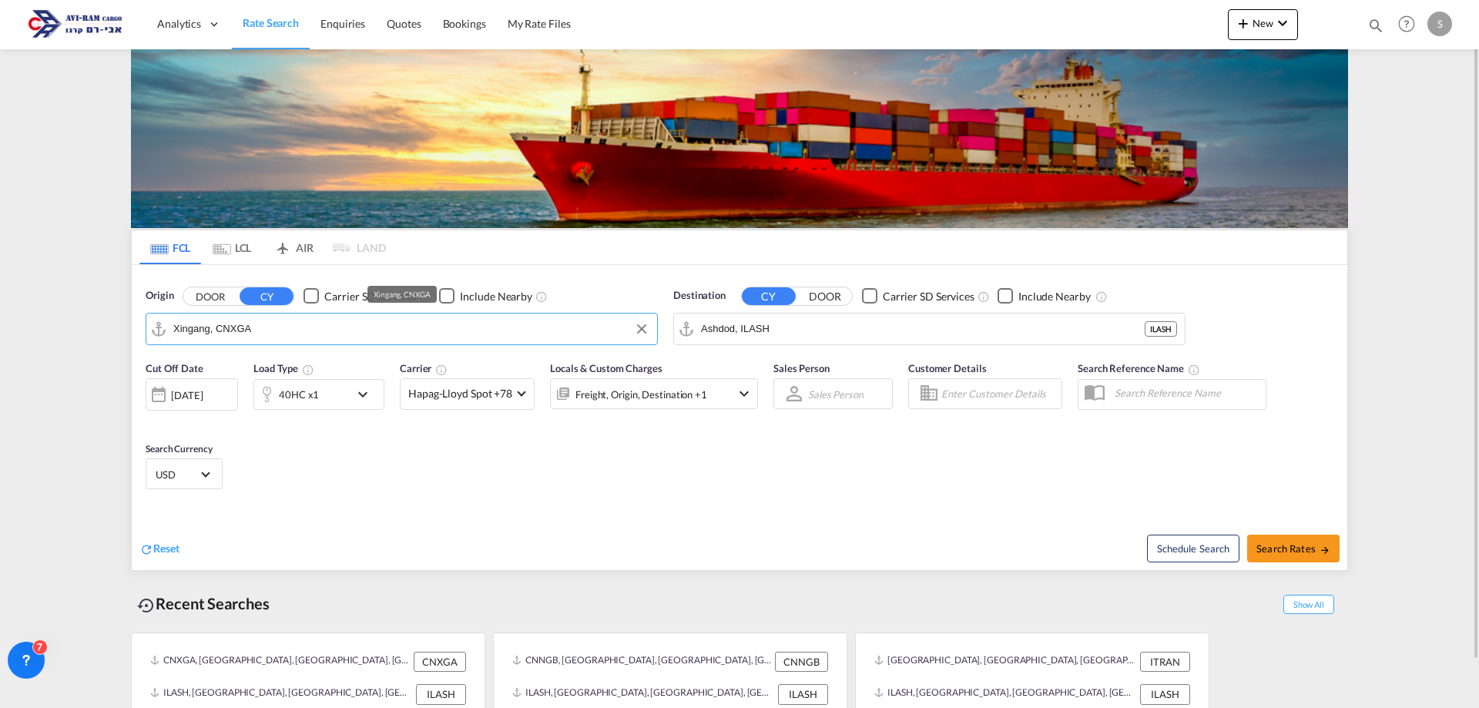
click at [259, 324] on input "Xingang, CNXGA" at bounding box center [411, 328] width 476 height 23
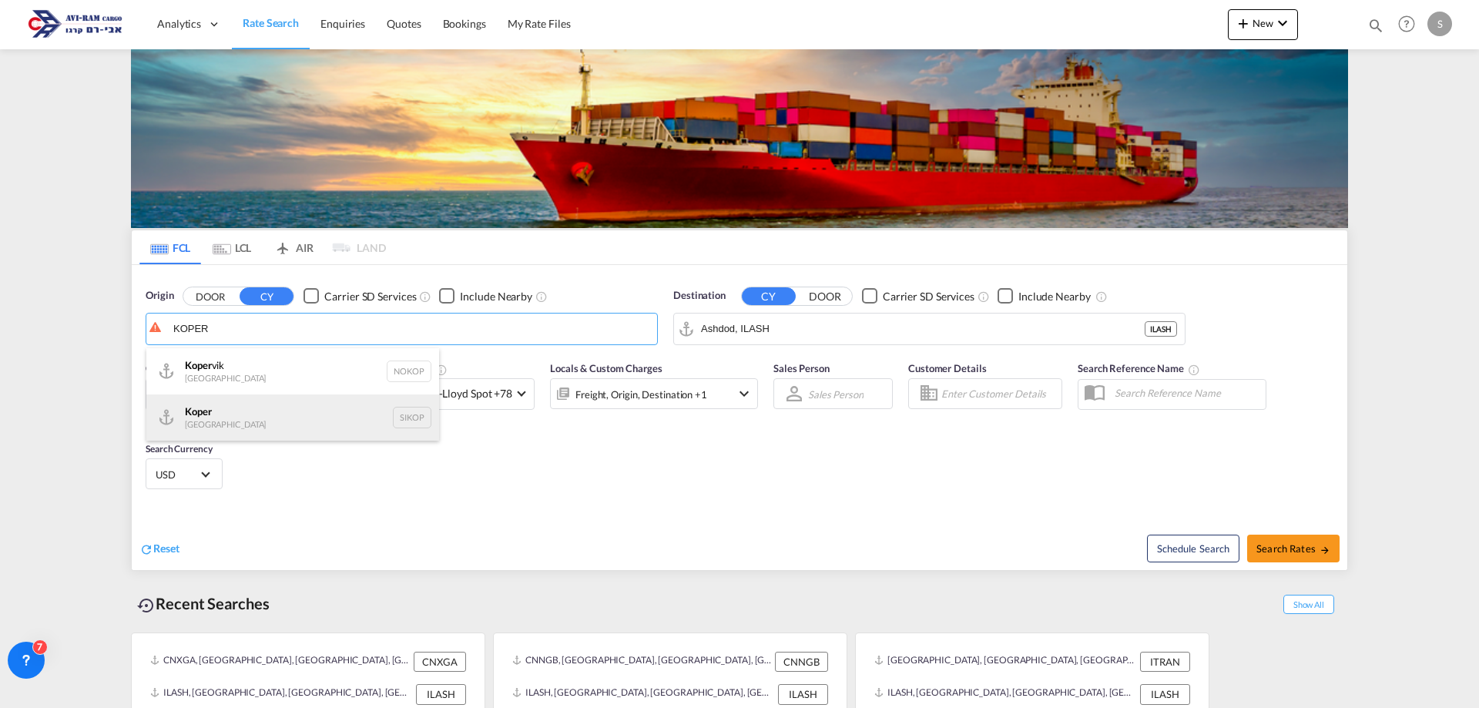
click at [251, 415] on div "Koper Slovenia SIKOP" at bounding box center [292, 418] width 293 height 46
type input "Koper, SIKOP"
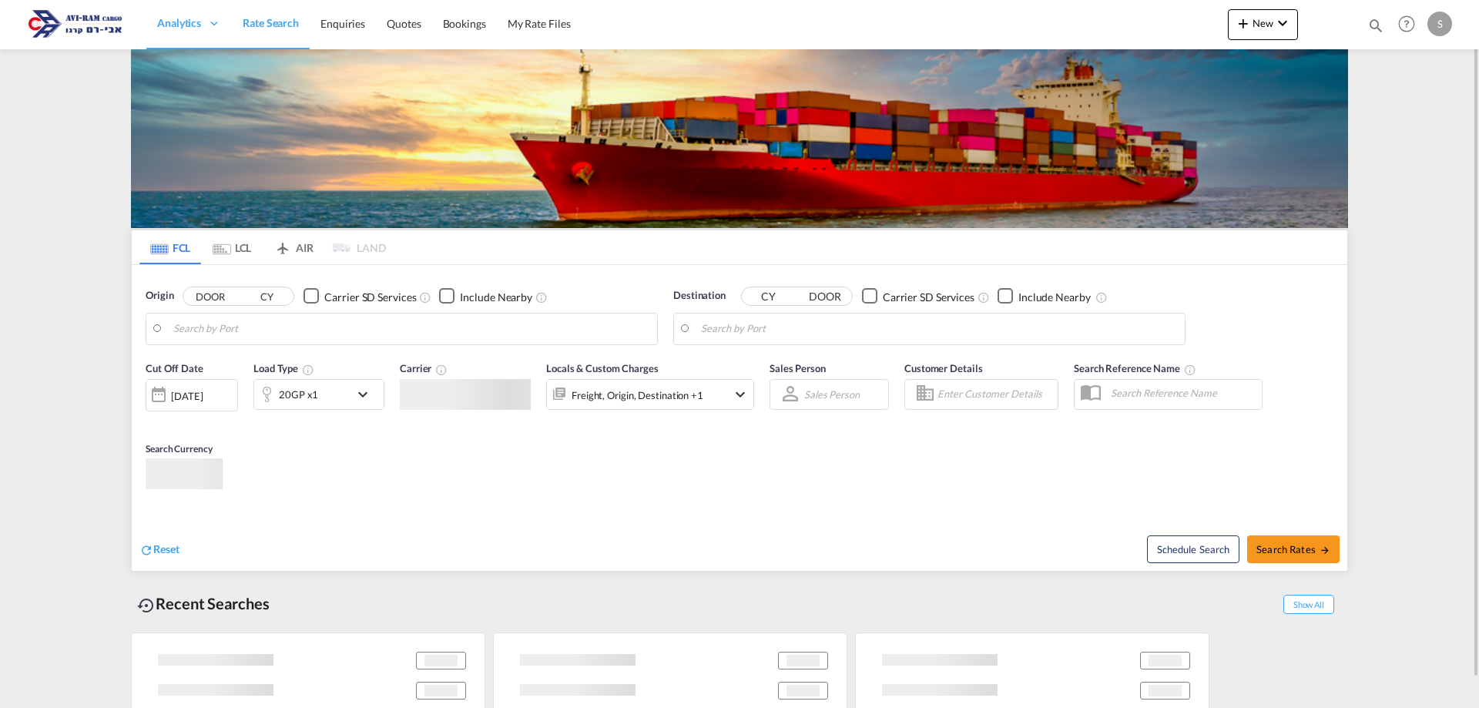
click at [283, 28] on span "Rate Search" at bounding box center [271, 22] width 56 height 13
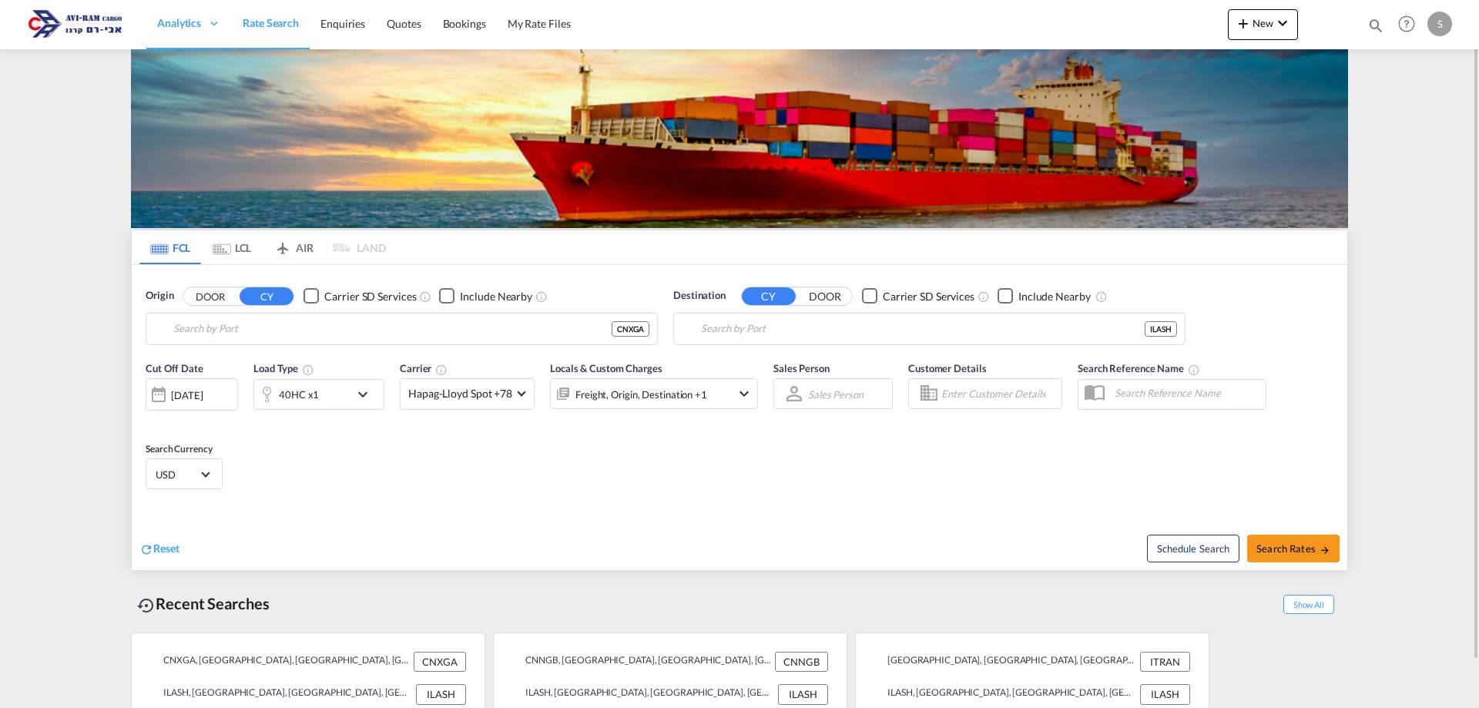
type input "Xingang, CNXGA"
type input "Ashdod, ILASH"
click at [243, 318] on input "Xingang, CNXGA" at bounding box center [411, 328] width 476 height 23
type input "G"
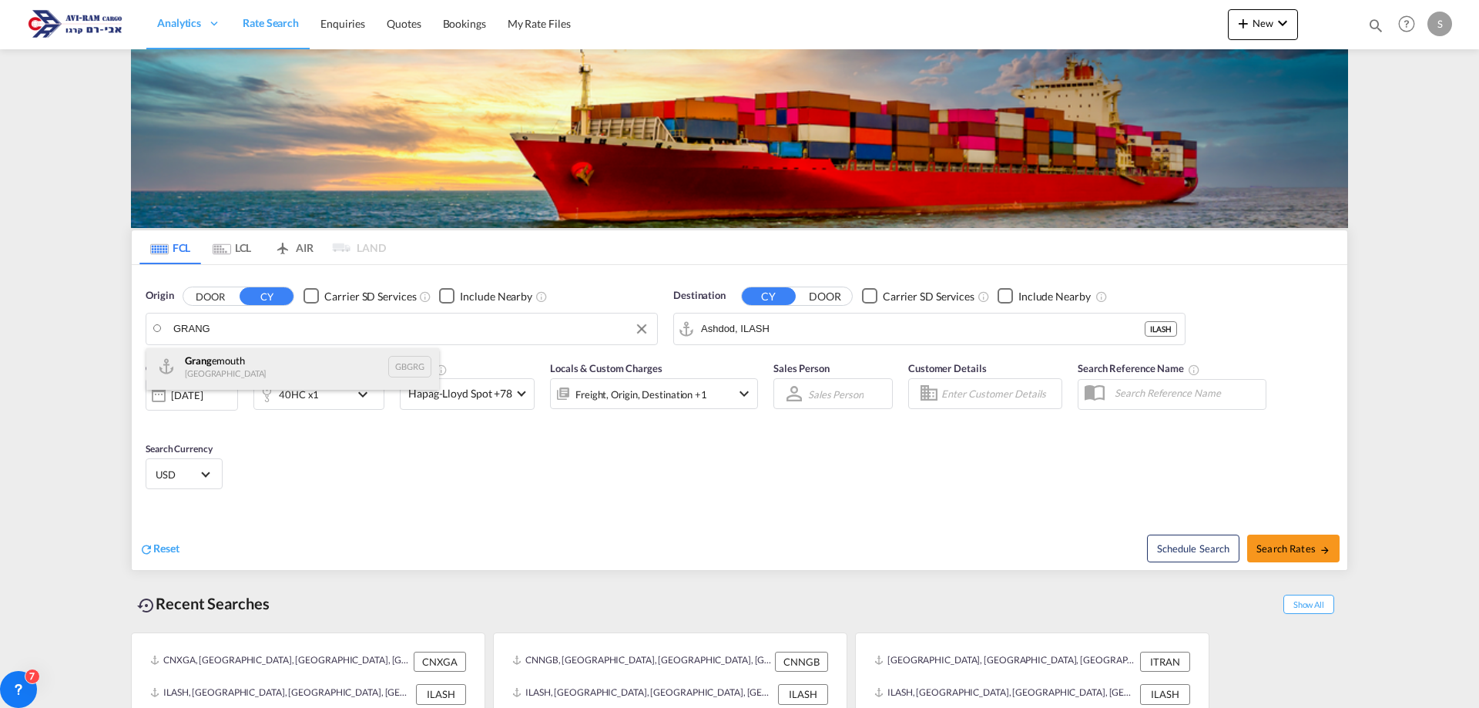
click at [270, 364] on div "Grang emouth United Kingdom GBGRG" at bounding box center [292, 367] width 293 height 46
type input "Grangemouth, GBGRG"
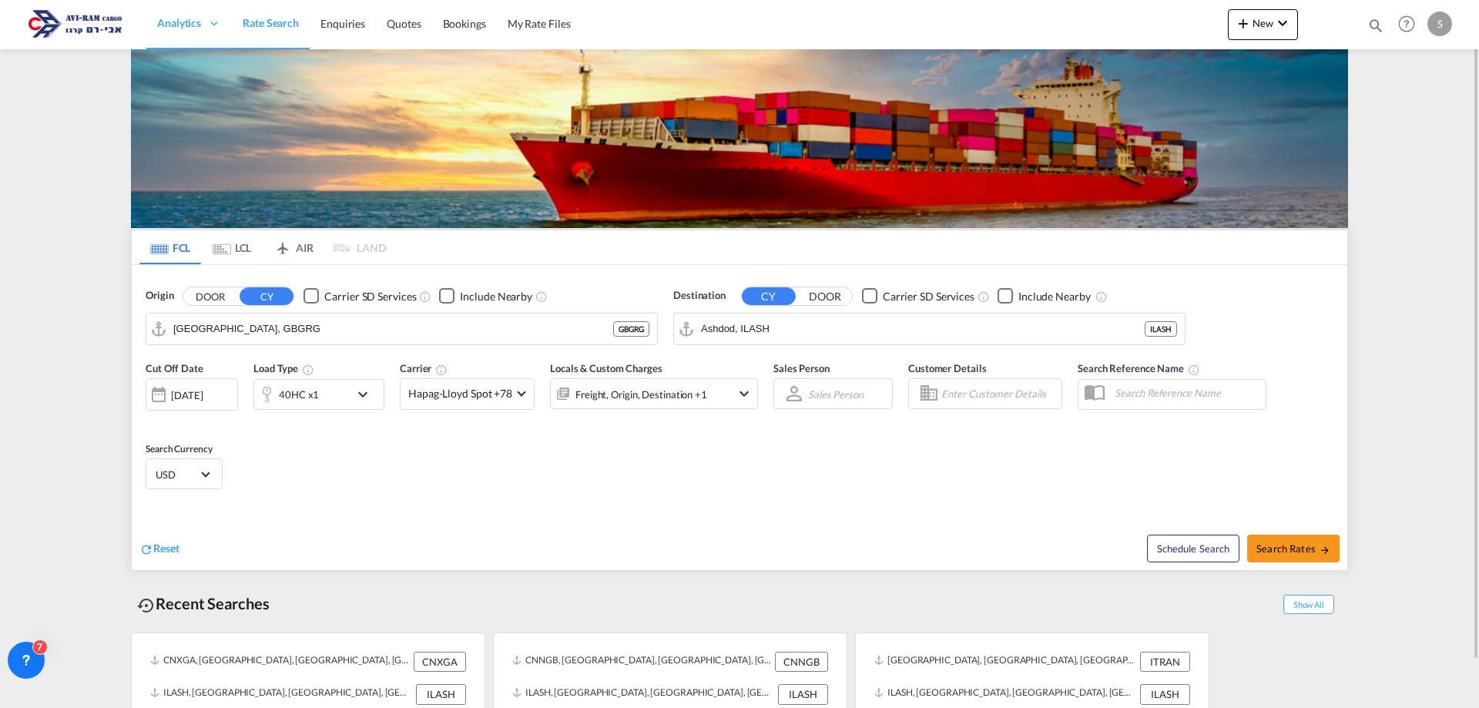
click at [311, 398] on div "40HC x1" at bounding box center [299, 395] width 40 height 22
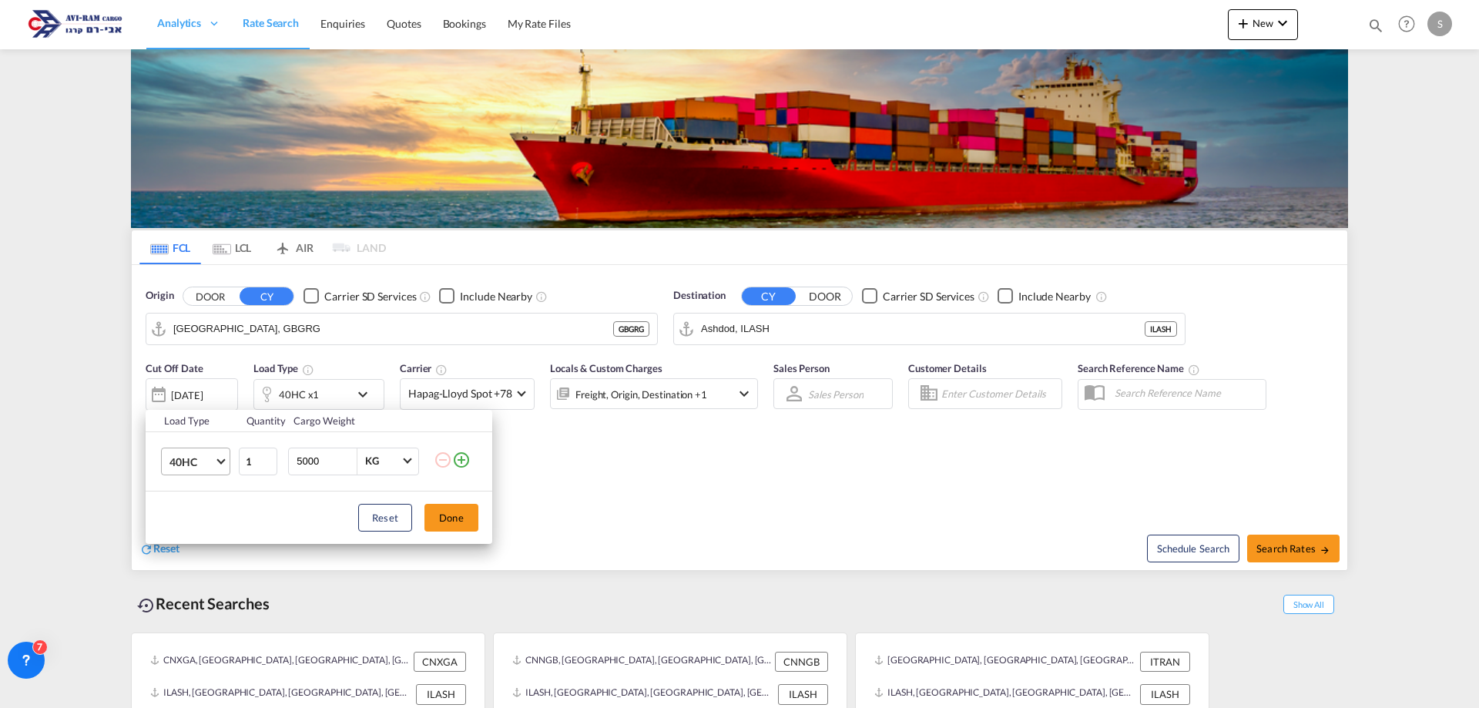
click at [174, 465] on span "40HC" at bounding box center [192, 462] width 45 height 15
click at [205, 390] on md-option "20GP" at bounding box center [209, 387] width 105 height 37
click at [462, 523] on button "Done" at bounding box center [452, 518] width 54 height 28
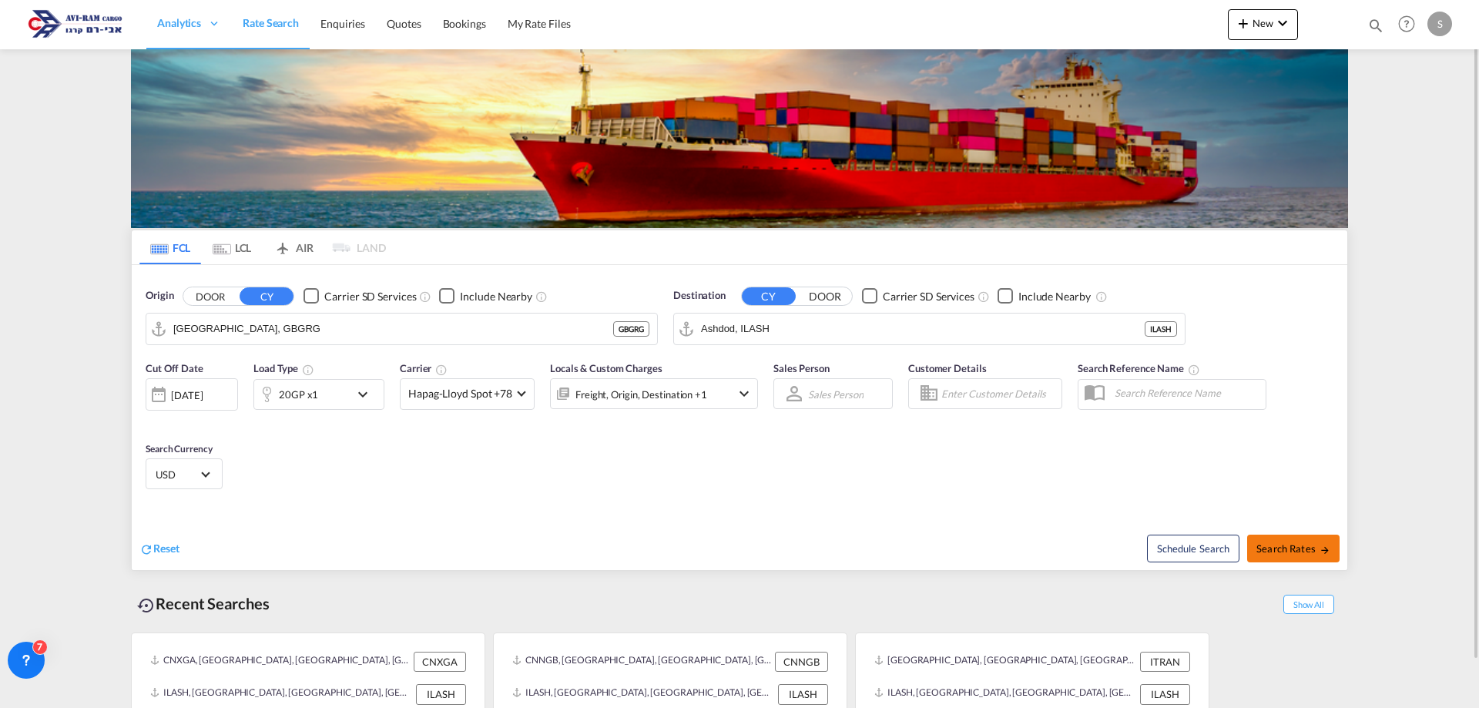
click at [1291, 549] on span "Search Rates" at bounding box center [1294, 548] width 74 height 12
type input "GBGRG to ILASH / 26 Aug 2025"
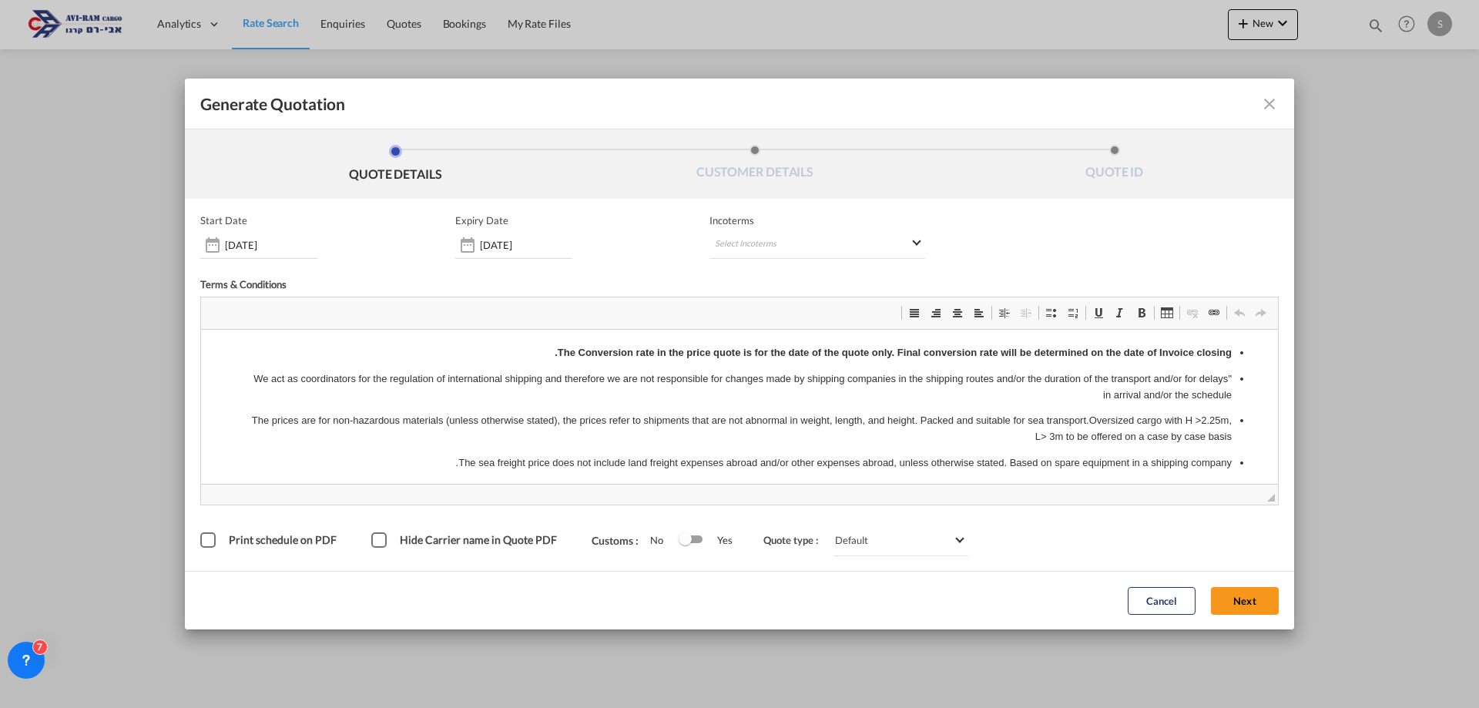
click at [768, 230] on div "Incoterms Select Incoterms -" at bounding box center [818, 236] width 216 height 45
click at [519, 240] on input "31 Oct 2025" at bounding box center [526, 245] width 92 height 12
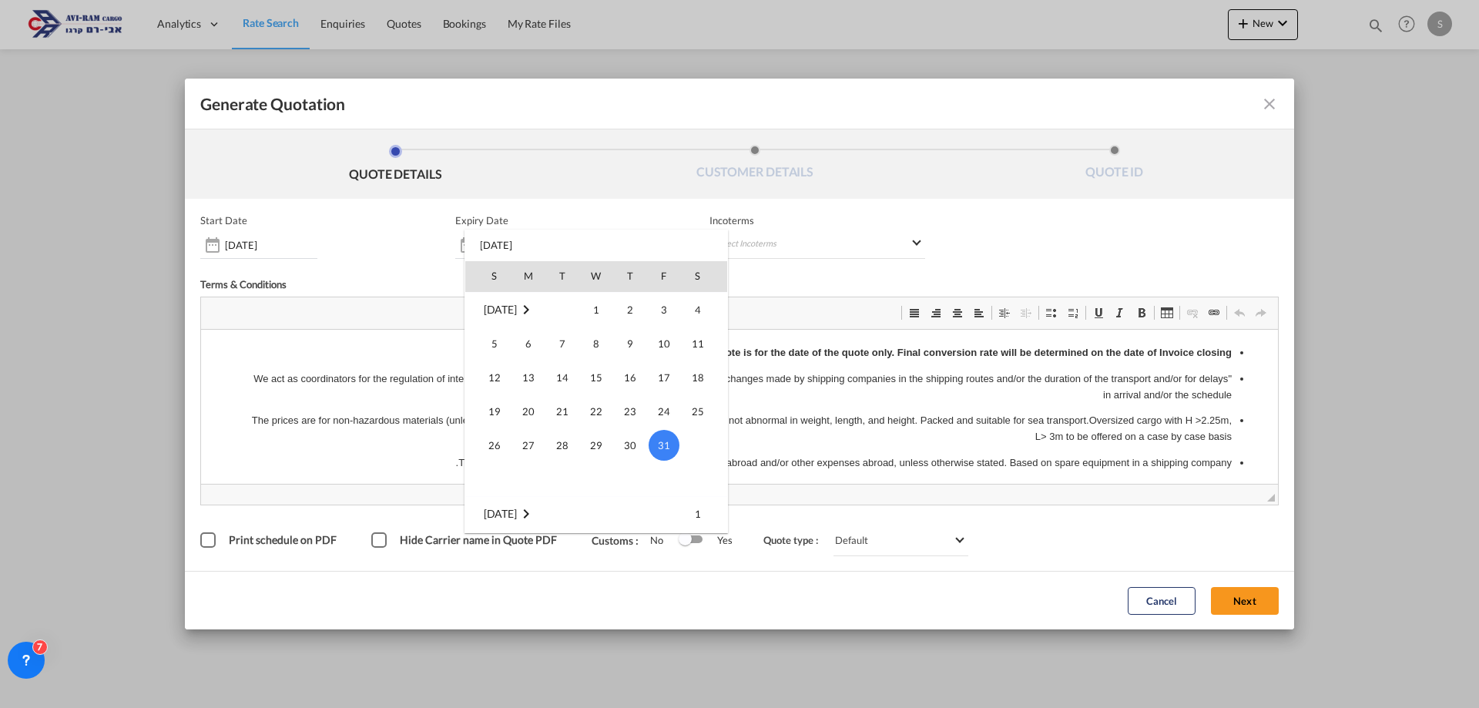
scroll to position [254, 0]
drag, startPoint x: 560, startPoint y: 428, endPoint x: 360, endPoint y: 99, distance: 385.9
click at [560, 428] on span "30" at bounding box center [562, 429] width 31 height 31
type input "30 Sep 2025"
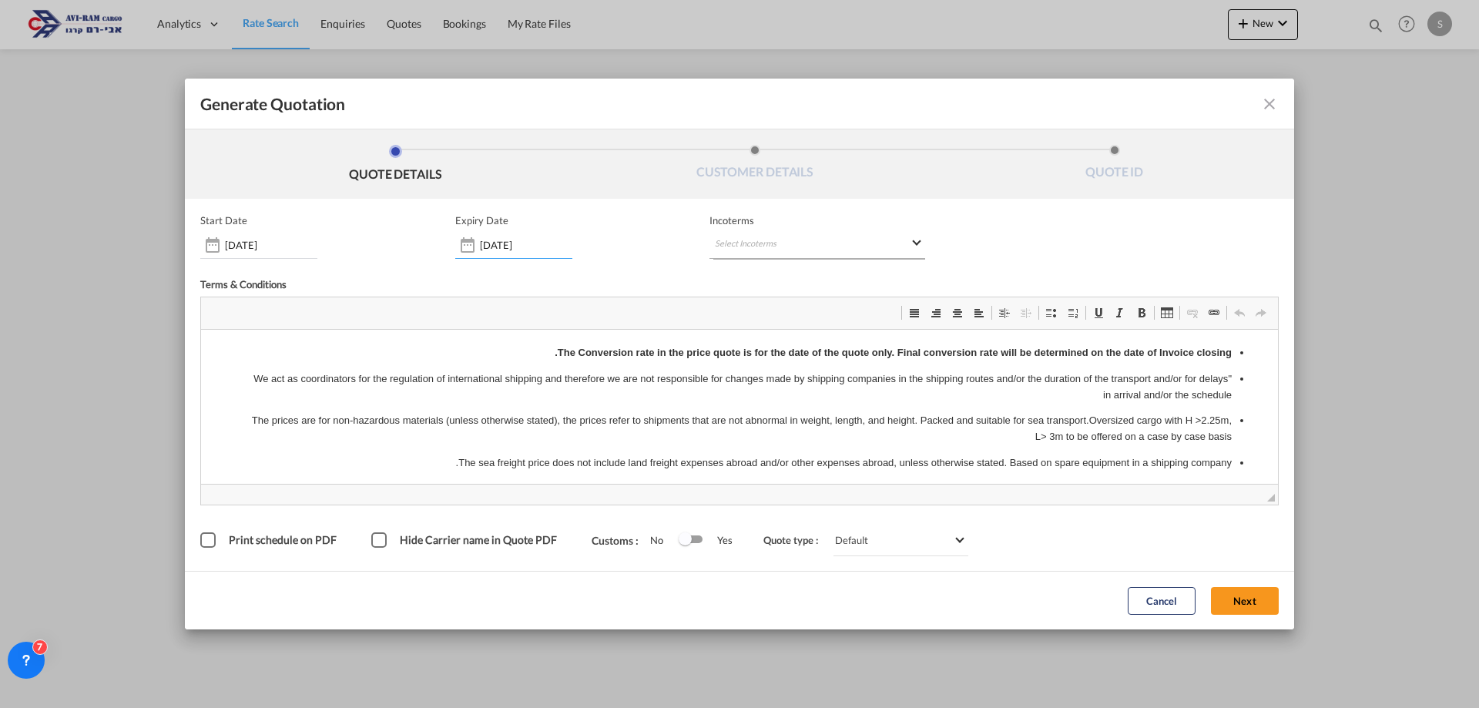
click at [797, 236] on md-select "Select Incoterms CIP - import Carriage and Insurance Paid to EXW - import Ex Wo…" at bounding box center [818, 245] width 216 height 28
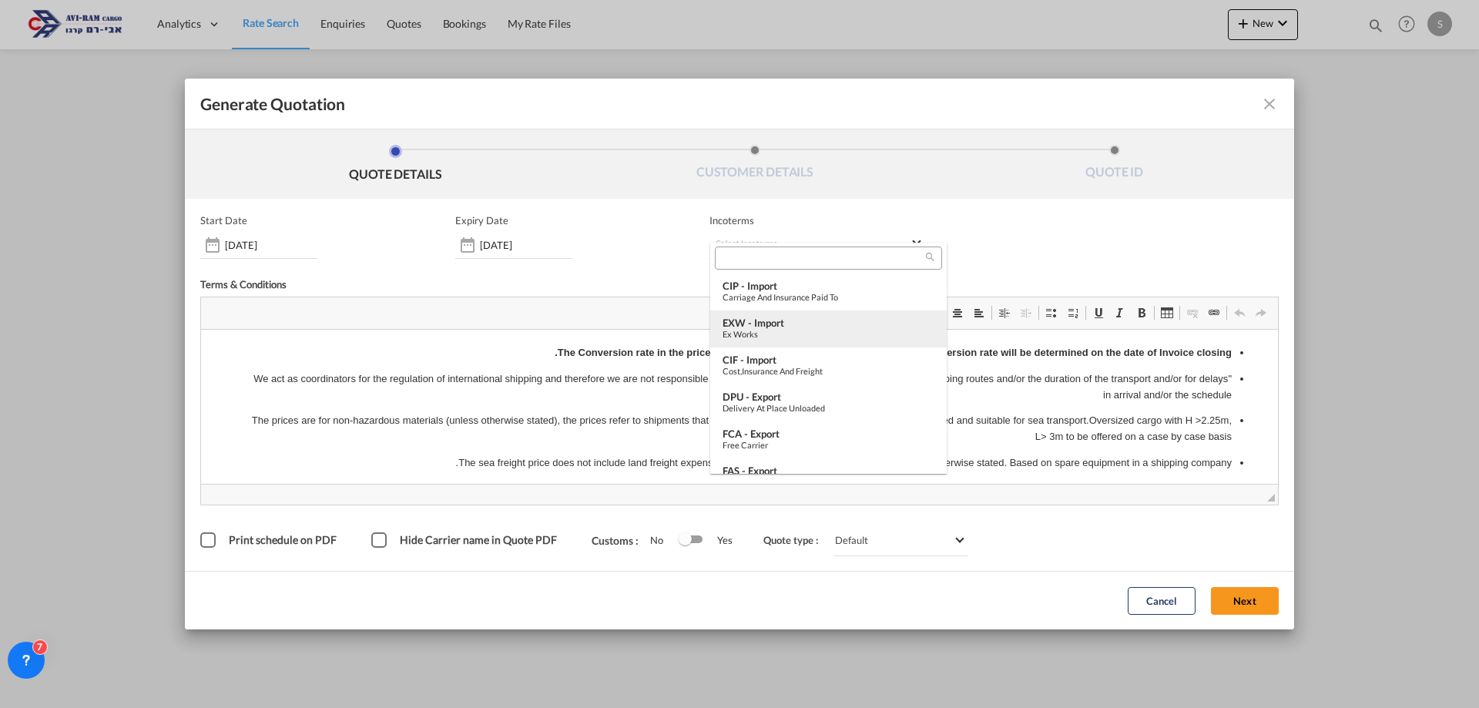
click at [813, 326] on div "EXW - import" at bounding box center [829, 323] width 212 height 12
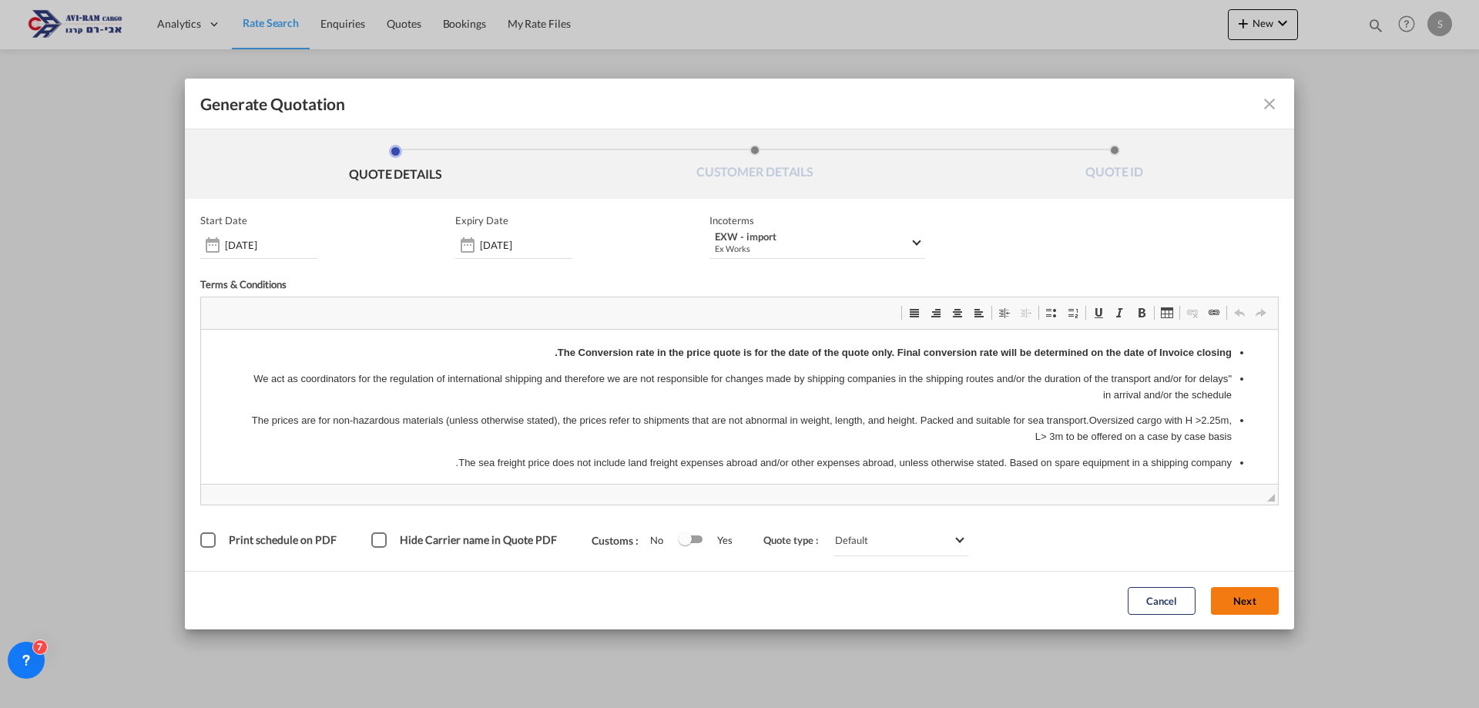
click at [1254, 610] on button "Next" at bounding box center [1245, 601] width 68 height 28
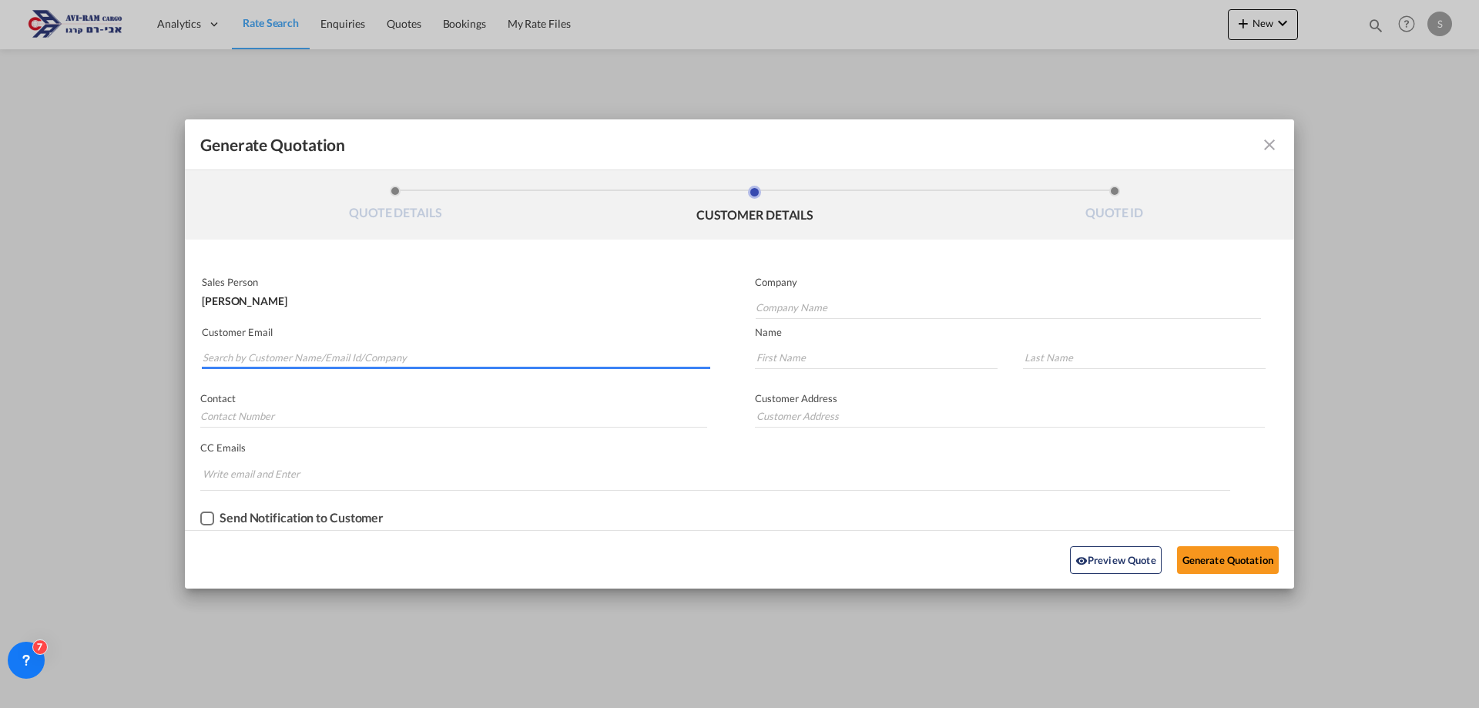
click at [361, 356] on input "Search by Customer Name/Email Id/Company" at bounding box center [457, 357] width 508 height 23
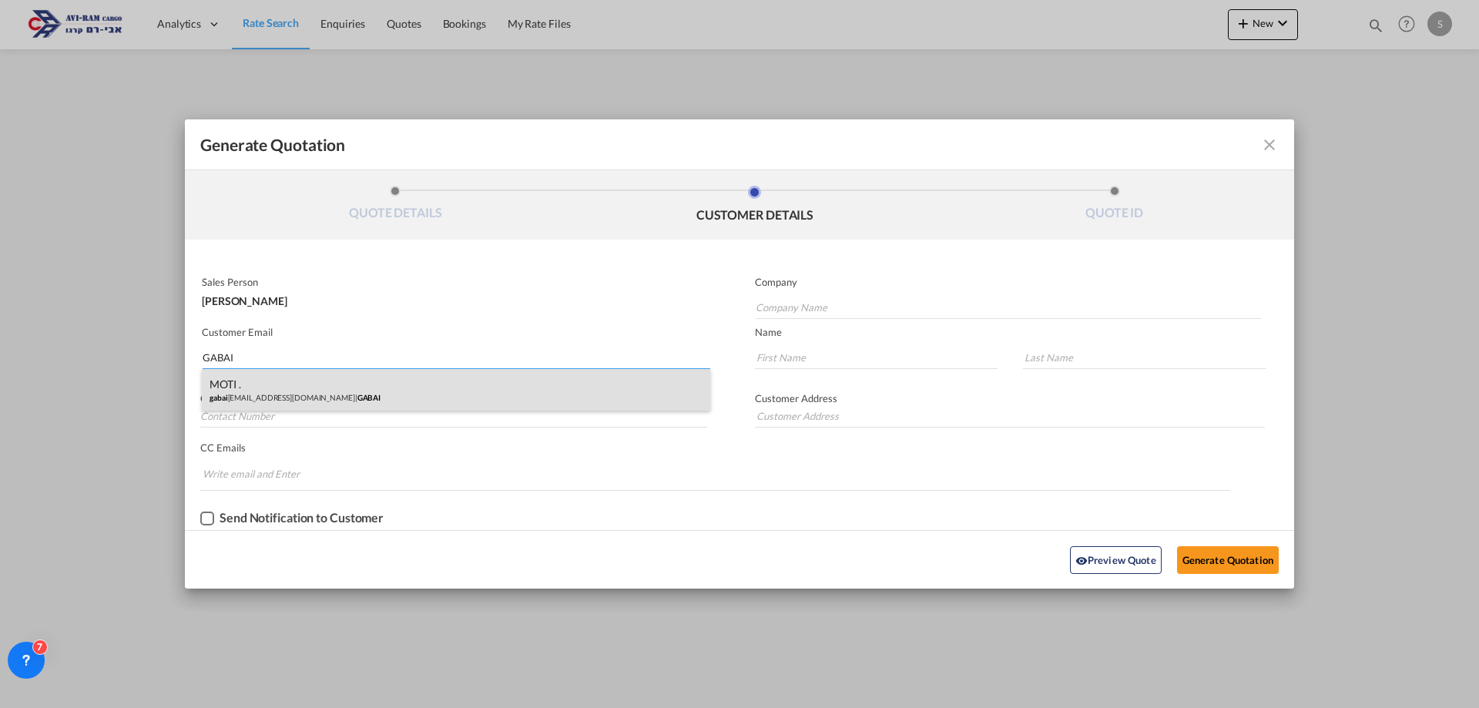
type input "GABAI"
click at [331, 401] on div "MOTI . gabai -ag@zahav.net.il | GABAI" at bounding box center [456, 390] width 509 height 42
type input "GABAI"
type input "gabai-ag@zahav.net.il"
type input "MOTI"
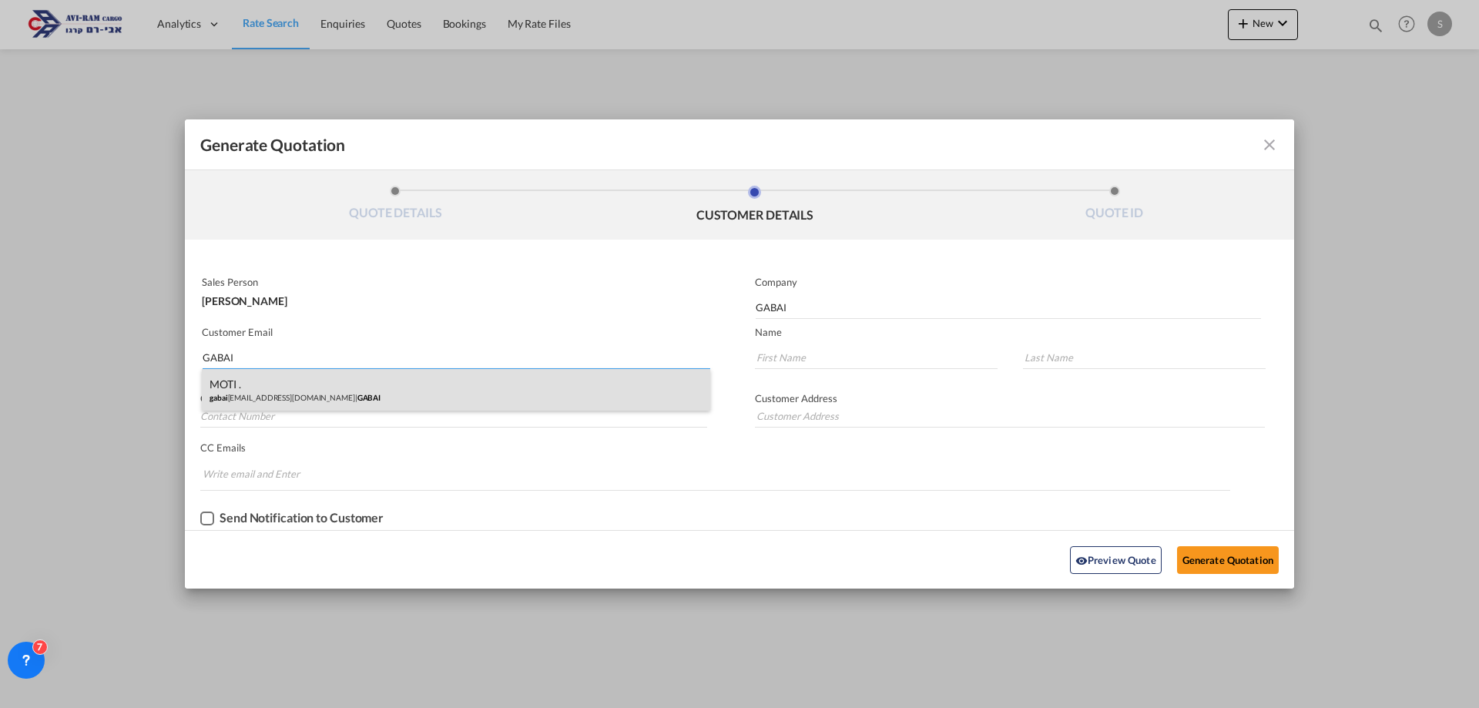
type input "."
type input ".MOTI"
type input "."
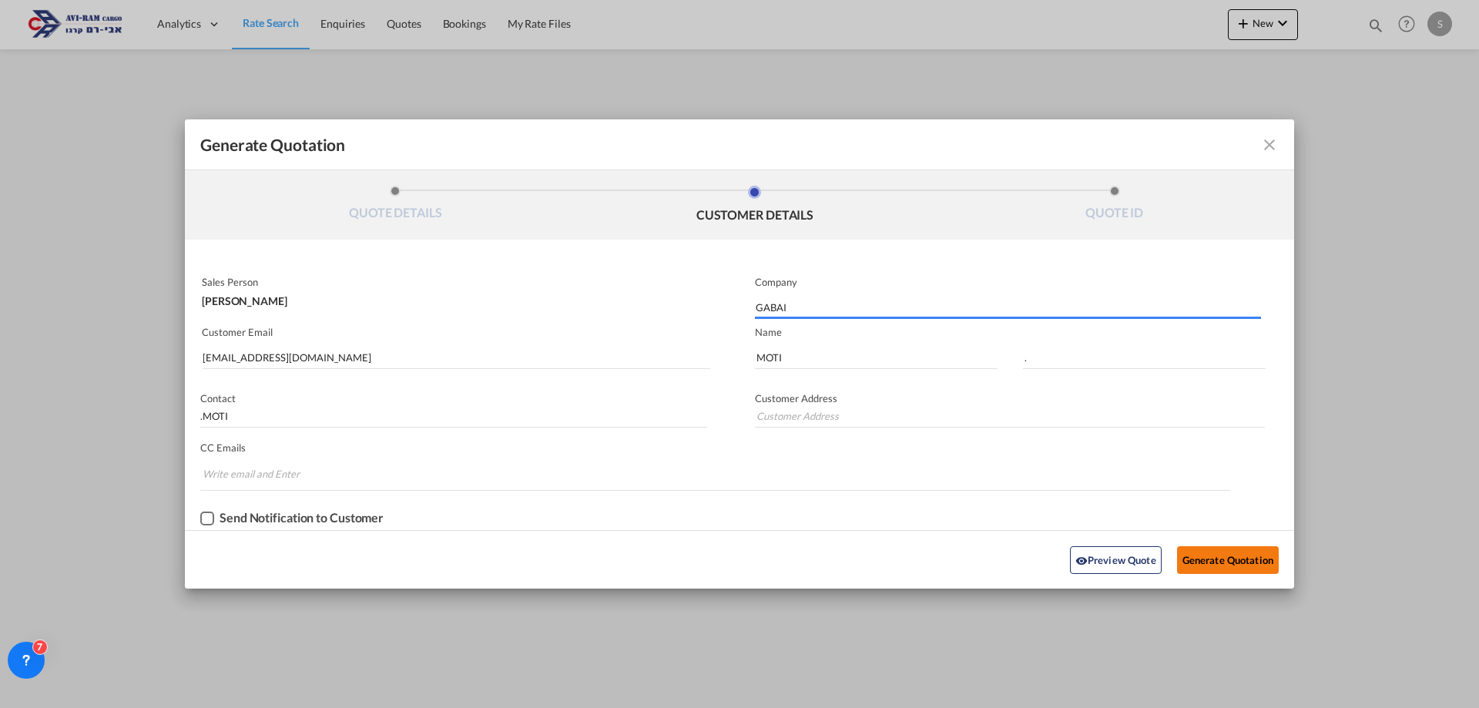
click at [1197, 548] on button "Generate Quotation" at bounding box center [1228, 560] width 102 height 28
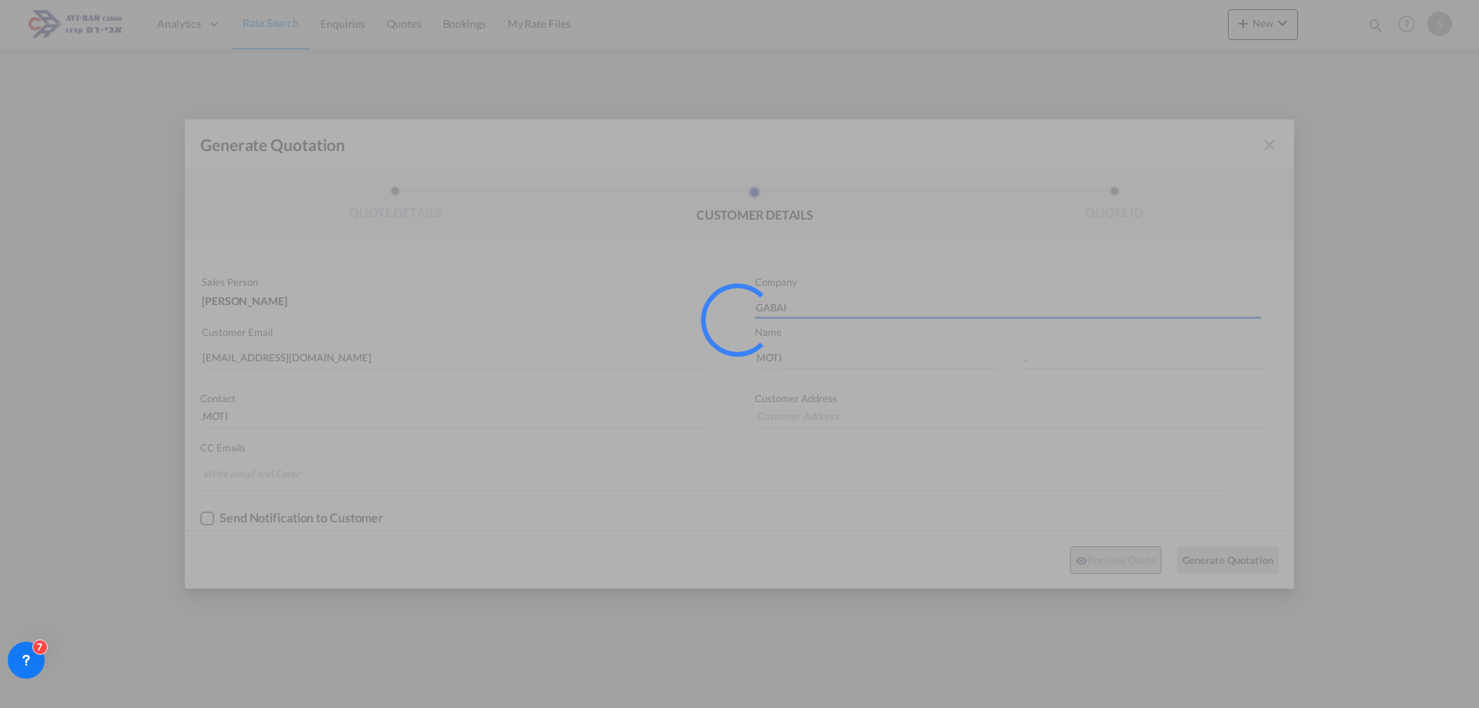
type input "."
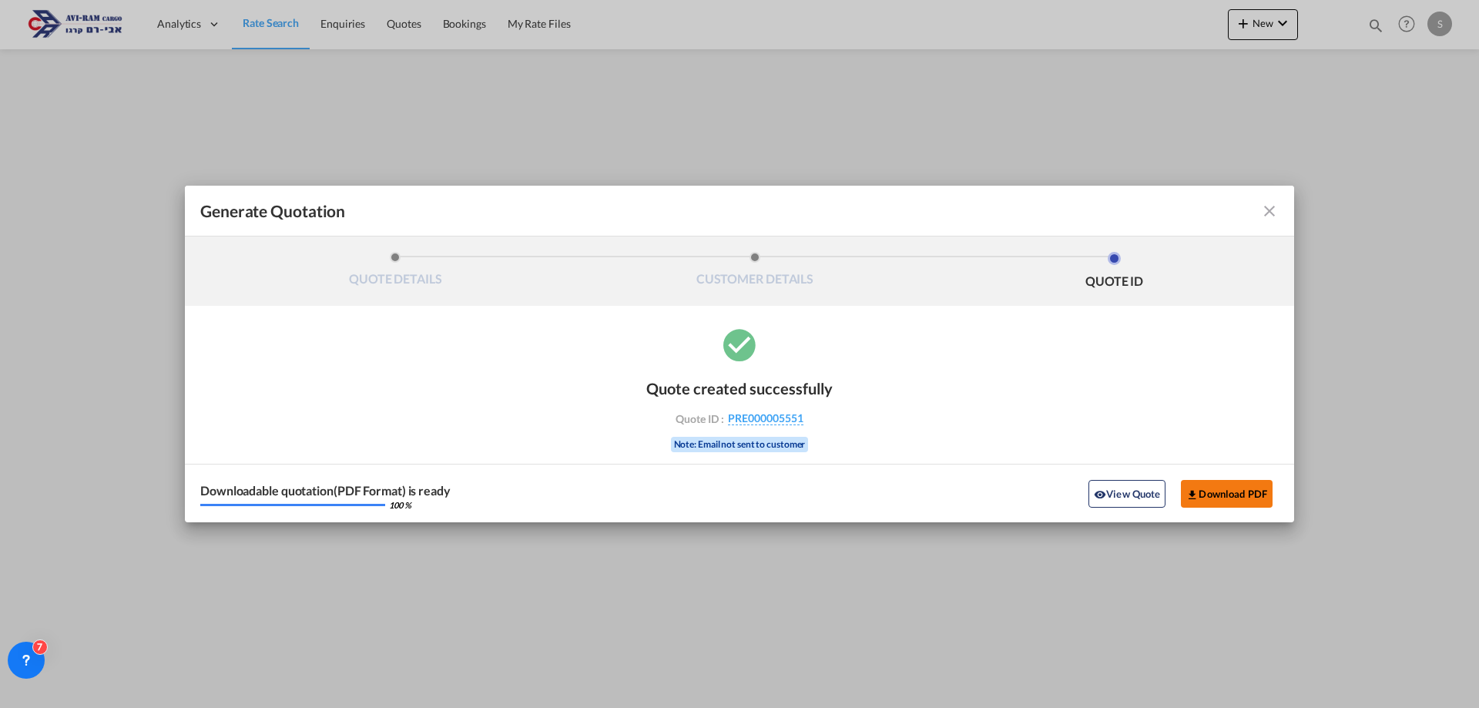
click at [1206, 493] on button "Download PDF" at bounding box center [1227, 494] width 92 height 28
